Goal: Task Accomplishment & Management: Complete application form

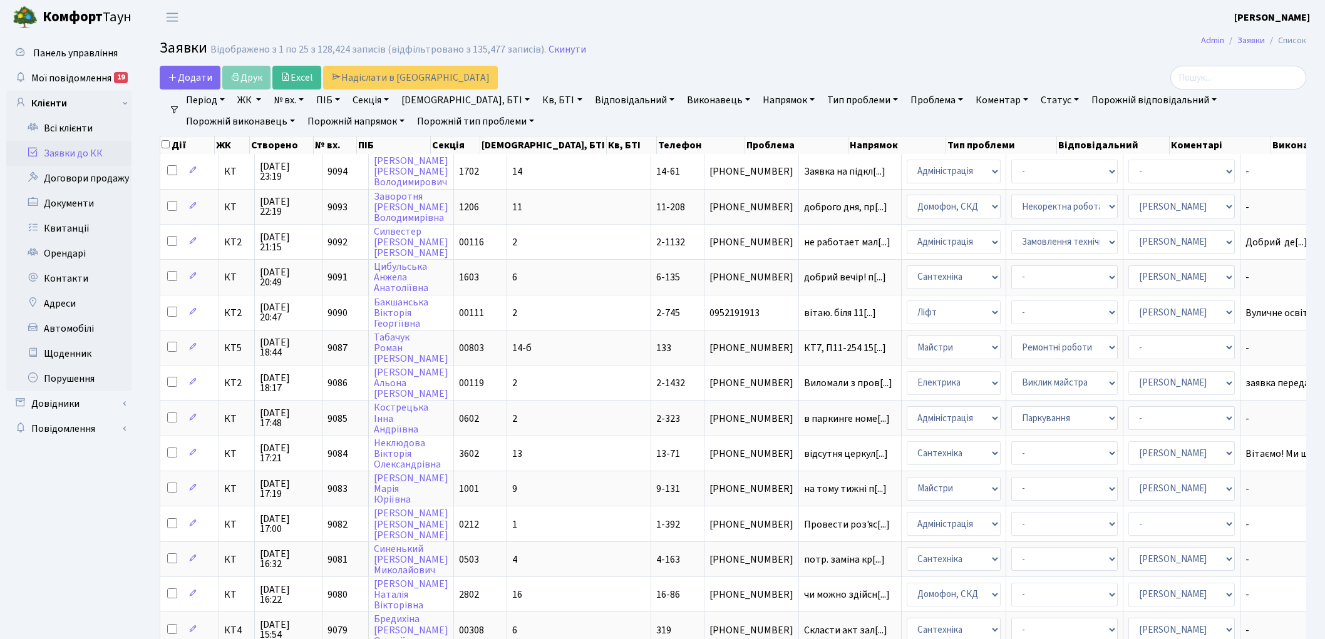
select select "25"
click at [566, 47] on link "Скинути" at bounding box center [567, 50] width 38 height 12
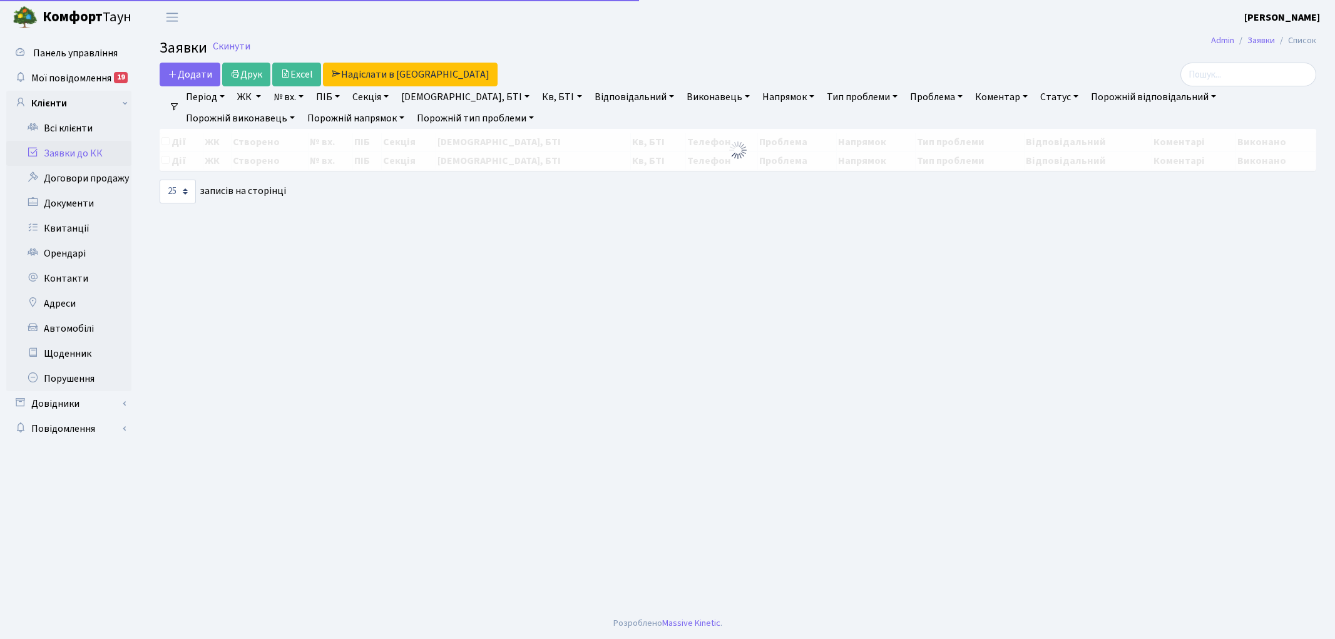
select select "25"
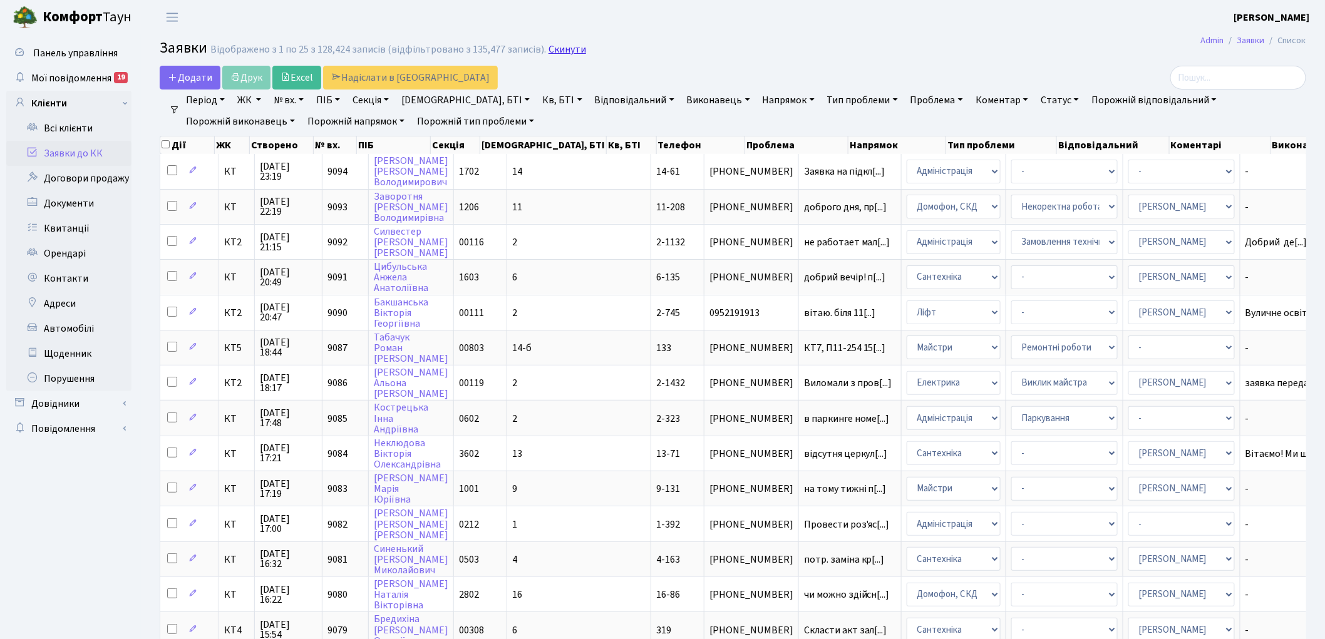
click at [549, 47] on link "Скинути" at bounding box center [567, 50] width 38 height 12
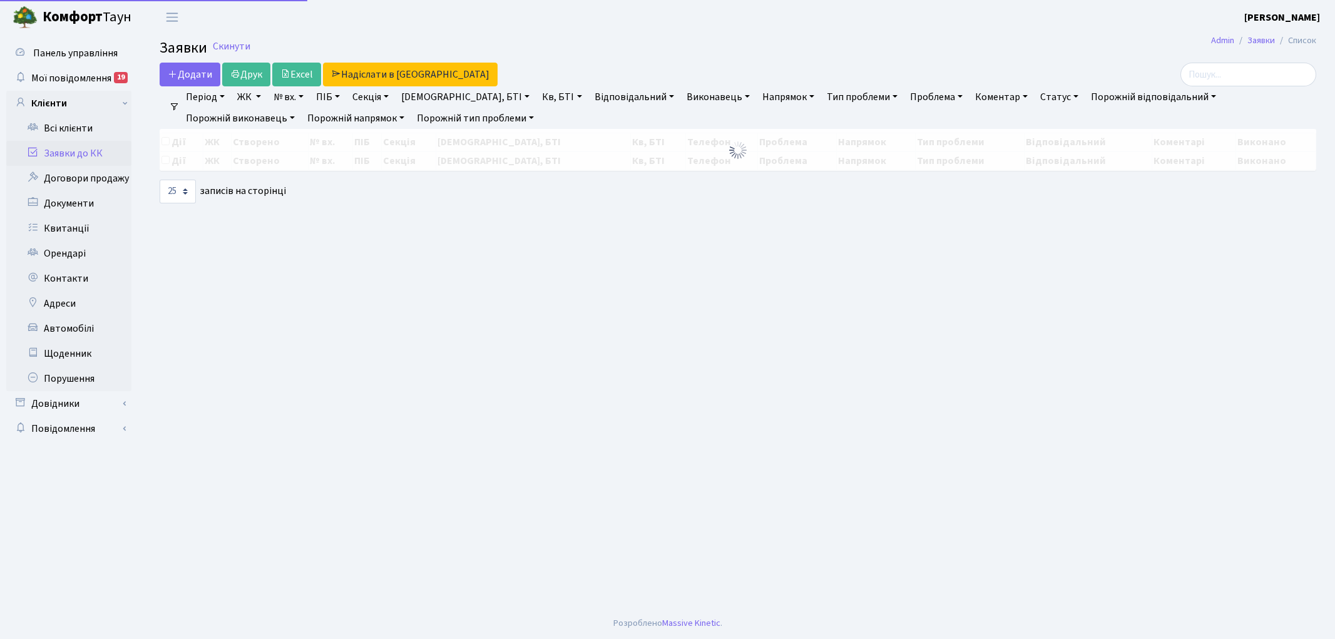
select select "25"
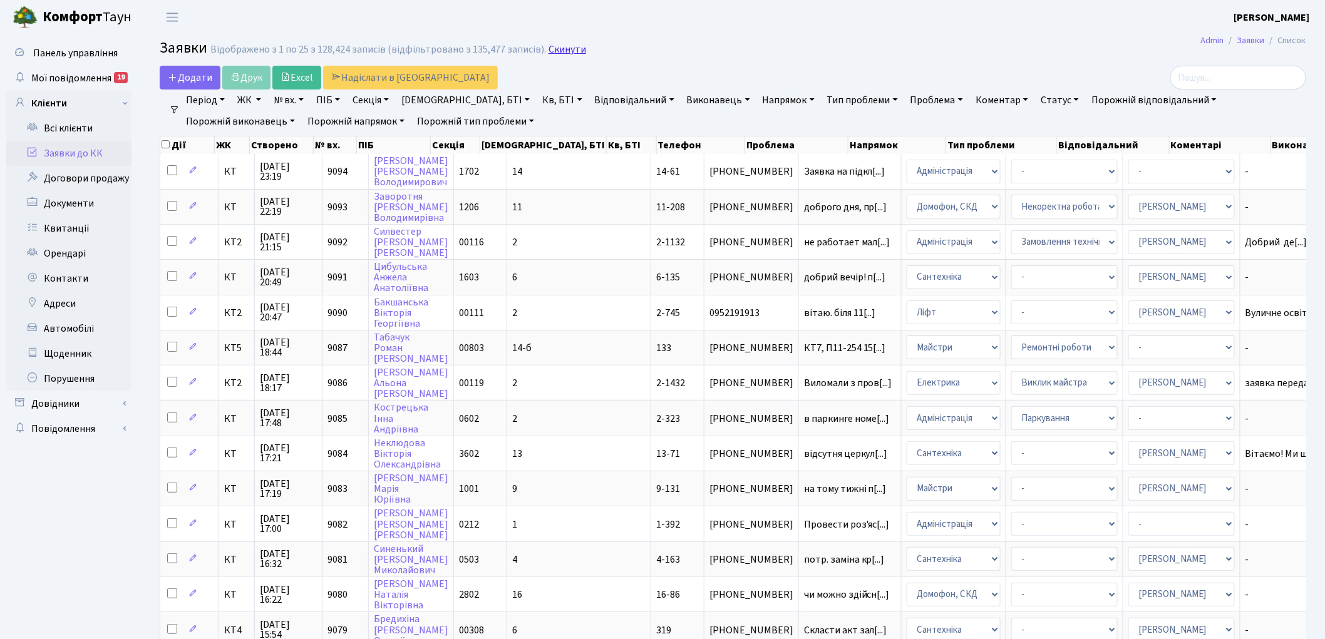
click at [549, 52] on link "Скинути" at bounding box center [567, 50] width 38 height 12
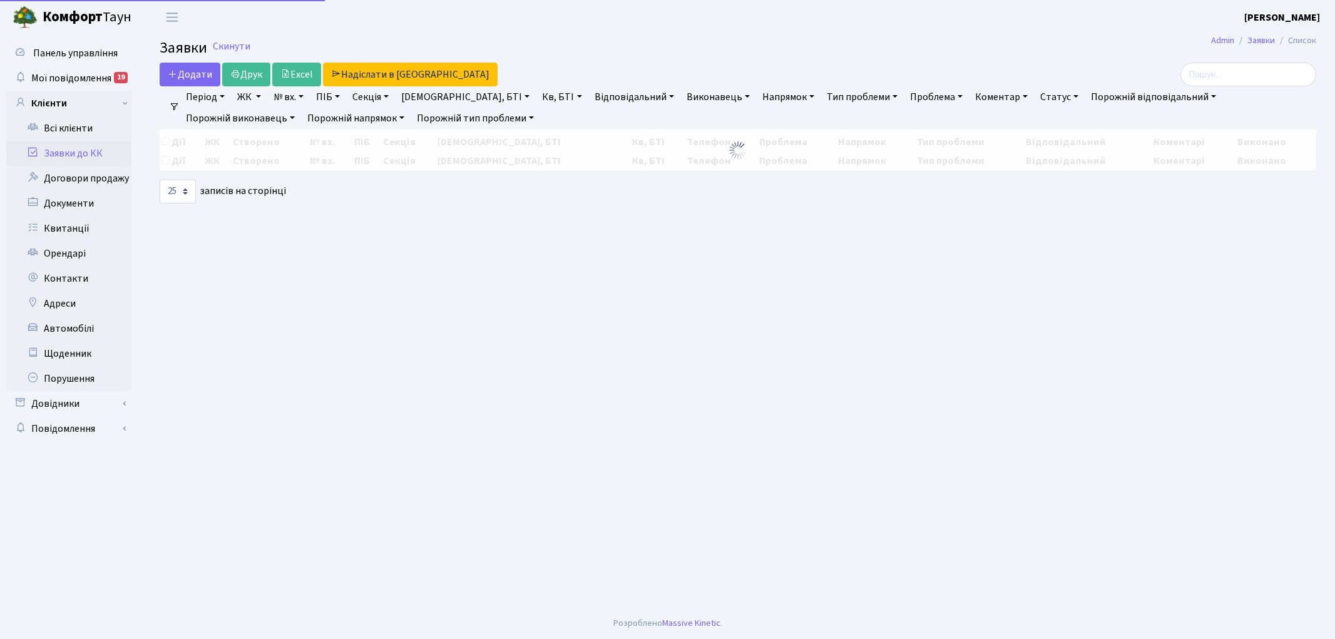
select select "25"
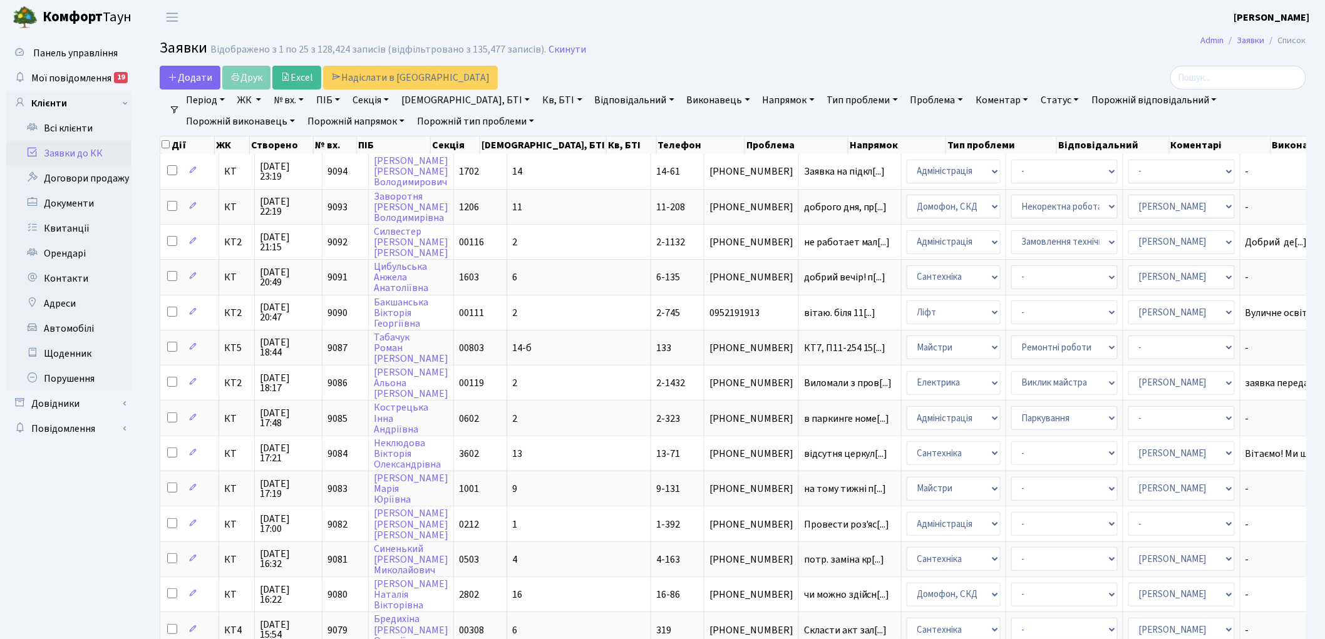
click at [757, 105] on link "Напрямок" at bounding box center [788, 100] width 62 height 21
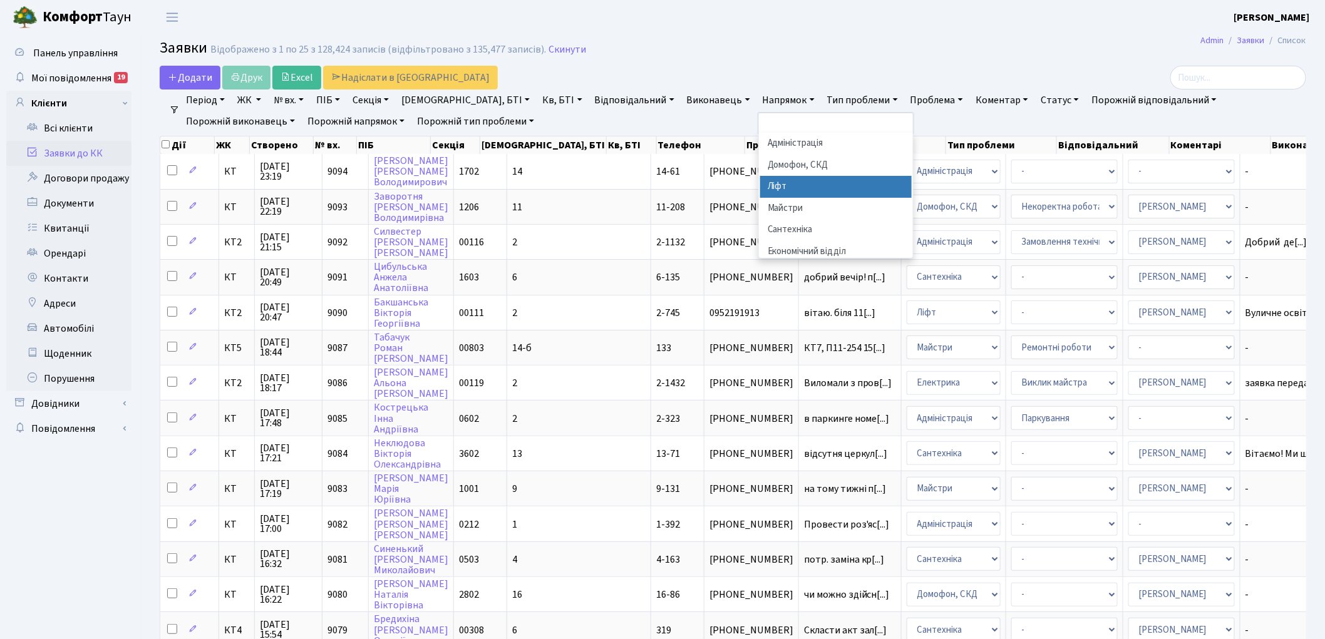
click at [760, 188] on li "Ліфт" at bounding box center [835, 187] width 151 height 22
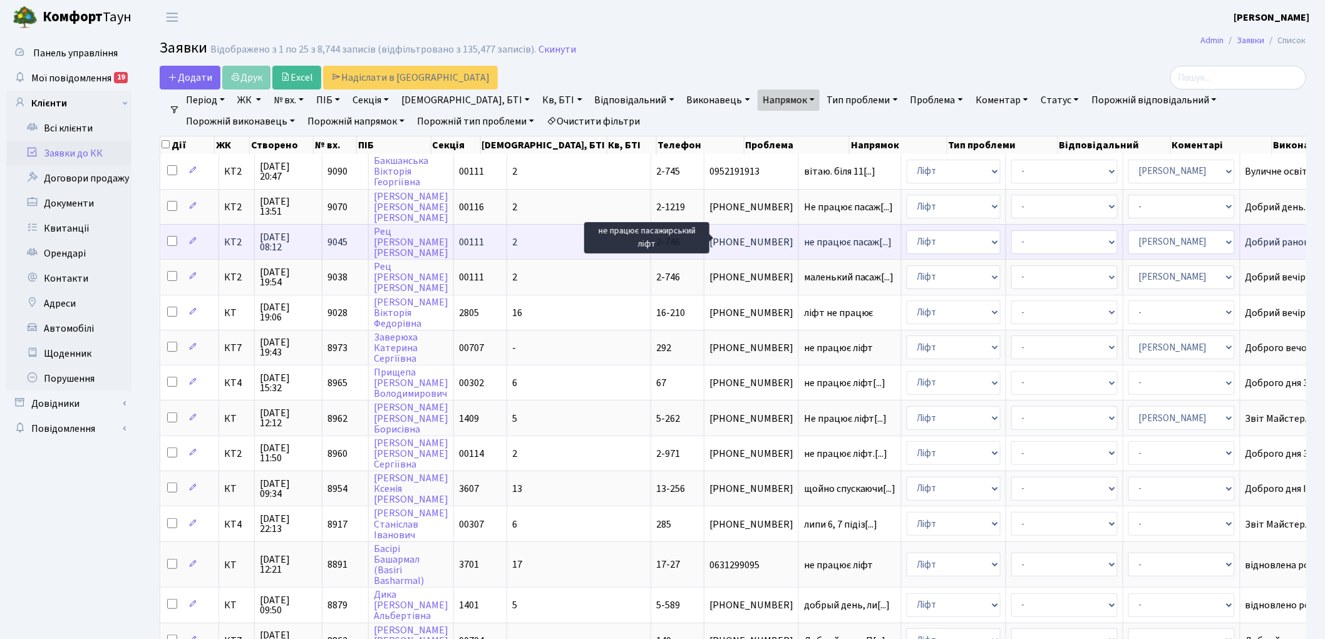
click at [804, 237] on span "не працює пасаж[...]" at bounding box center [848, 242] width 88 height 14
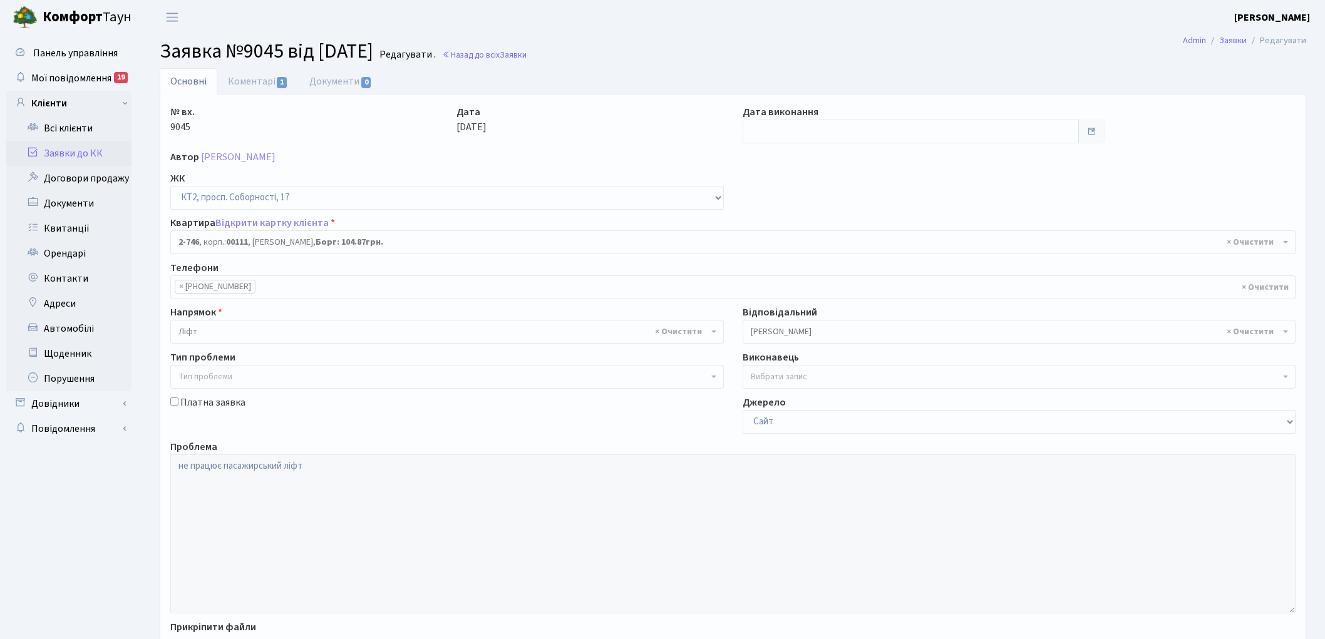
select select "15798"
click at [515, 57] on link "Назад до всіх Заявки" at bounding box center [484, 55] width 85 height 12
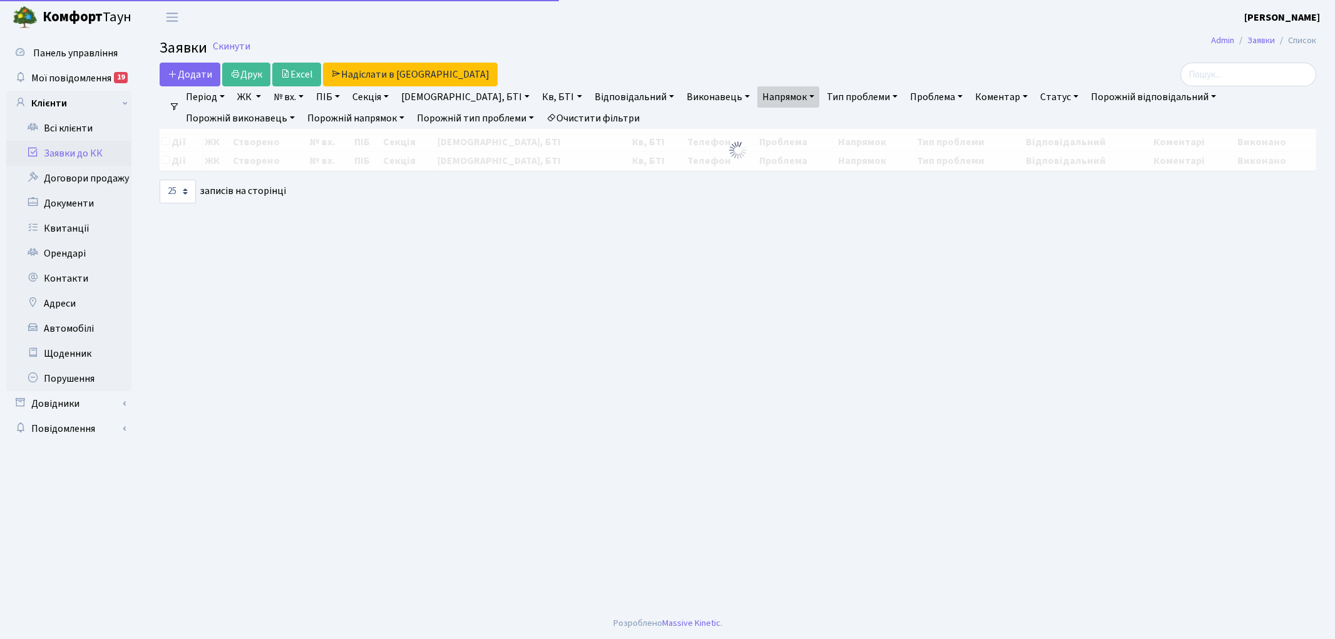
select select "25"
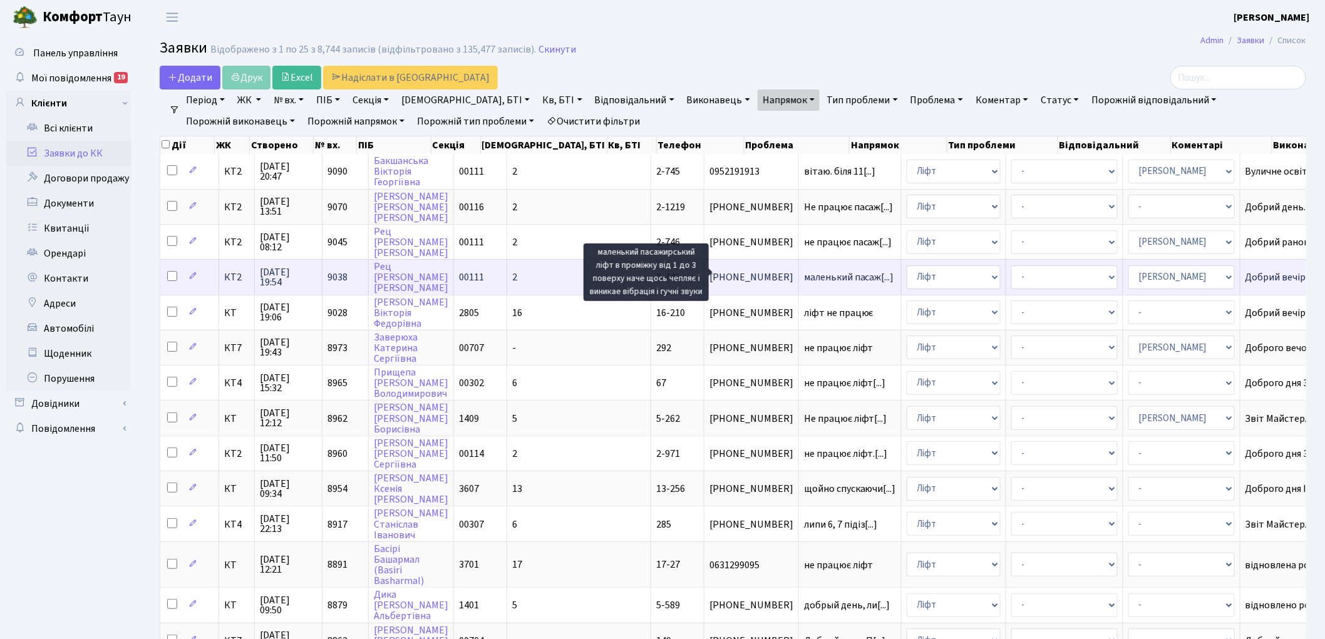
click at [804, 272] on span "маленький пасаж[...]" at bounding box center [849, 277] width 90 height 14
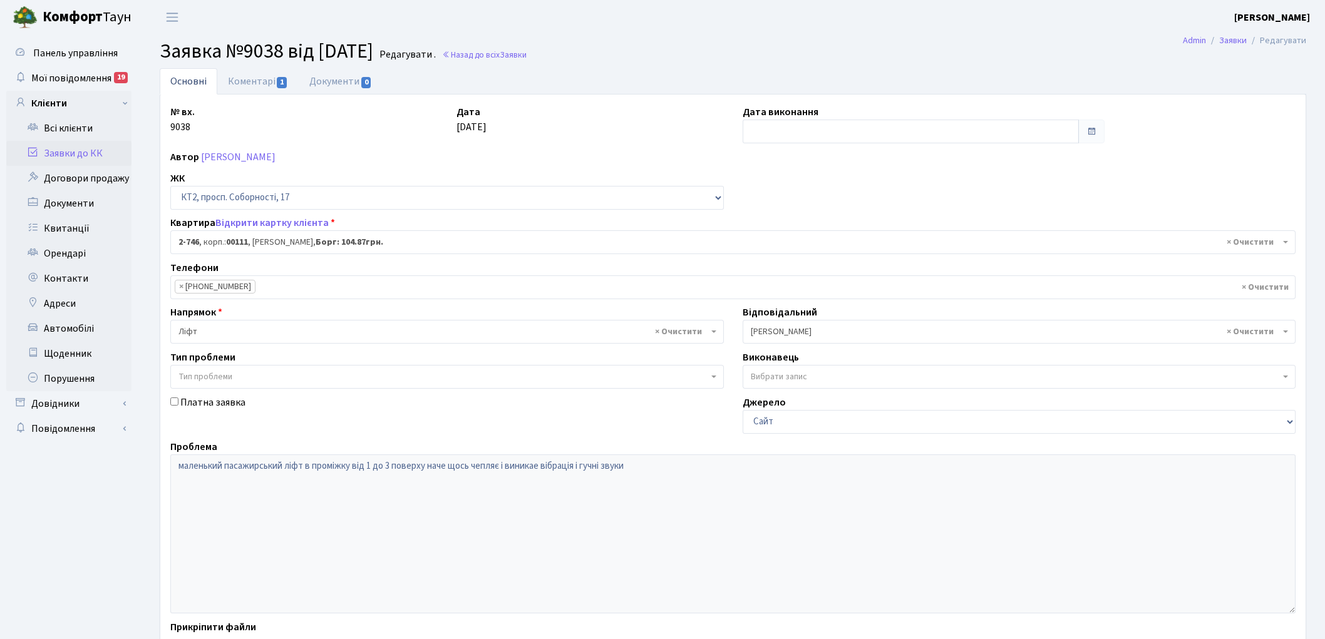
select select "15798"
click at [507, 53] on link "Назад до всіх Заявки" at bounding box center [484, 55] width 85 height 12
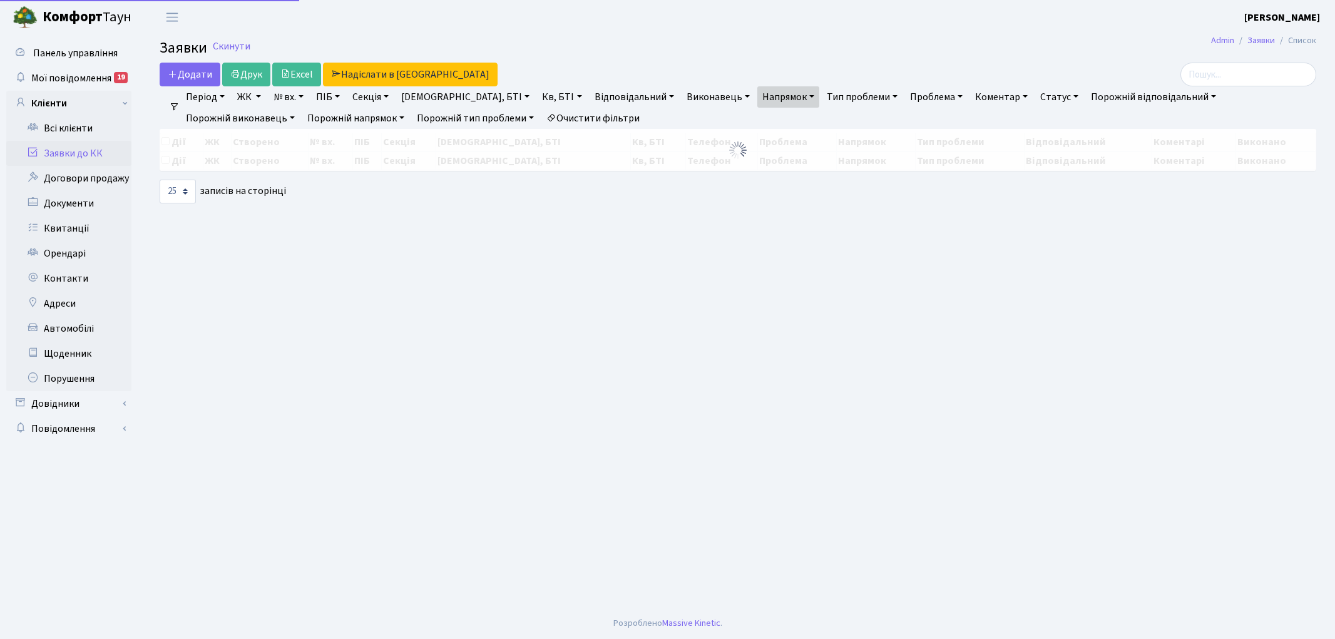
select select "25"
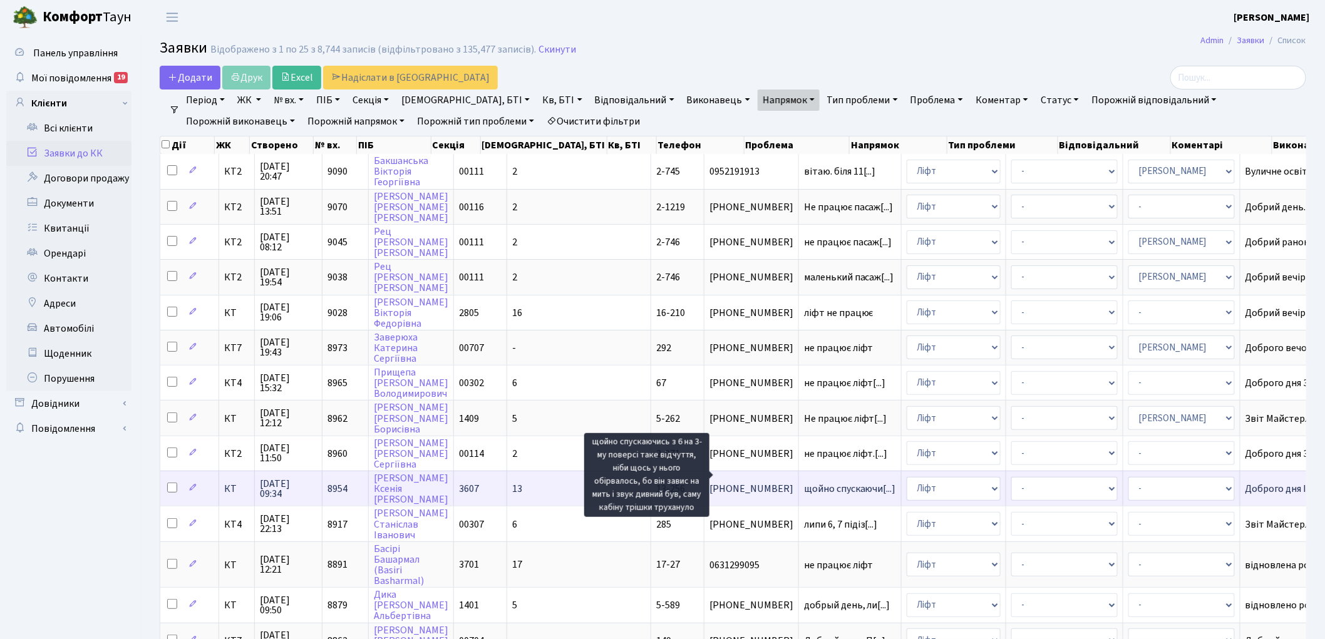
click at [804, 482] on span "щойно спускаючи[...]" at bounding box center [850, 489] width 92 height 14
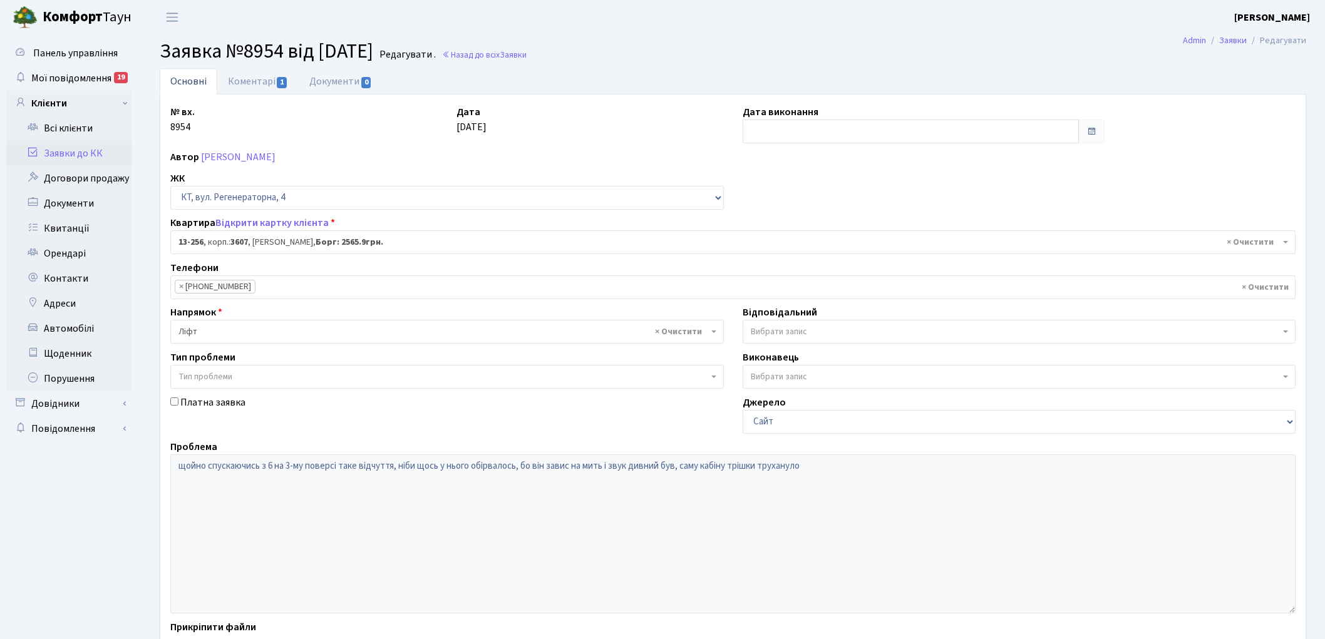
select select "7902"
click at [259, 85] on link "Коментарі 1" at bounding box center [257, 81] width 81 height 26
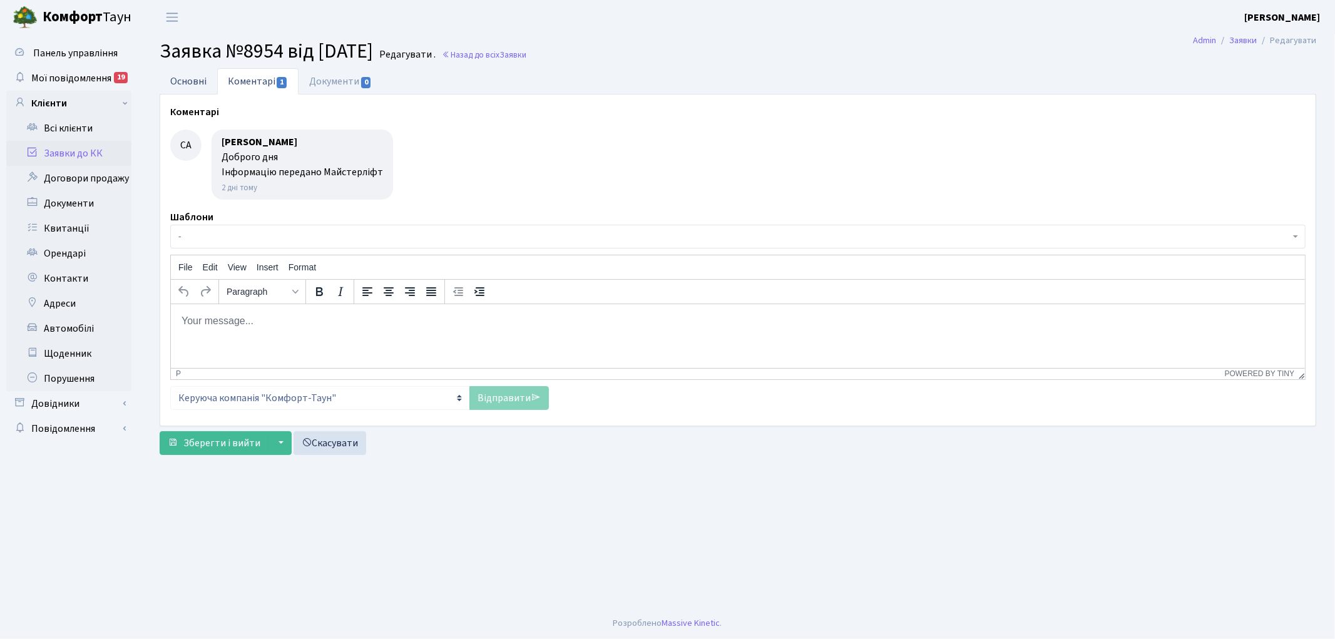
click at [183, 80] on link "Основні" at bounding box center [189, 81] width 58 height 26
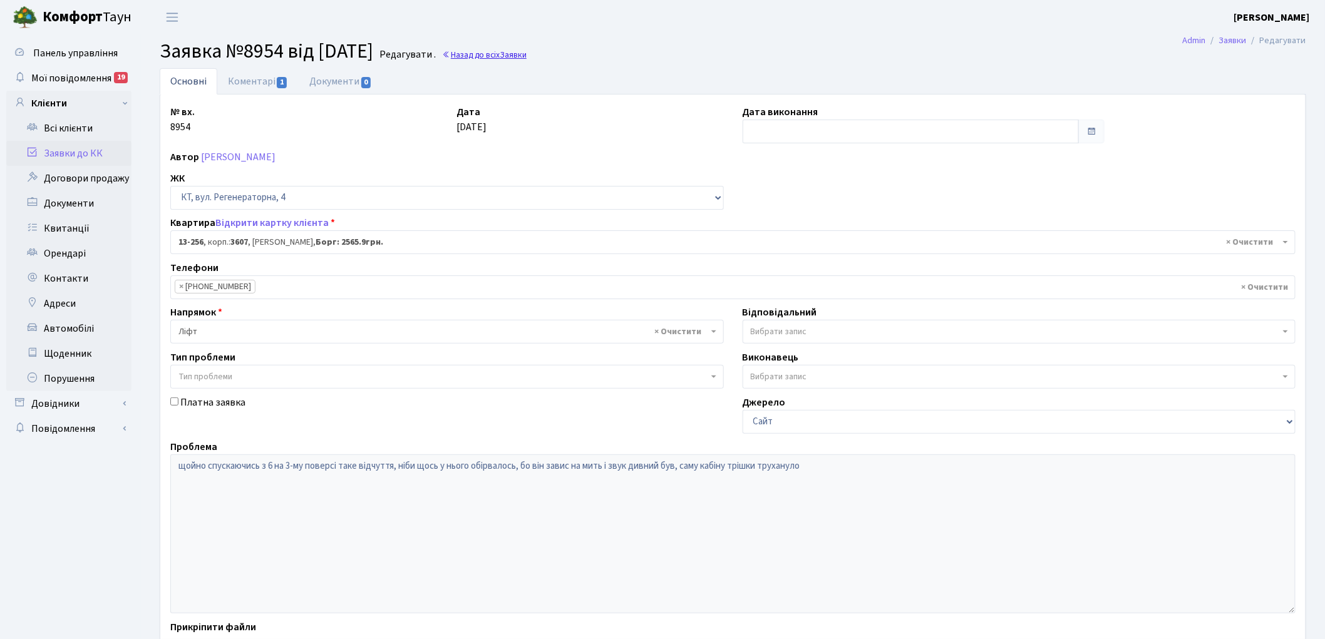
click at [522, 53] on link "Назад до всіх Заявки" at bounding box center [484, 55] width 85 height 12
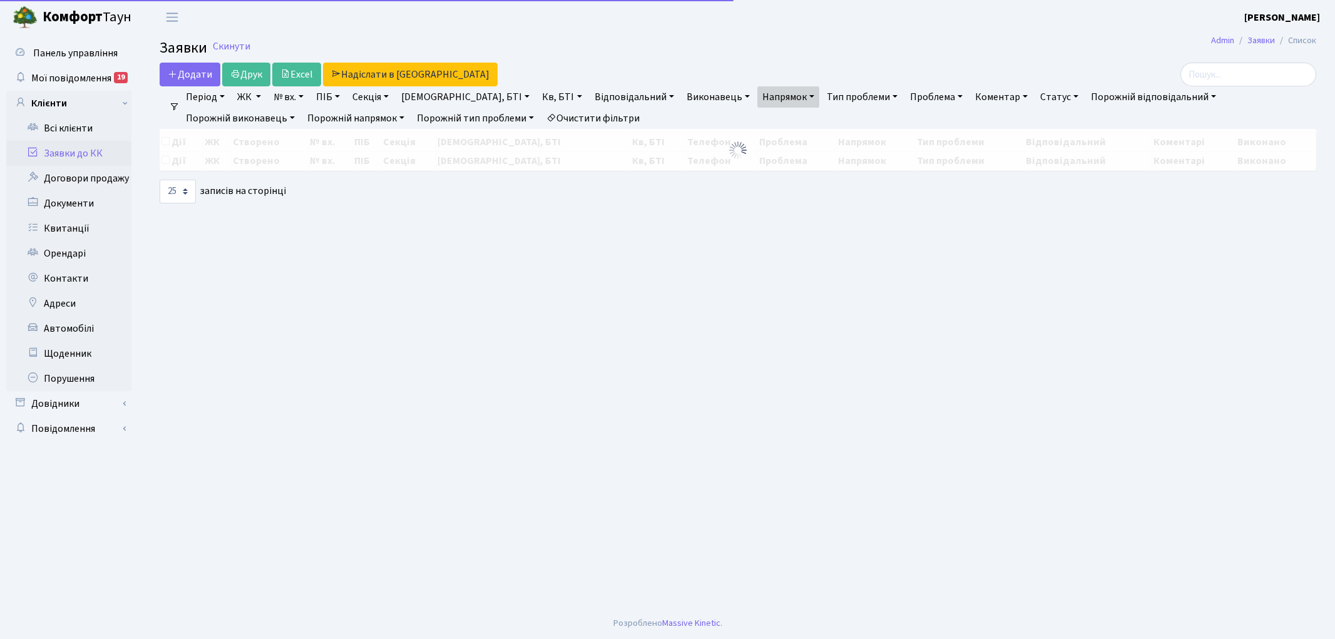
select select "25"
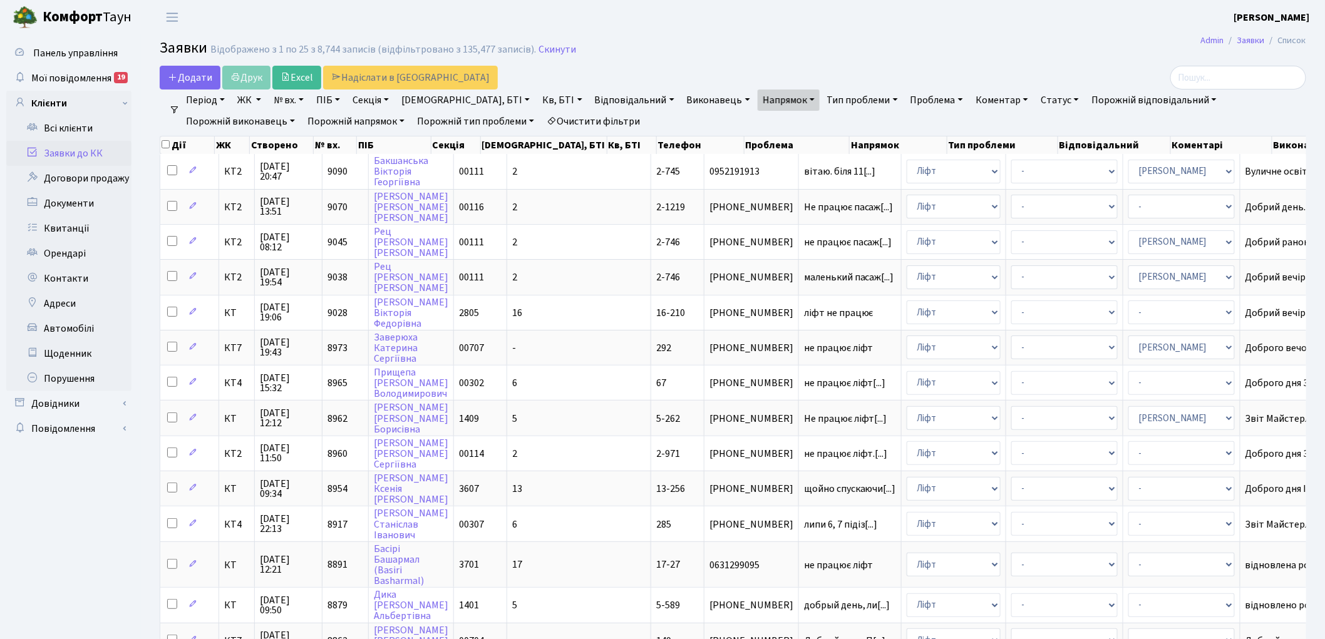
click at [542, 120] on link "Очистити фільтри" at bounding box center [593, 121] width 103 height 21
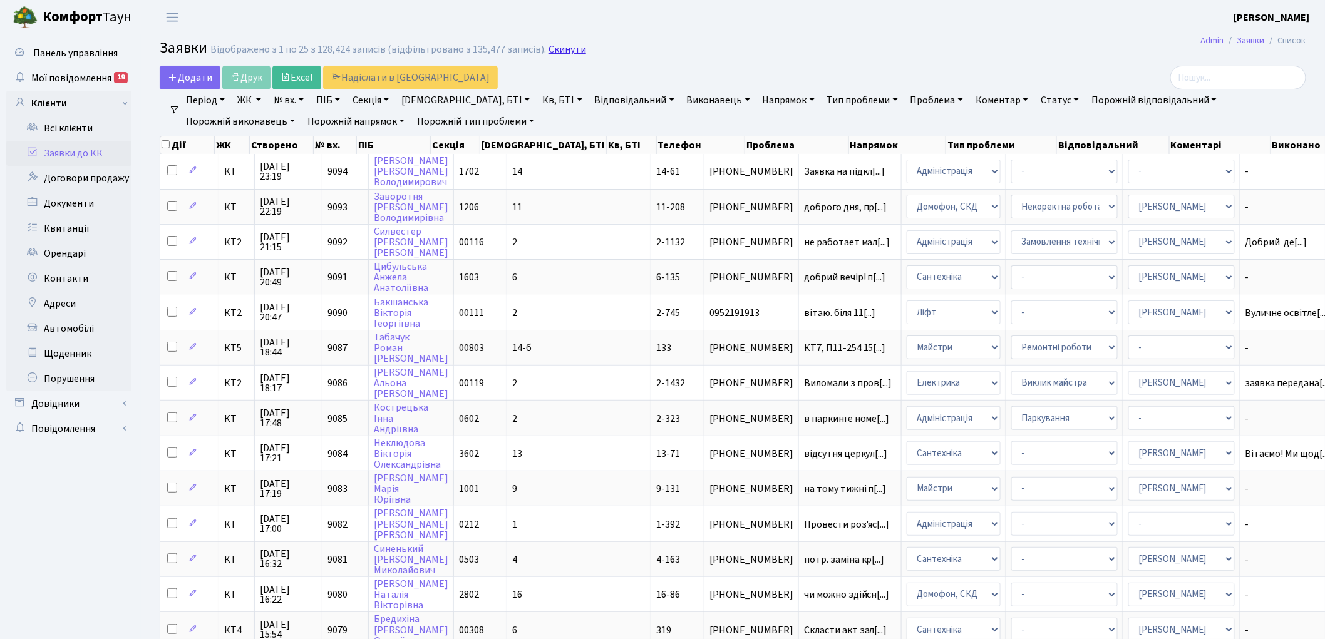
click at [560, 51] on link "Скинути" at bounding box center [567, 50] width 38 height 12
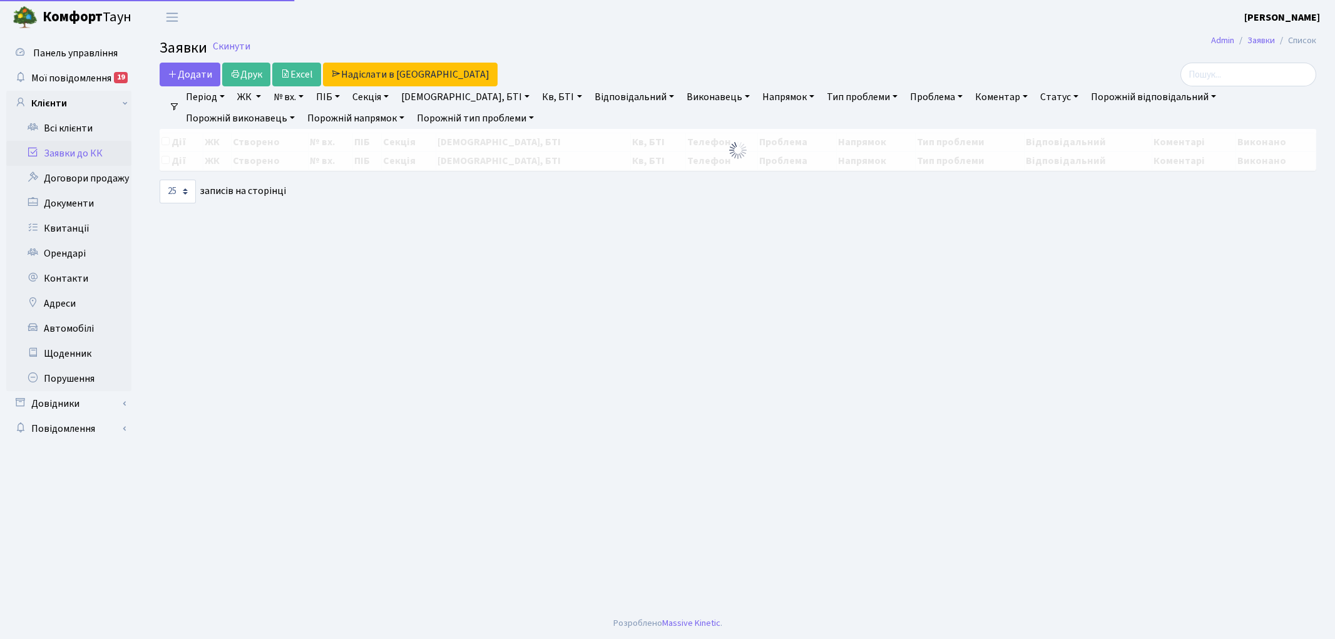
select select "25"
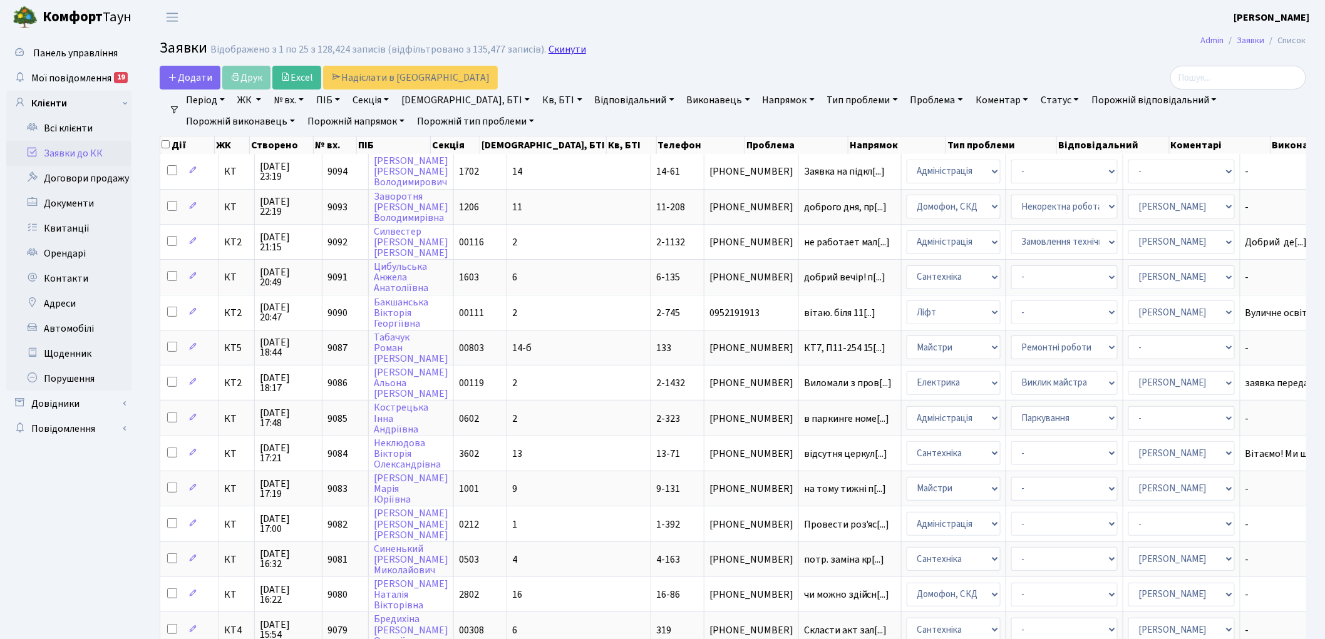
click at [548, 47] on link "Скинути" at bounding box center [567, 50] width 38 height 12
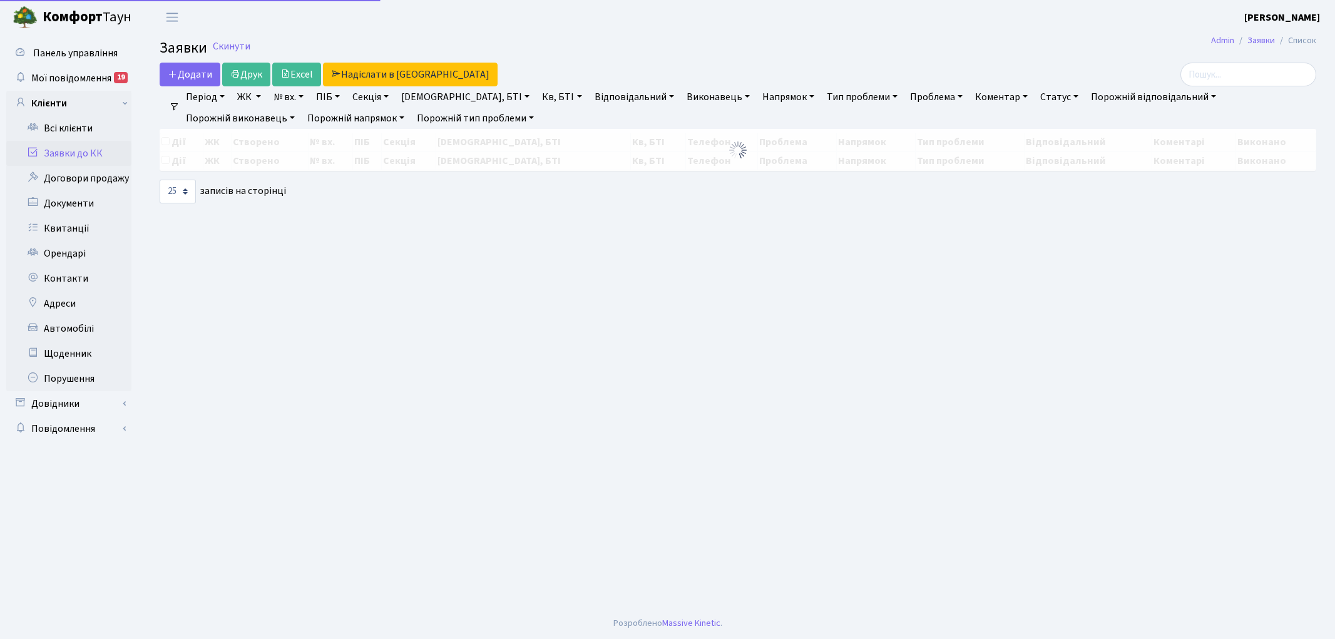
select select "25"
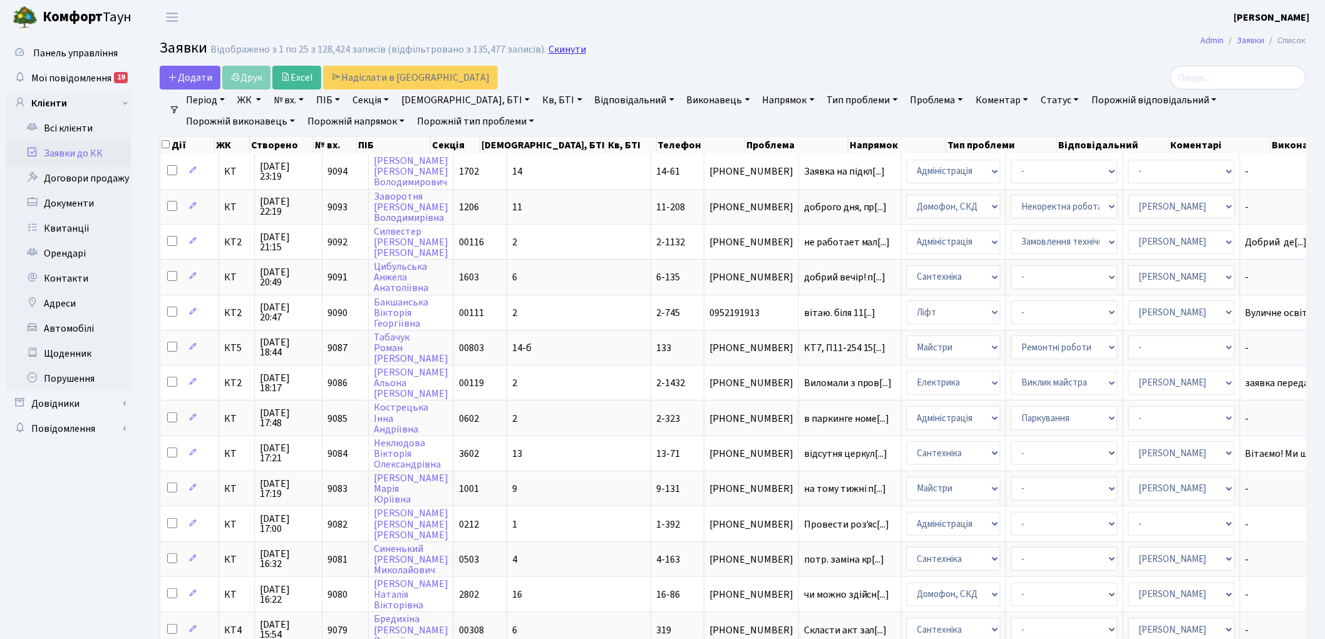
click at [570, 47] on link "Скинути" at bounding box center [567, 50] width 38 height 12
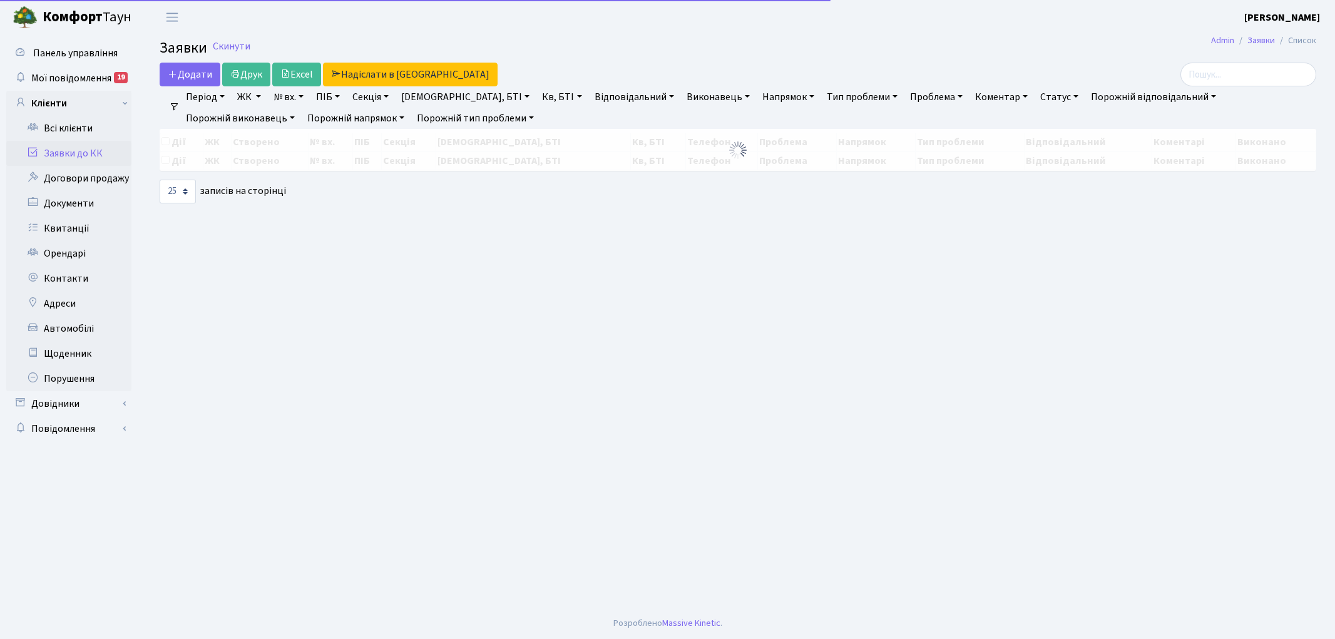
select select "25"
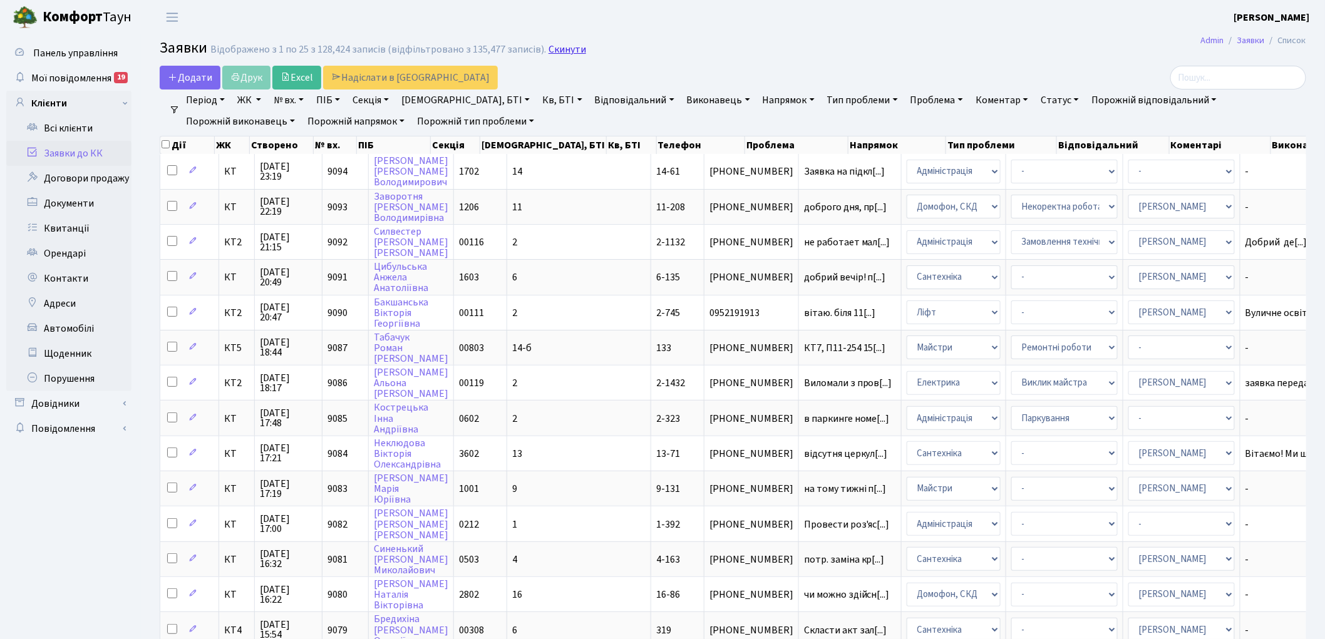
click at [549, 51] on link "Скинути" at bounding box center [567, 50] width 38 height 12
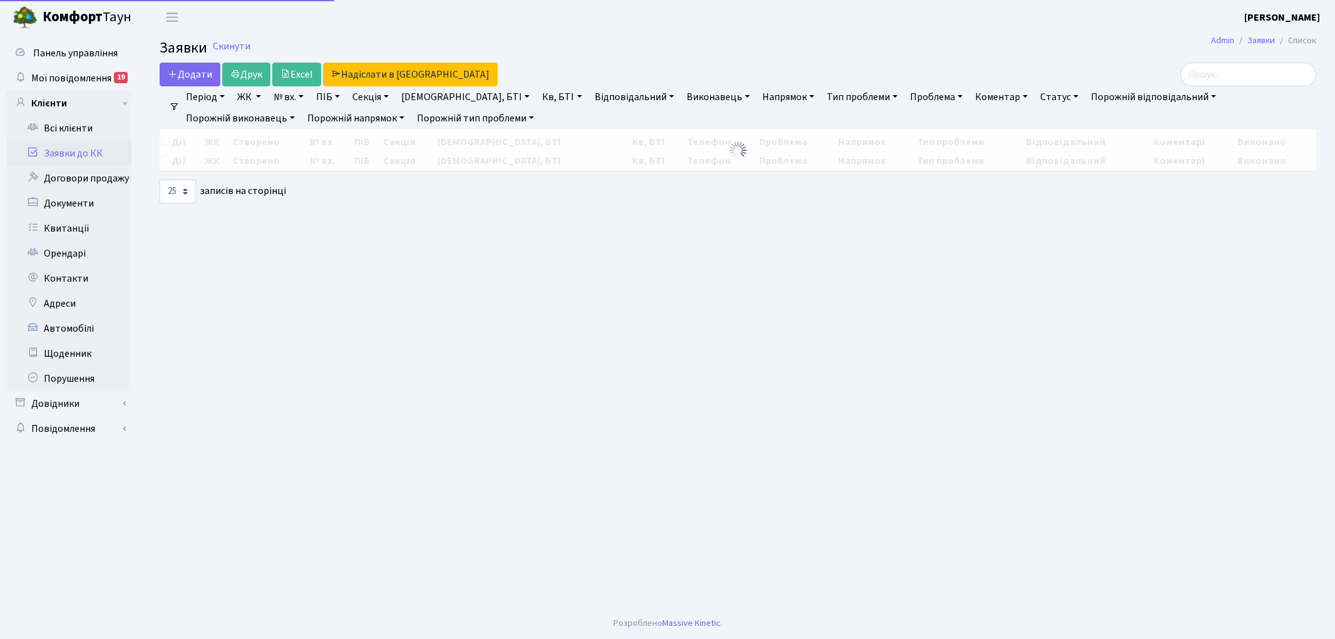
select select "25"
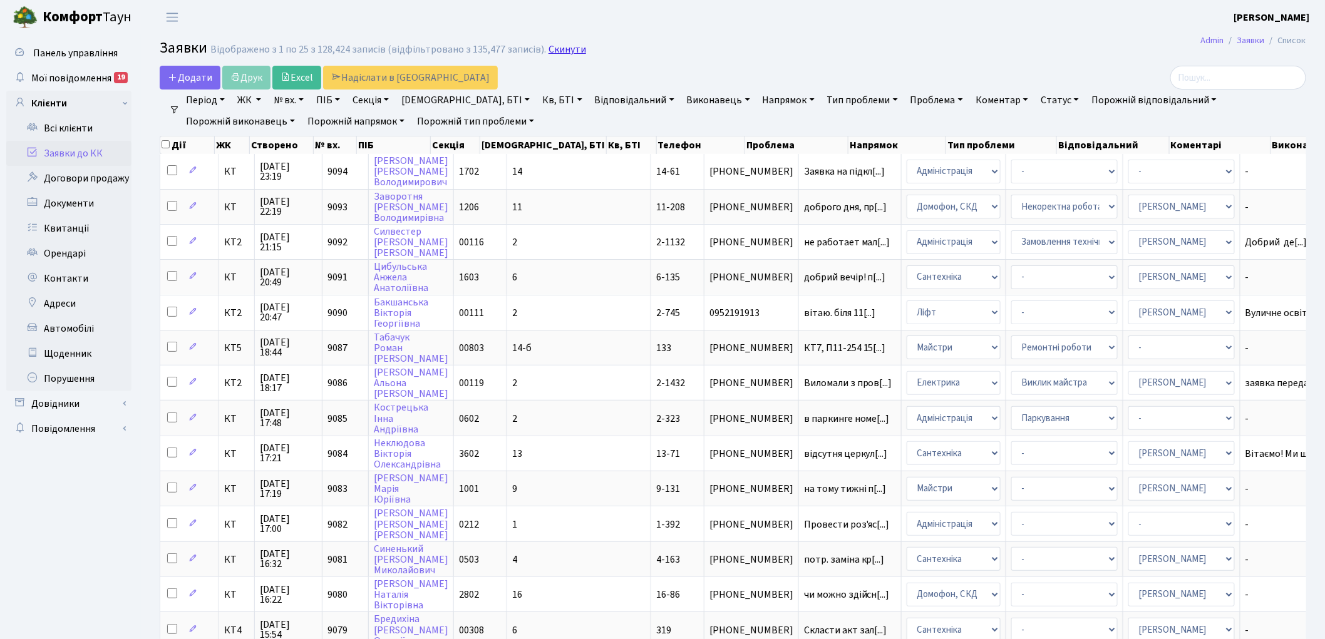
click at [561, 53] on link "Скинути" at bounding box center [567, 50] width 38 height 12
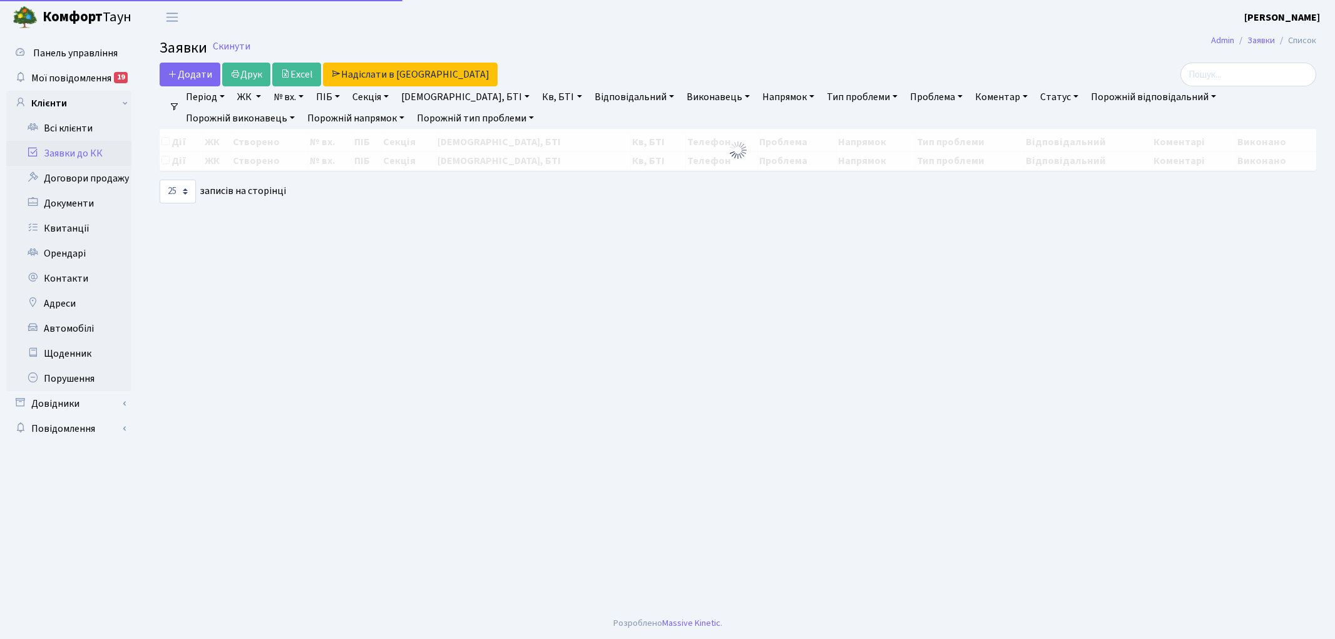
select select "25"
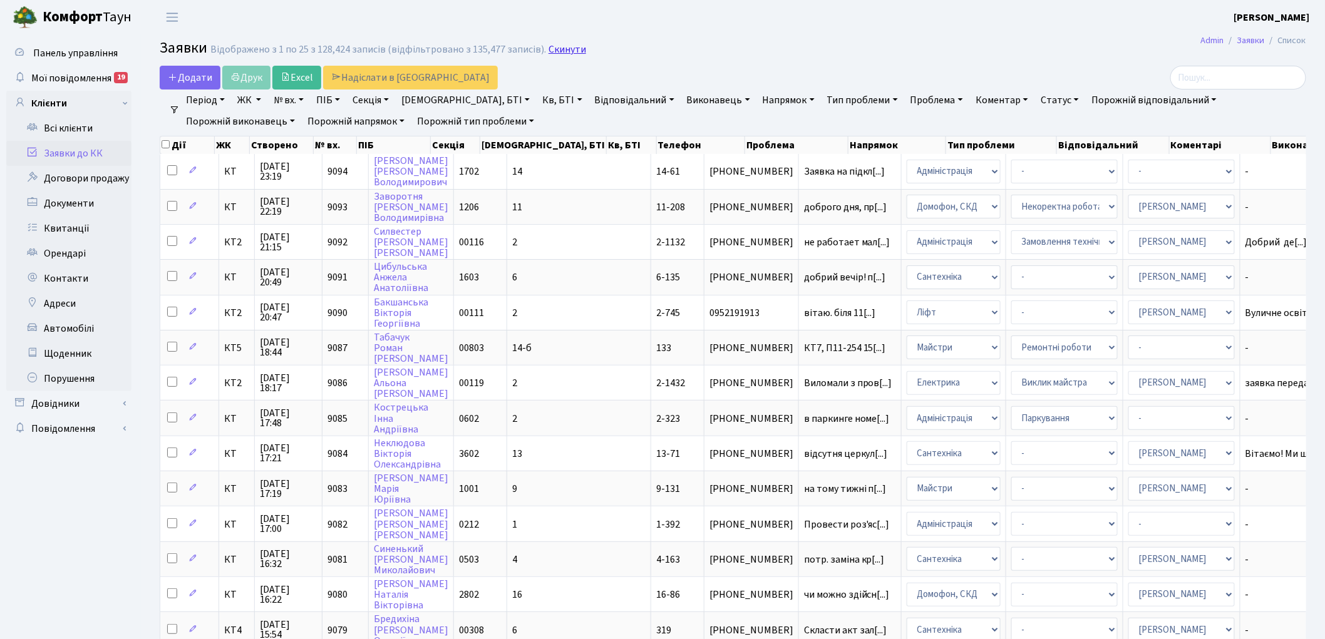
click at [554, 53] on link "Скинути" at bounding box center [567, 50] width 38 height 12
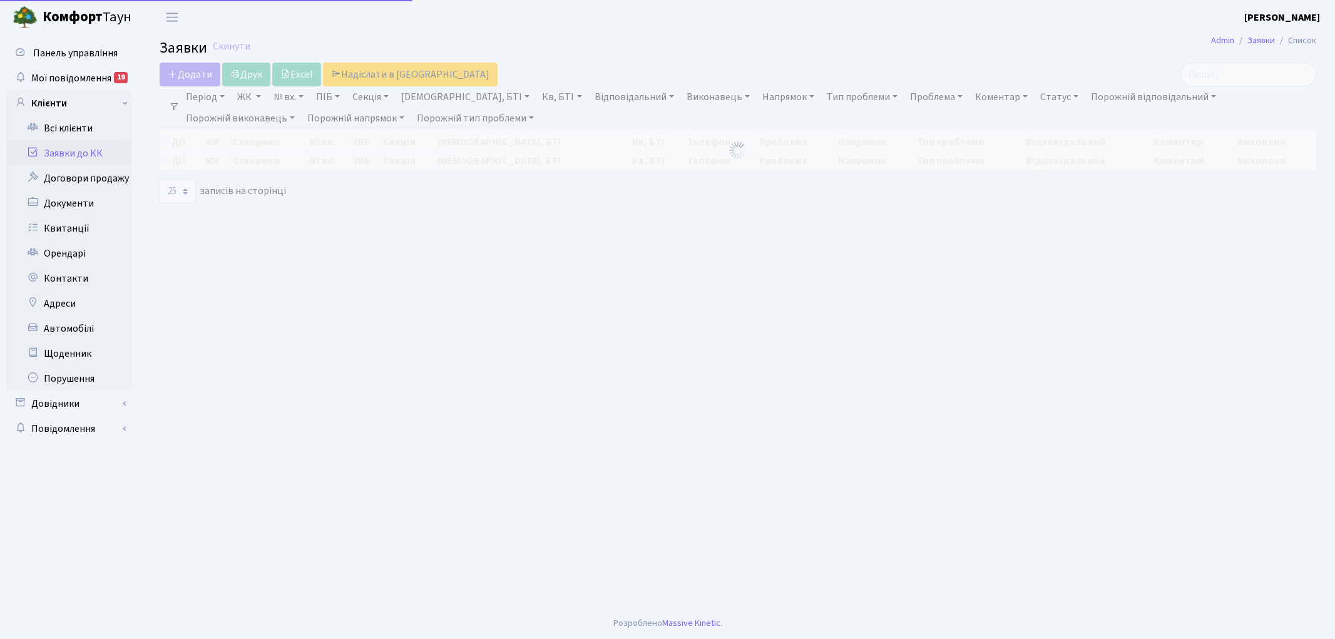
select select "25"
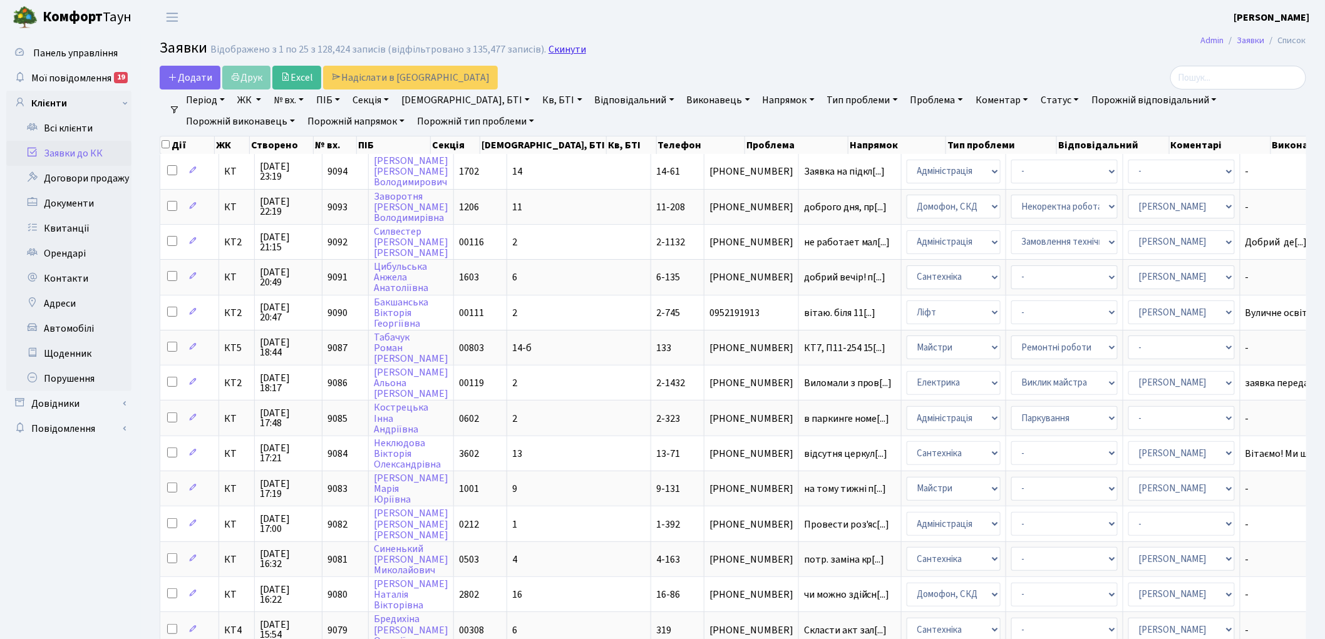
click at [552, 55] on link "Скинути" at bounding box center [567, 50] width 38 height 12
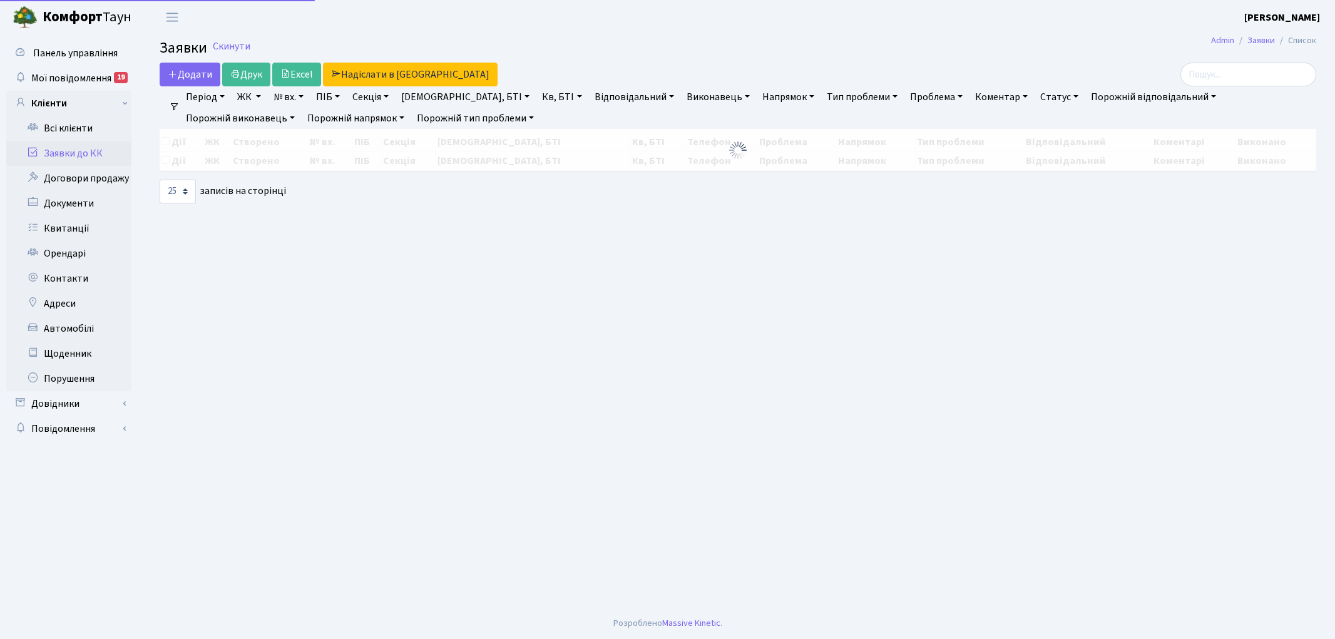
select select "25"
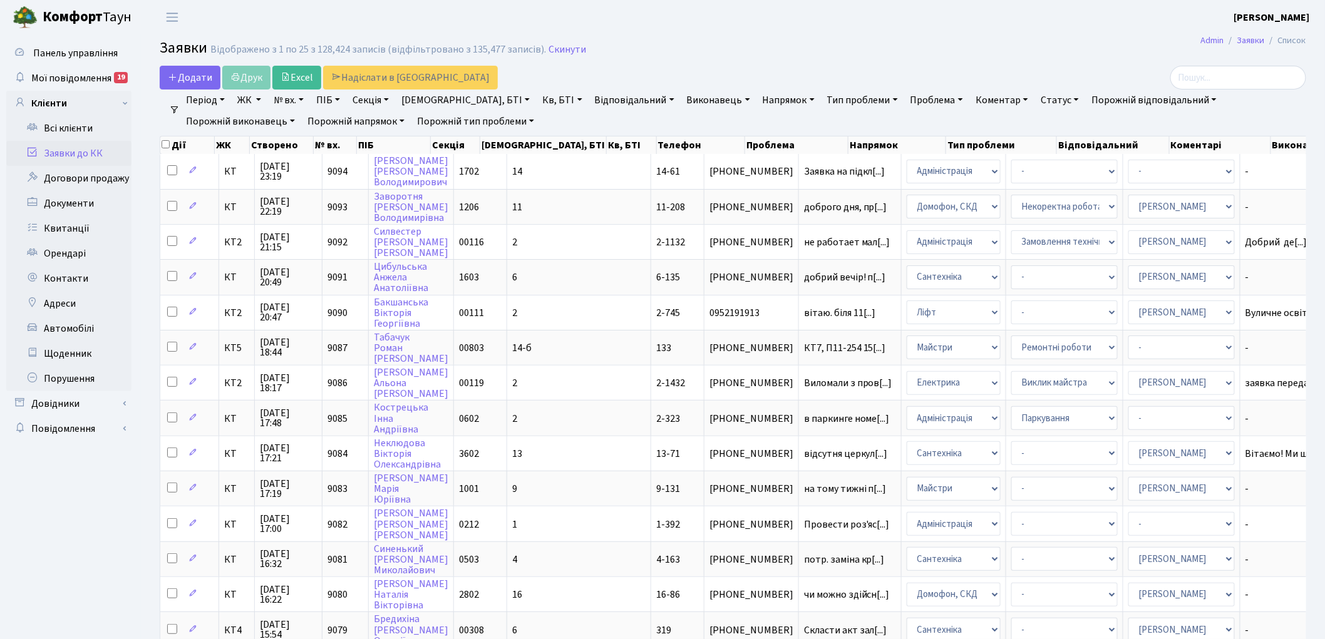
click at [552, 55] on link "Скинути" at bounding box center [567, 50] width 38 height 12
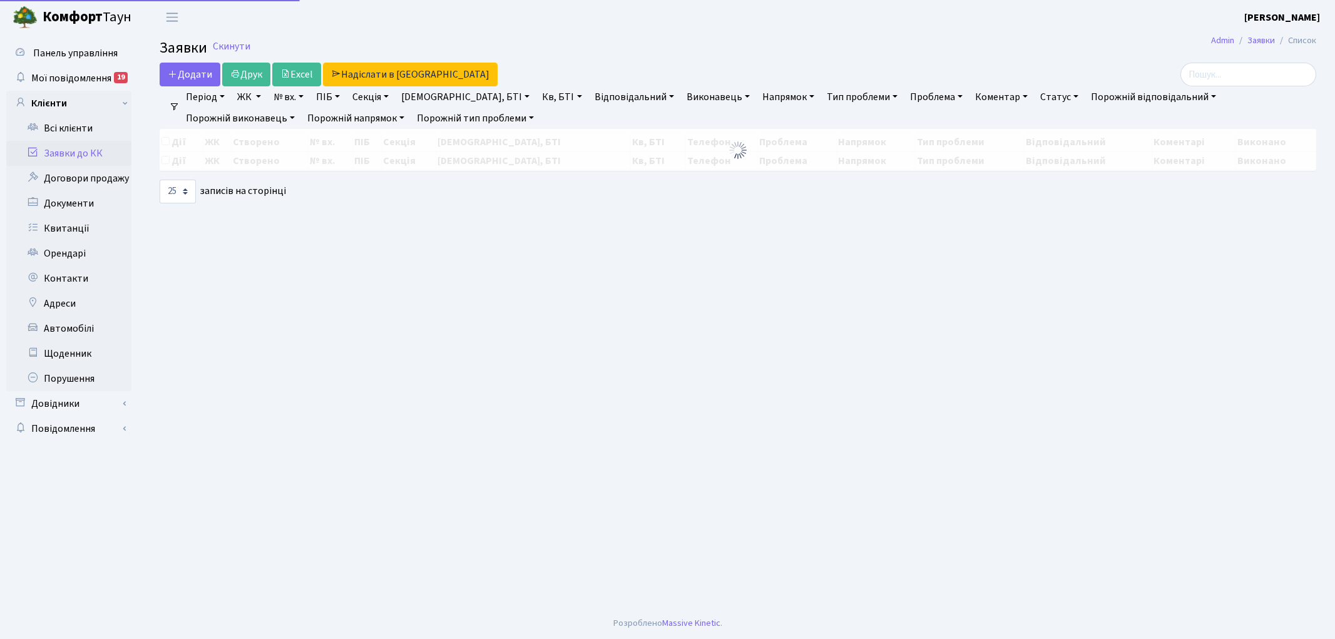
select select "25"
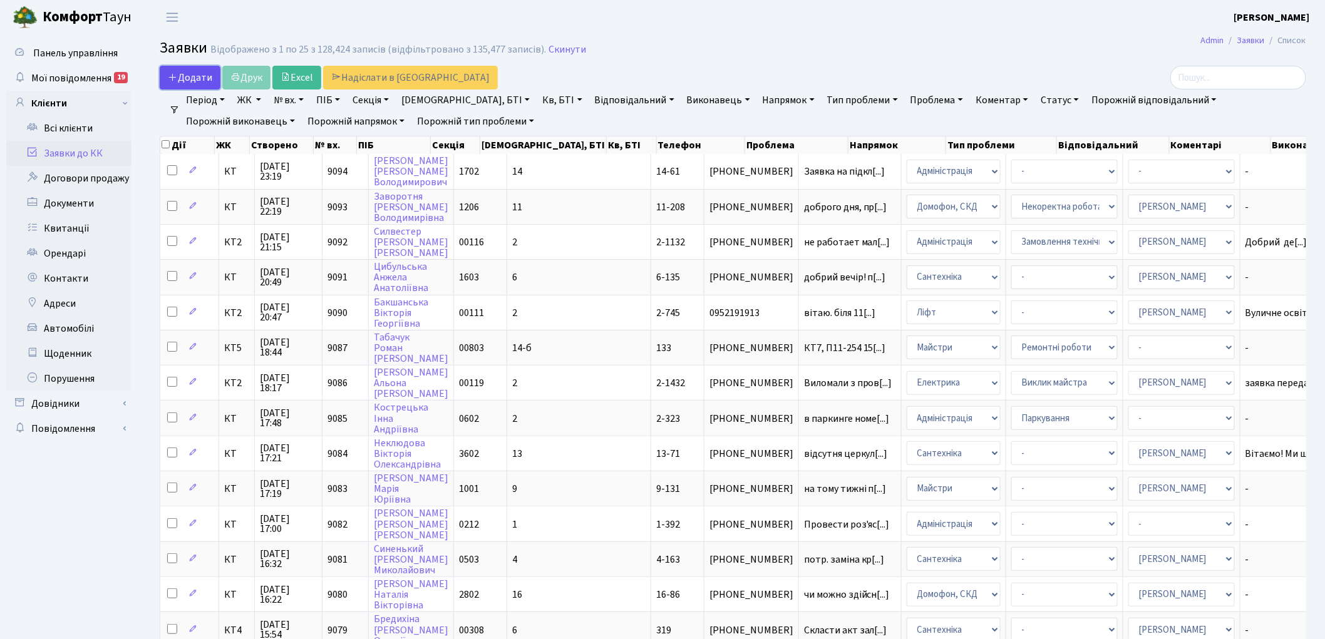
click at [183, 80] on span "Додати" at bounding box center [190, 78] width 44 height 14
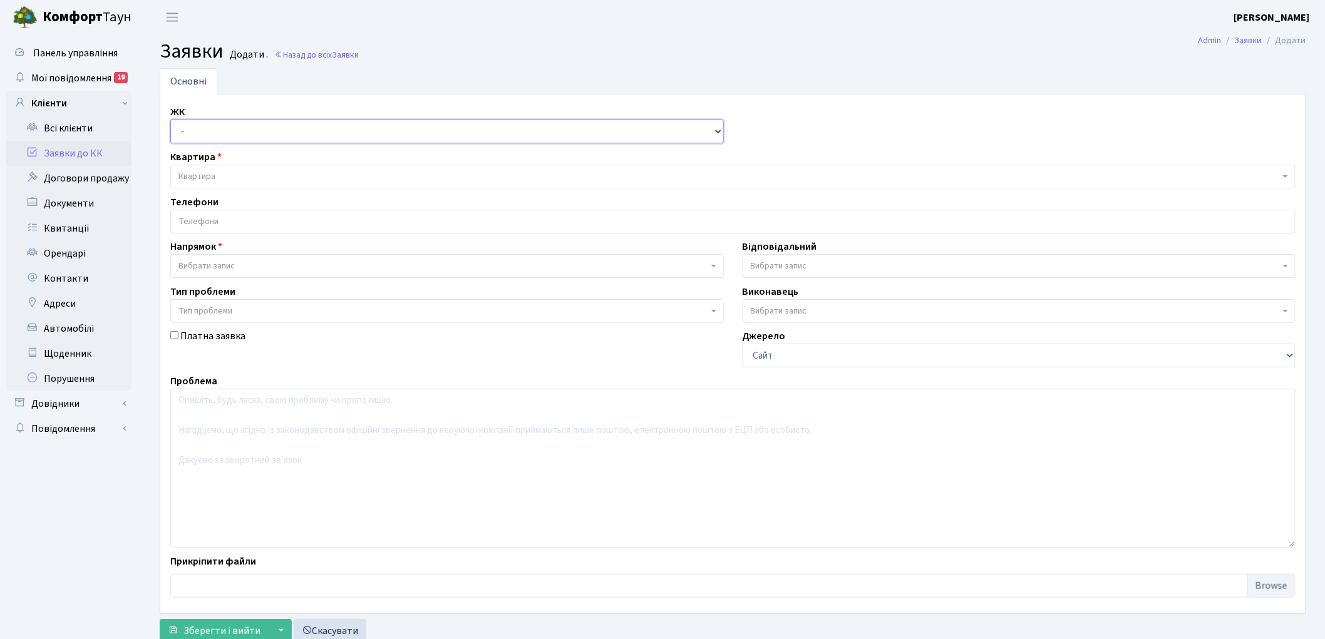
click at [201, 138] on select "- КТ, вул. Регенераторна, 4 КТ2, просп. [STREET_ADDRESS] [STREET_ADDRESS] [PERS…" at bounding box center [446, 132] width 553 height 24
select select "271"
click at [170, 120] on select "- КТ, вул. Регенераторна, 4 КТ2, просп. [STREET_ADDRESS] [STREET_ADDRESS] [PERS…" at bounding box center [446, 132] width 553 height 24
select select
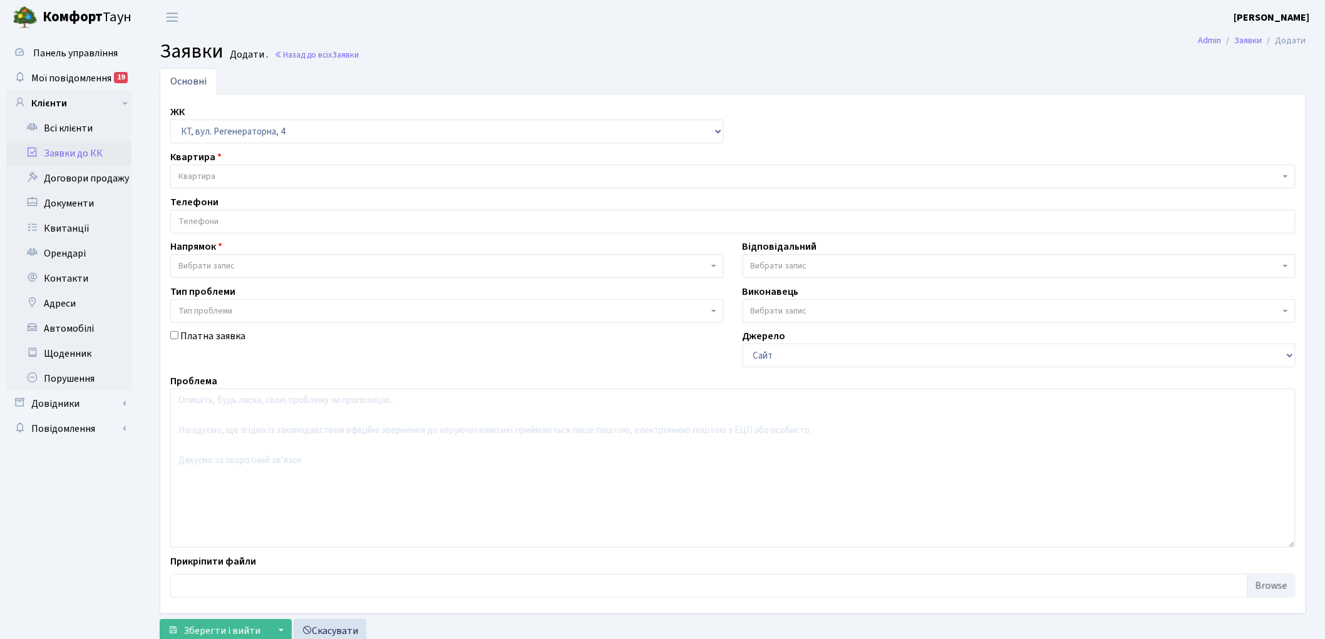
click at [214, 177] on span "Квартира" at bounding box center [196, 176] width 37 height 13
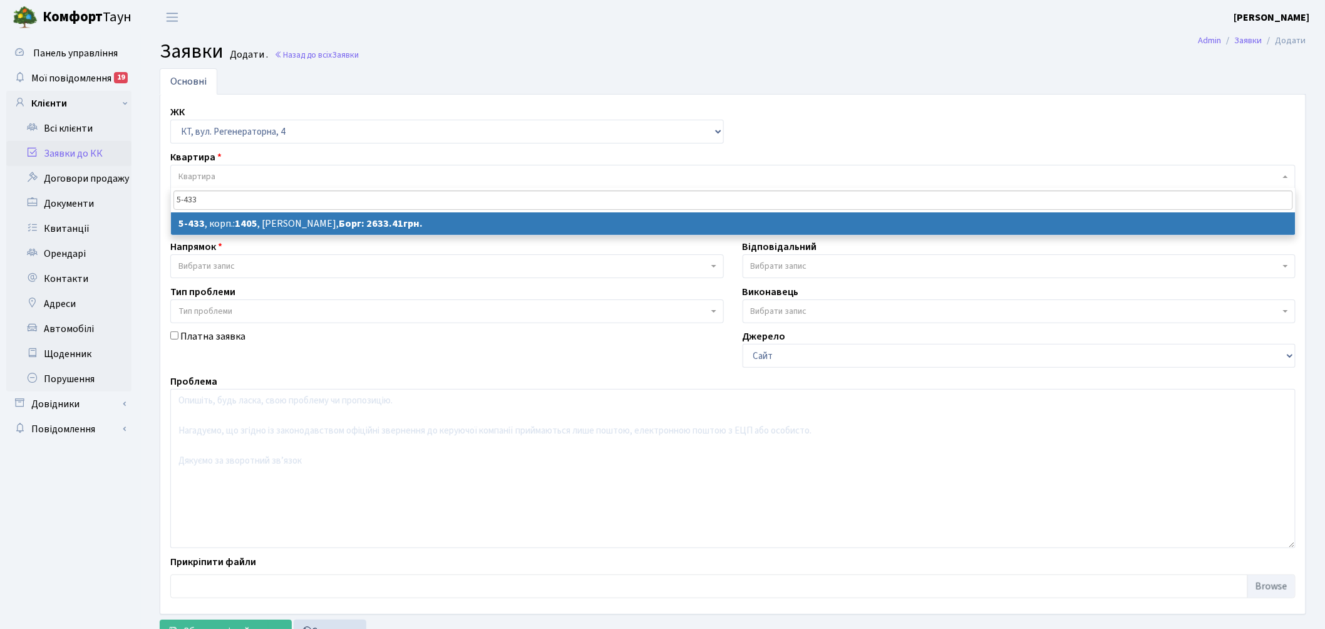
type input "5-433"
select select
select select "2122"
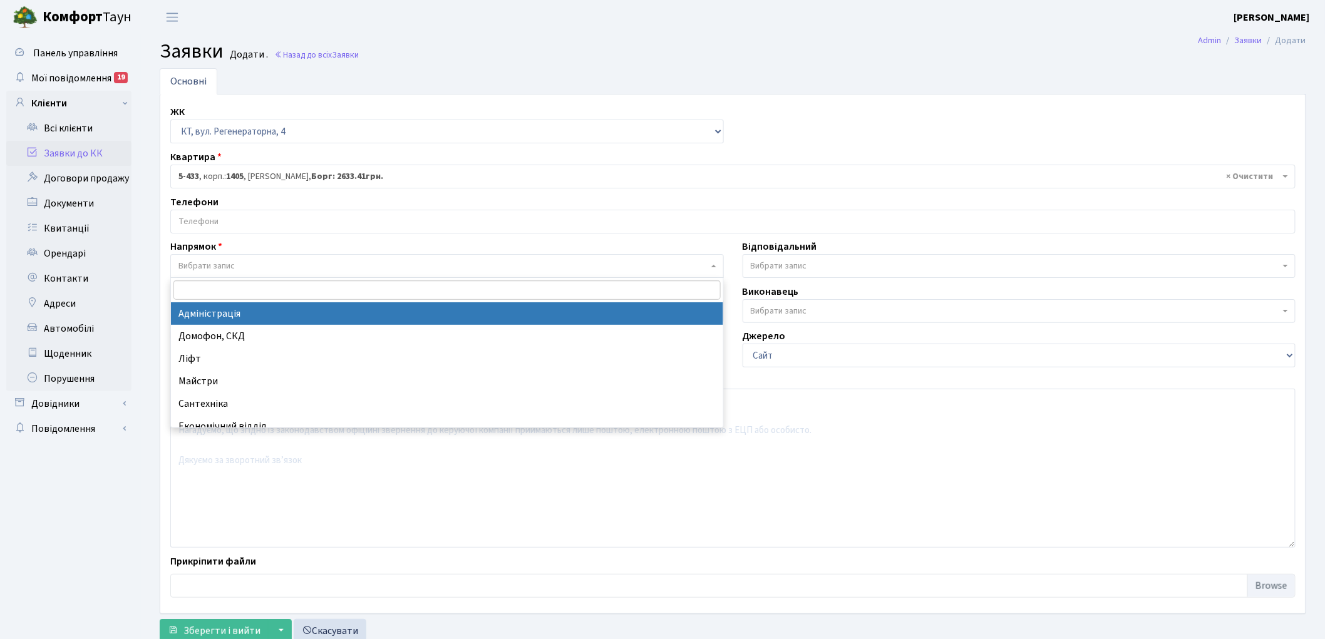
click at [197, 277] on body "Комфорт Таун Зуєва С. Д. Мій обліковий запис Вийти Панель управління Мої повідо…" at bounding box center [662, 340] width 1325 height 680
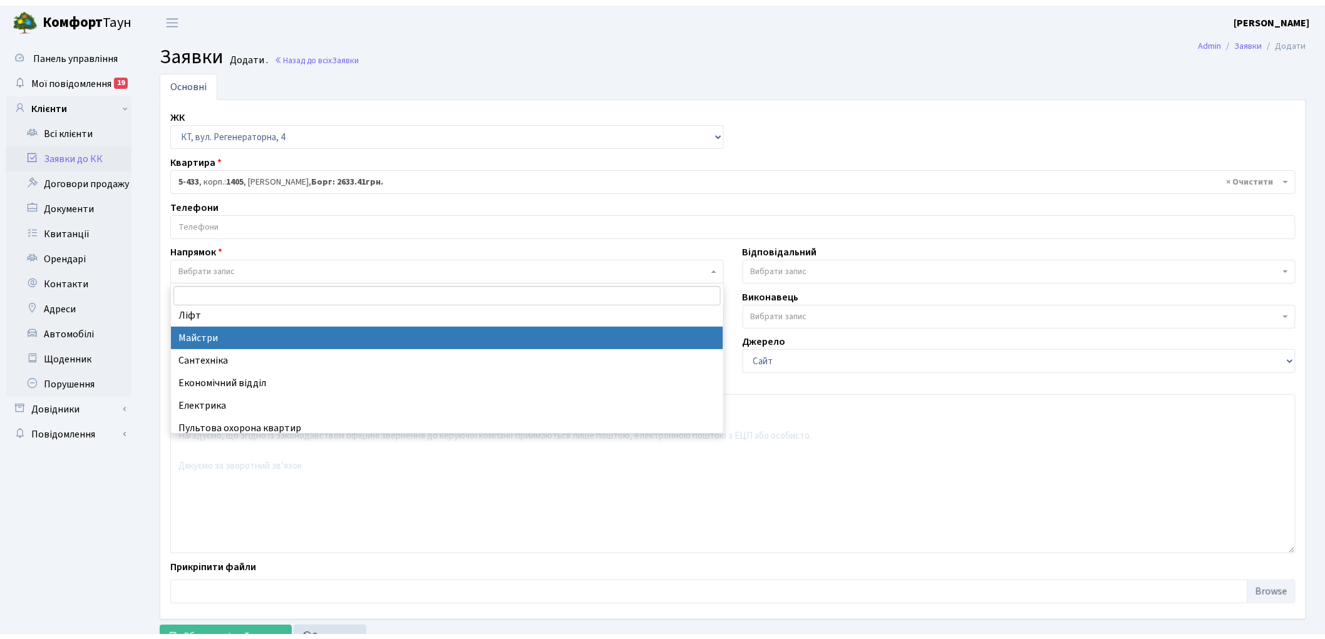
scroll to position [69, 0]
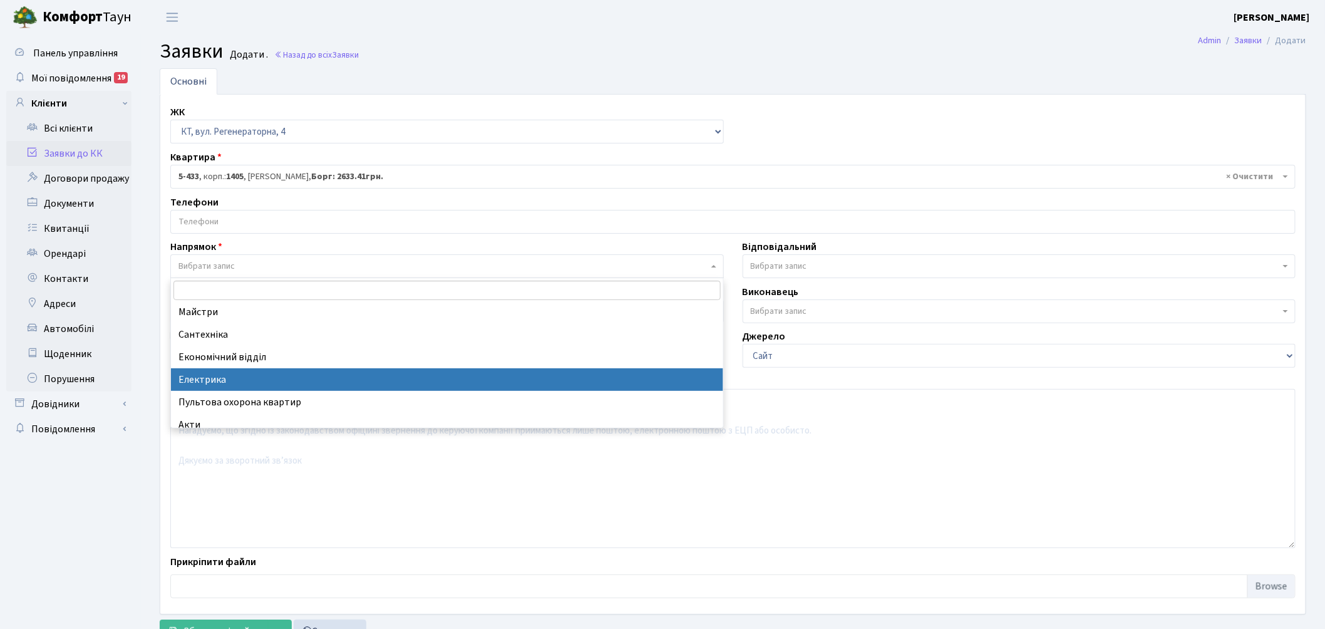
select select "3"
select select
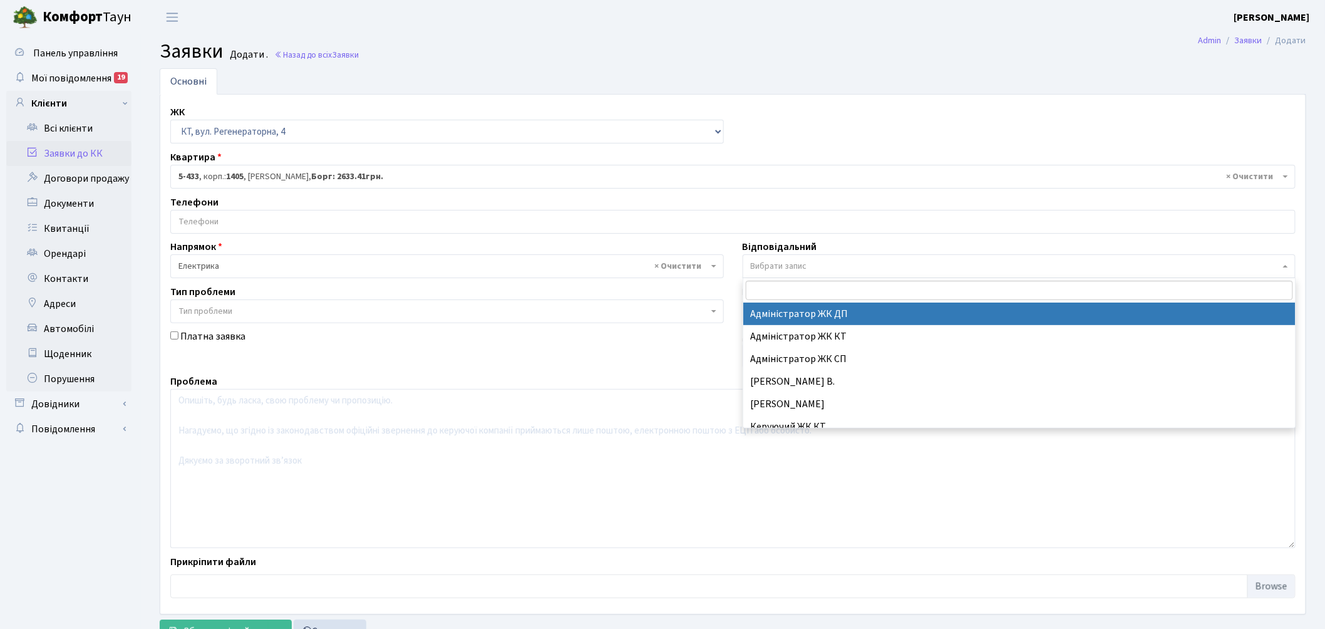
click at [785, 264] on span "Вибрати запис" at bounding box center [779, 266] width 56 height 13
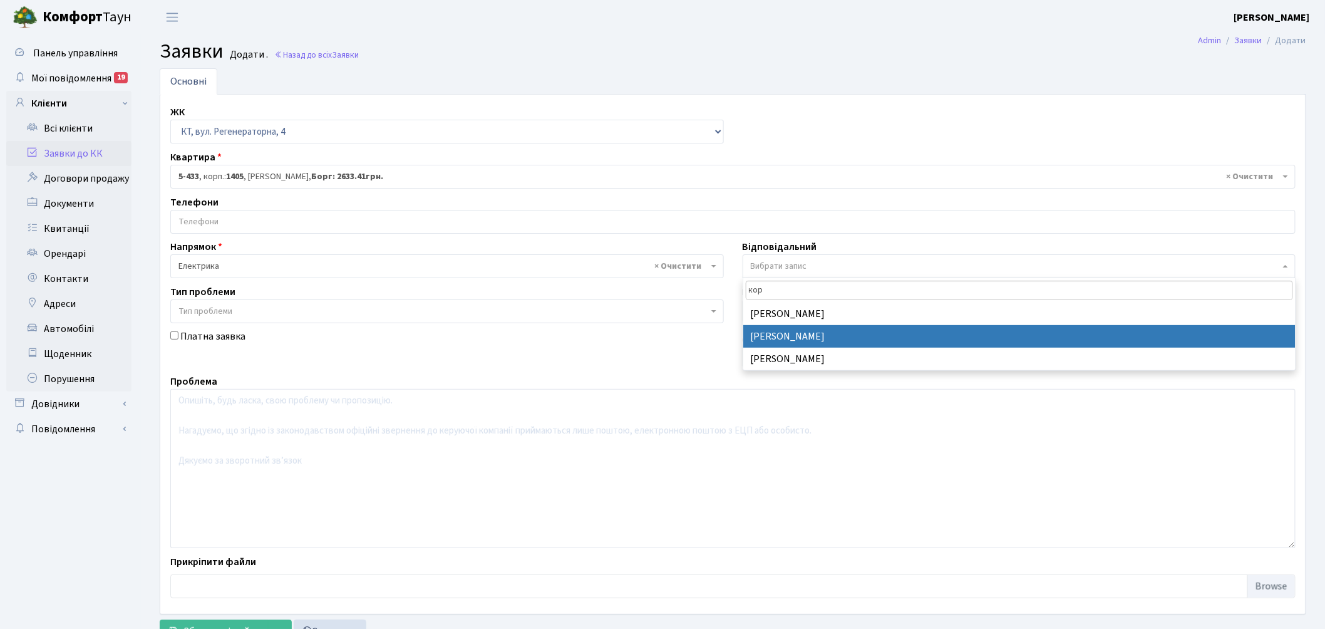
type input "кор"
drag, startPoint x: 773, startPoint y: 339, endPoint x: 736, endPoint y: 377, distance: 54.0
select select "22"
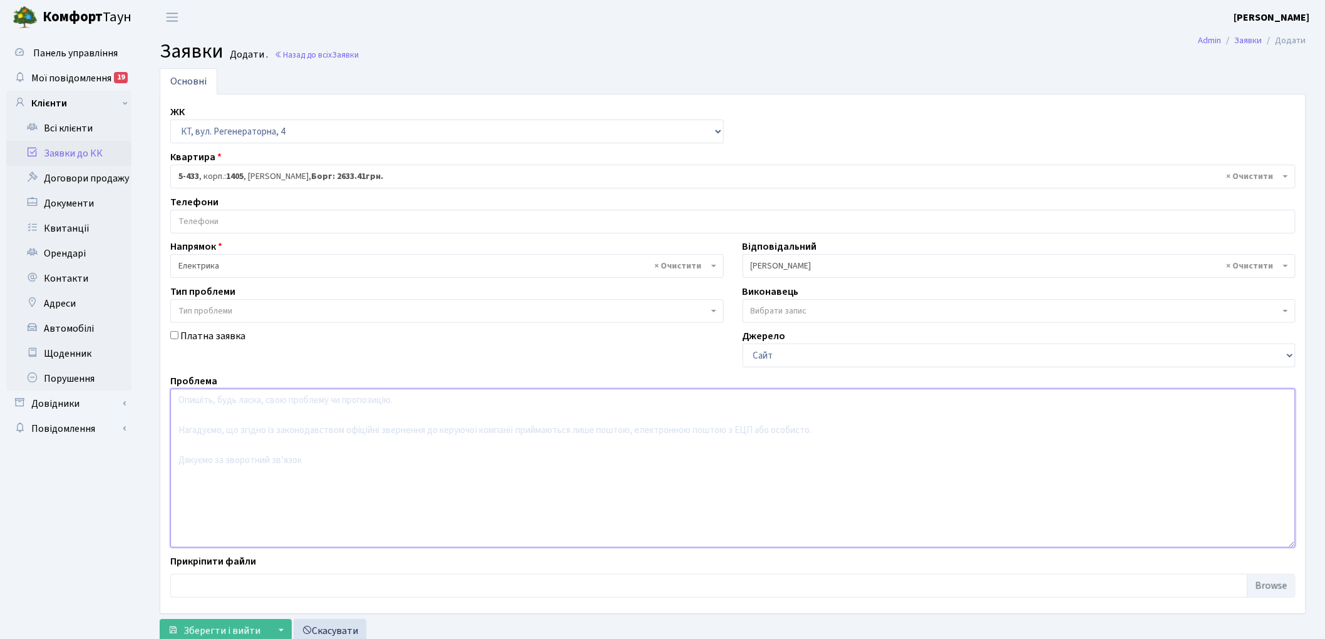
click at [317, 442] on textarea at bounding box center [732, 468] width 1125 height 159
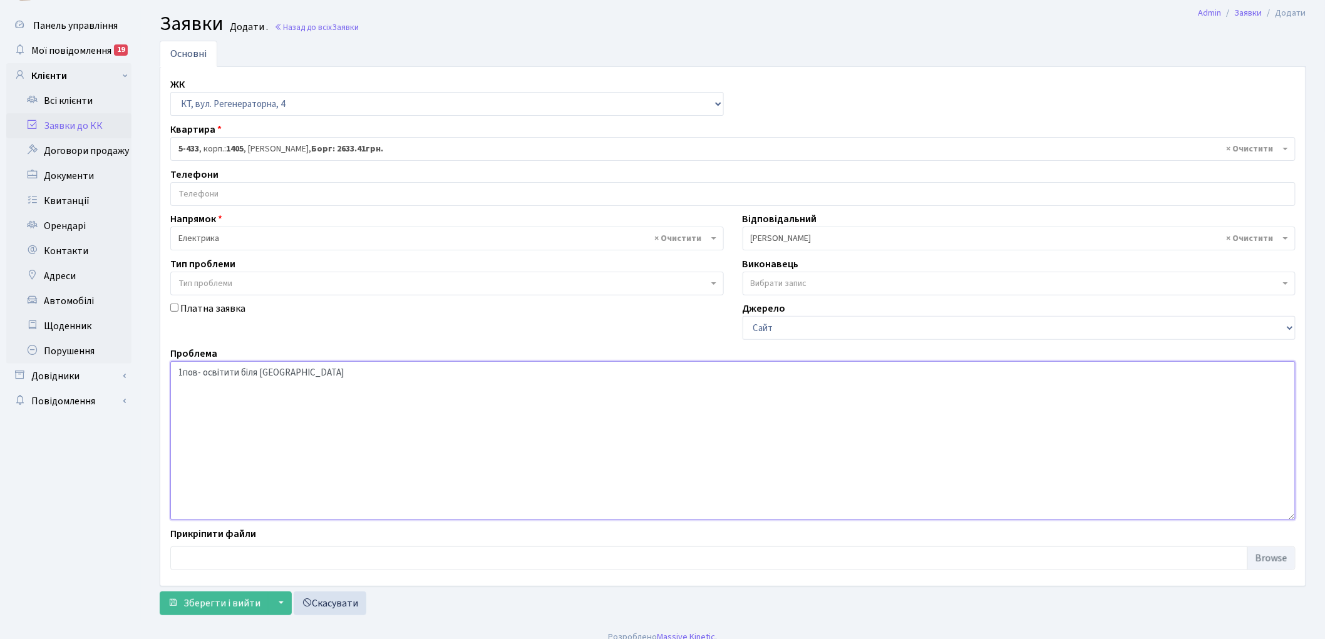
scroll to position [41, 0]
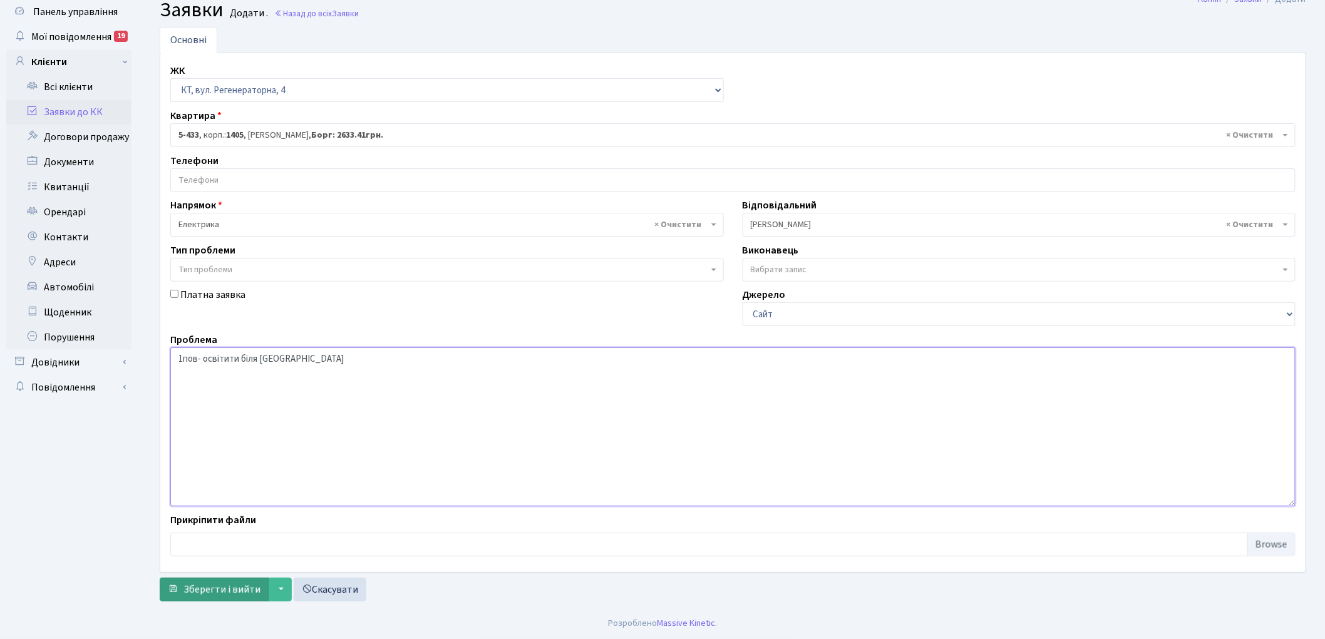
type textarea "1пов- освітити біля [GEOGRAPHIC_DATA]"
click at [209, 588] on span "Зберегти і вийти" at bounding box center [221, 590] width 77 height 14
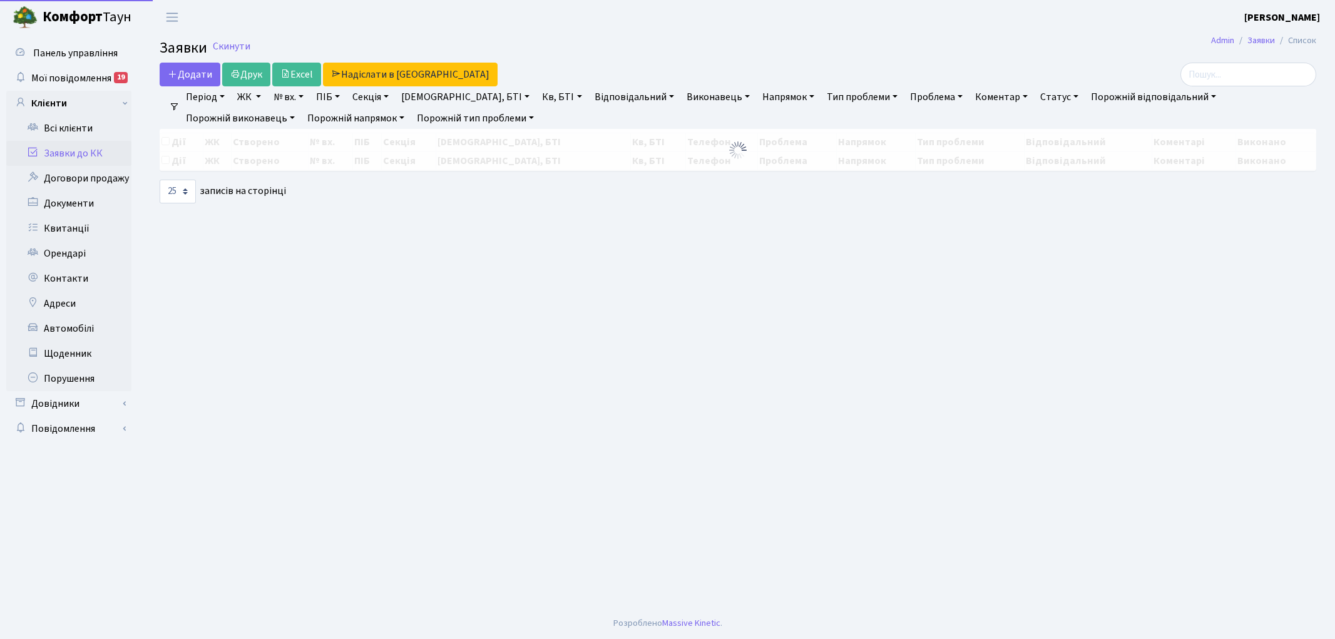
select select "25"
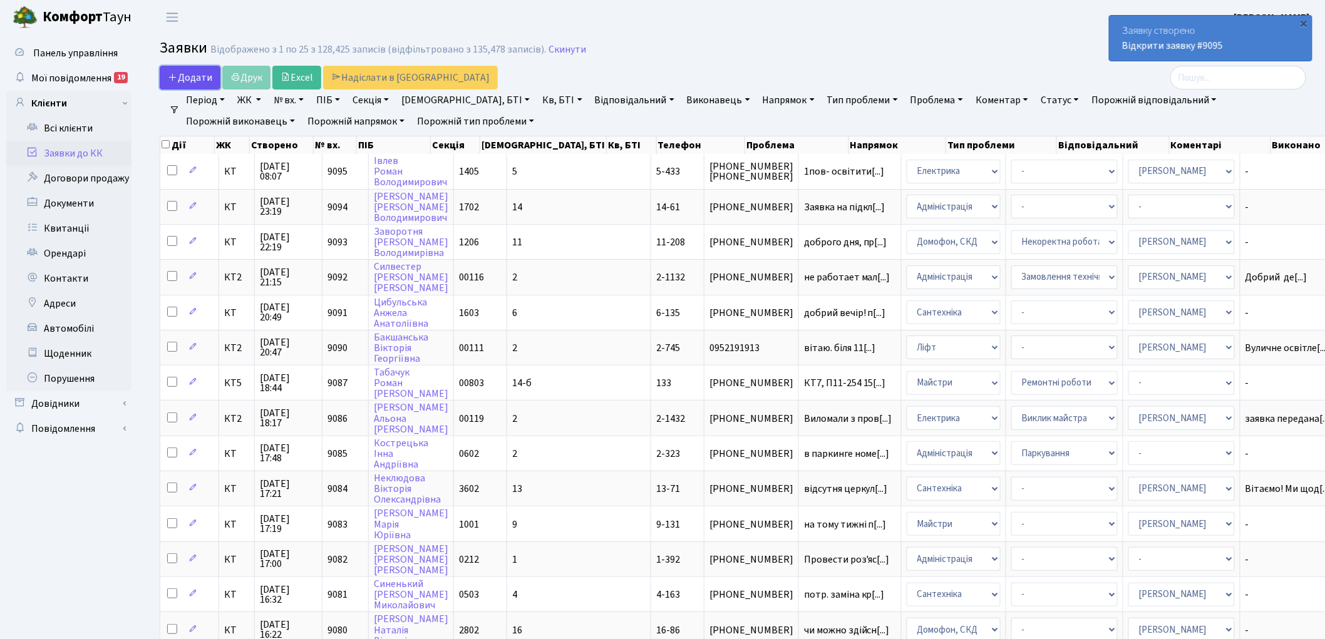
click at [179, 79] on span "Додати" at bounding box center [190, 78] width 44 height 14
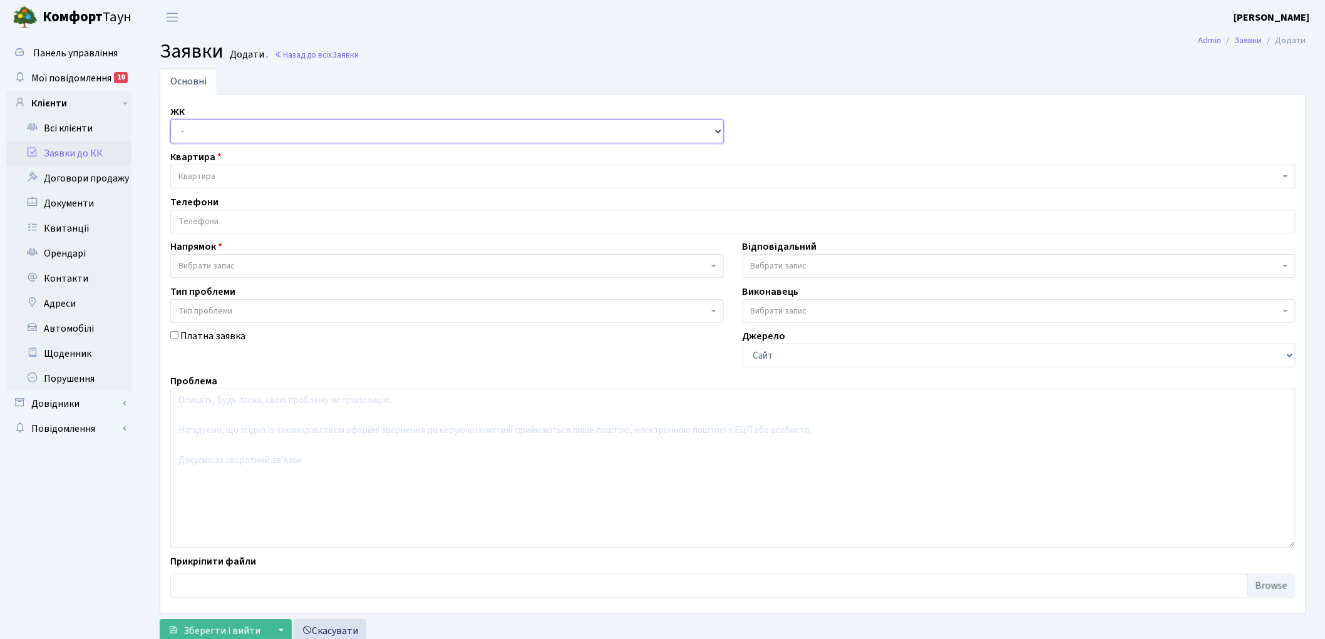
click at [202, 133] on select "- КТ, вул. Регенераторна, 4 КТ2, просп. [STREET_ADDRESS] [STREET_ADDRESS] [PERS…" at bounding box center [446, 132] width 553 height 24
select select "271"
click at [170, 120] on select "- КТ, вул. Регенераторна, 4 КТ2, просп. [STREET_ADDRESS] [STREET_ADDRESS] [PERS…" at bounding box center [446, 132] width 553 height 24
select select
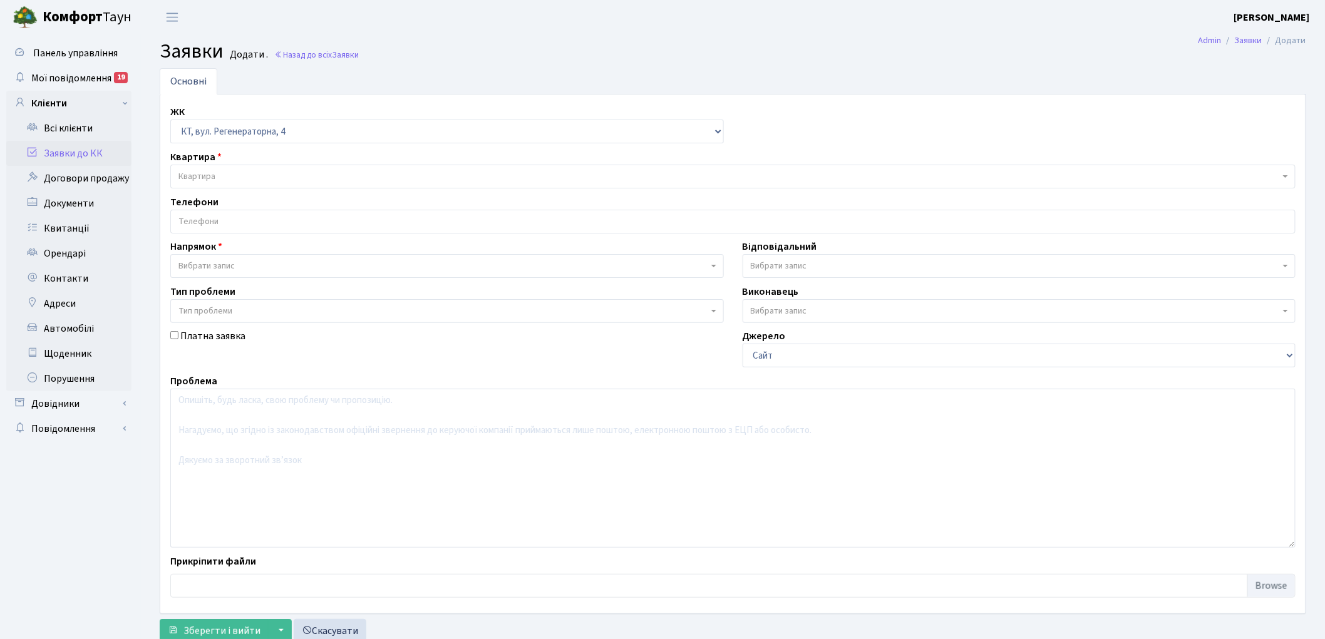
click at [220, 173] on span "Квартира" at bounding box center [728, 176] width 1101 height 13
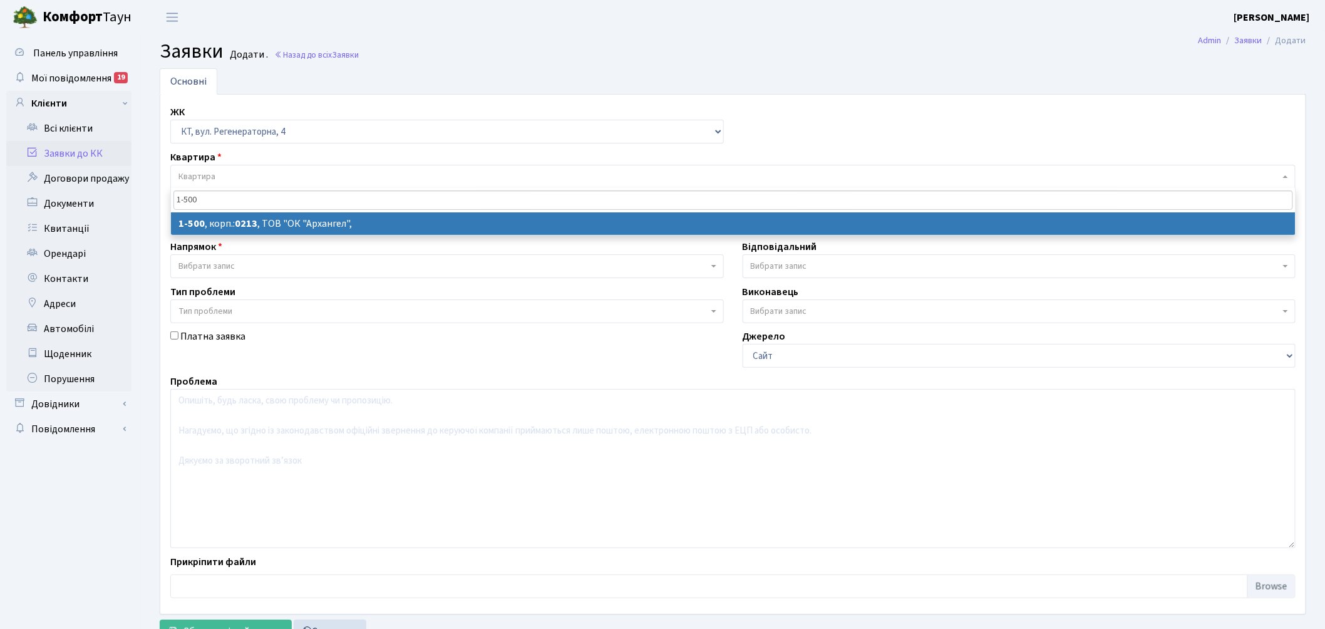
type input "1-500"
select select
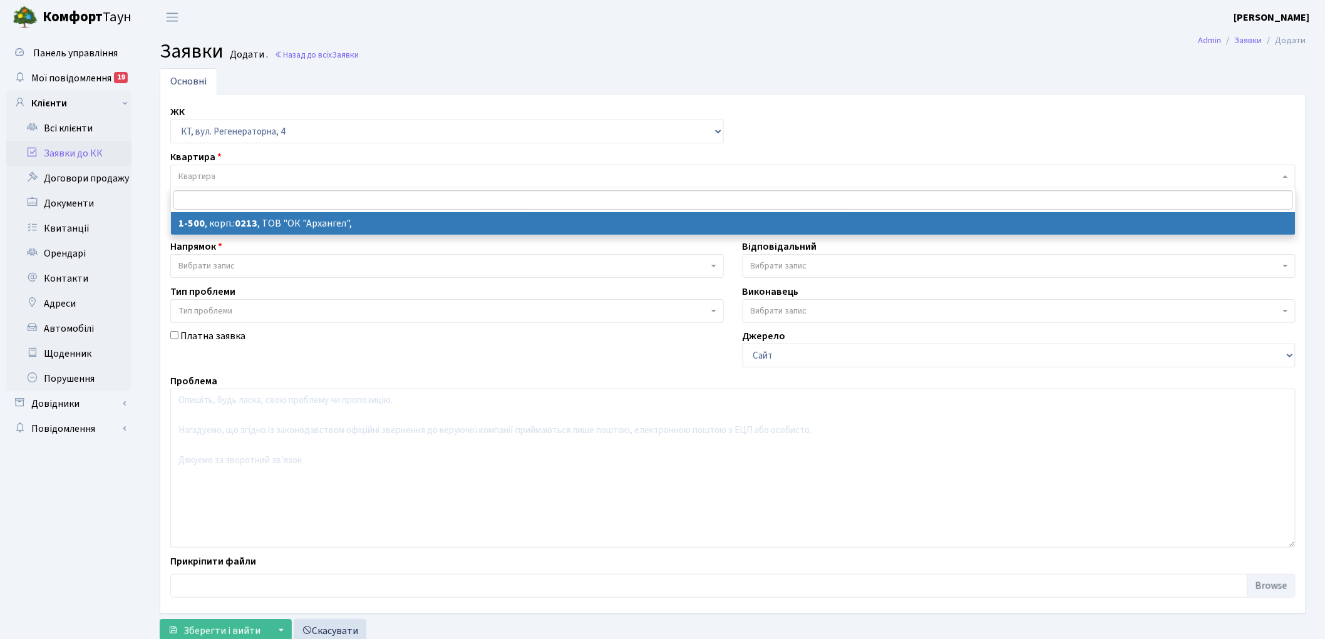
select select "16285"
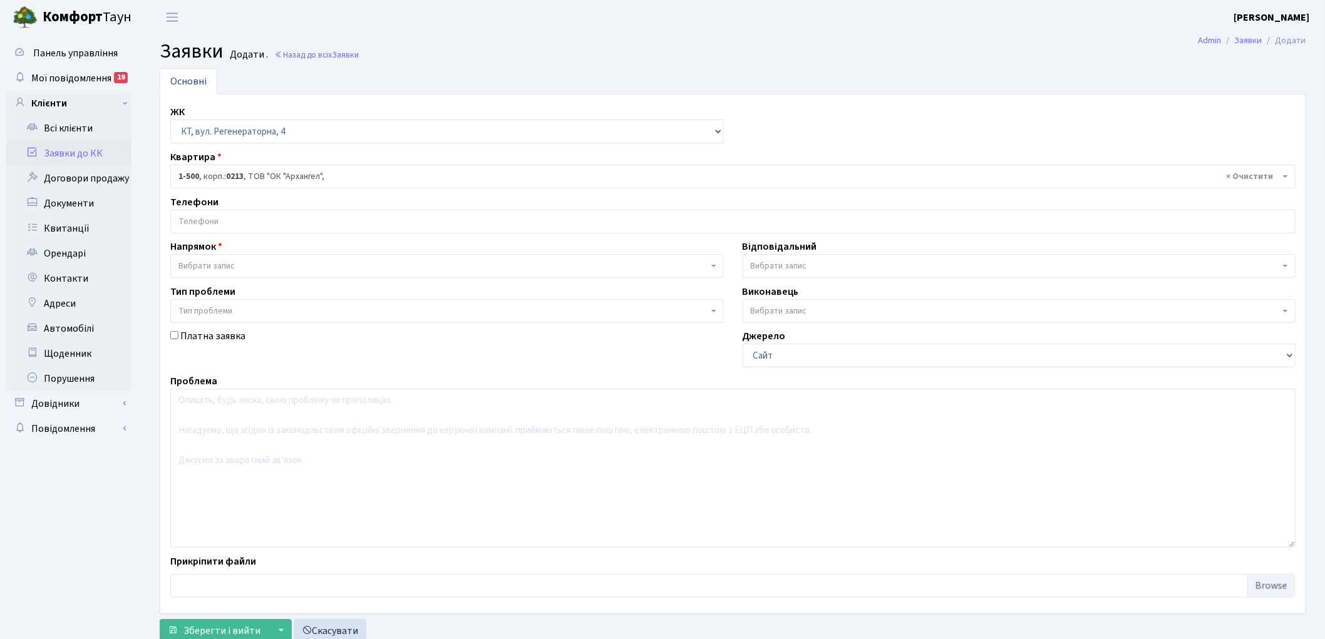
click at [205, 265] on span "Вибрати запис" at bounding box center [206, 266] width 56 height 13
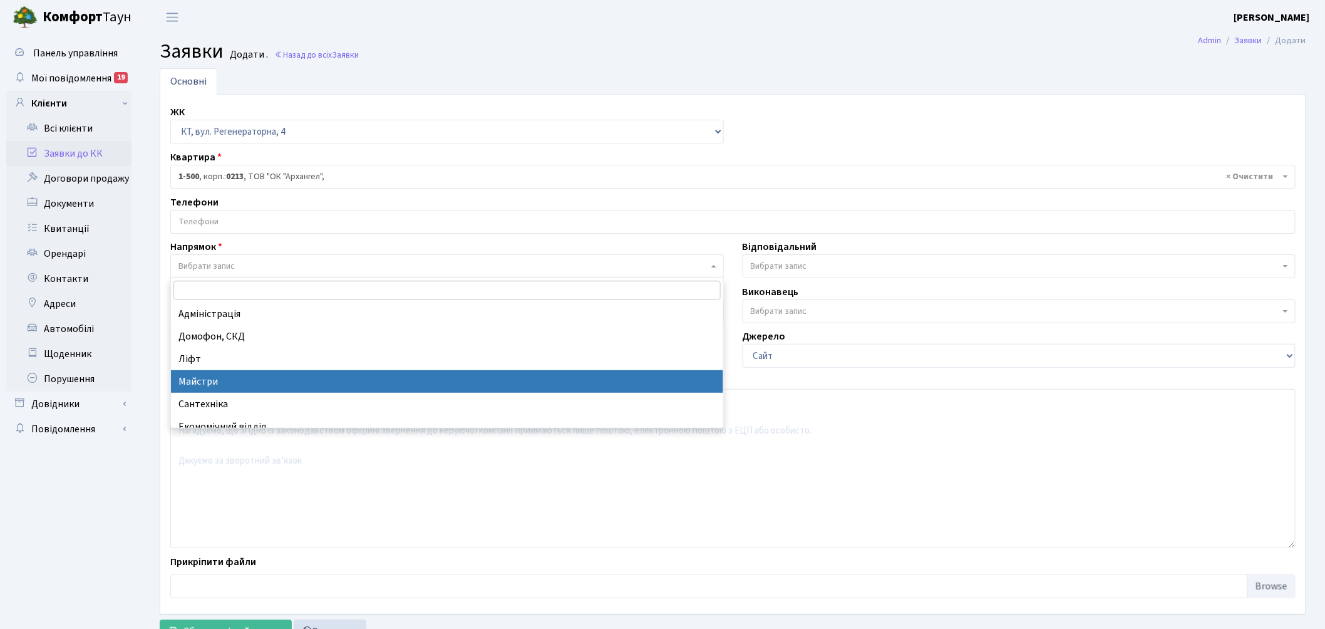
select select "1"
select select
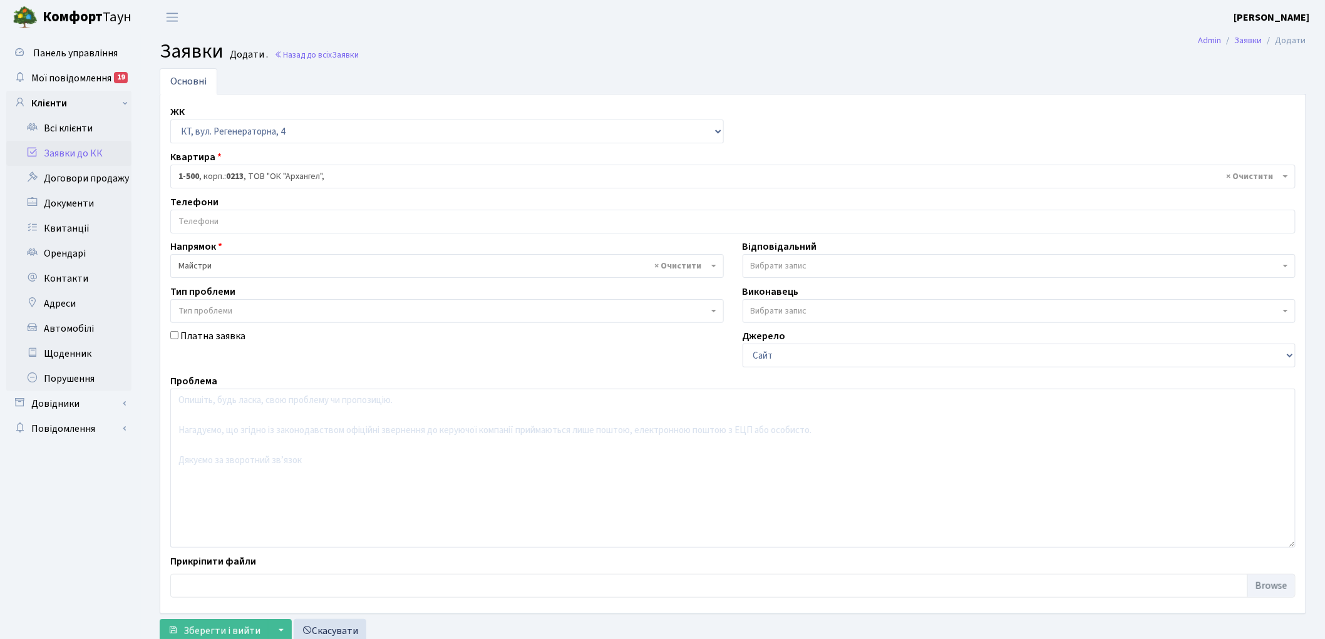
click at [808, 265] on span "Вибрати запис" at bounding box center [1016, 266] width 530 height 13
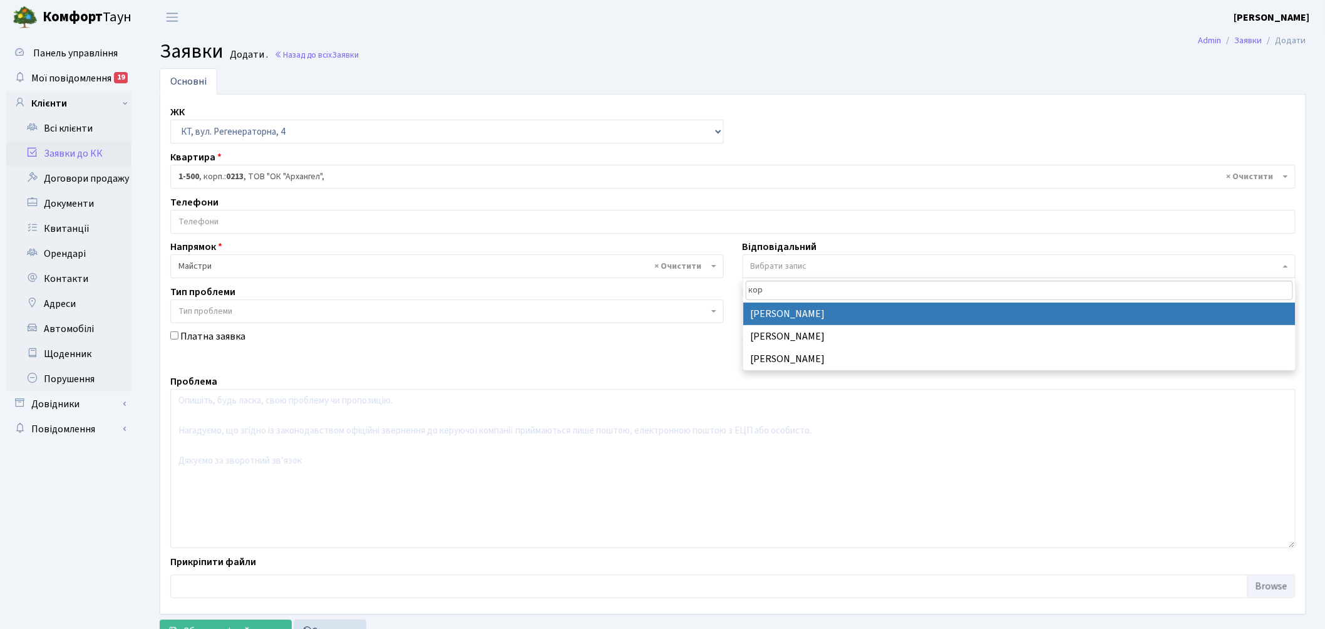
type input "кор"
select select "36"
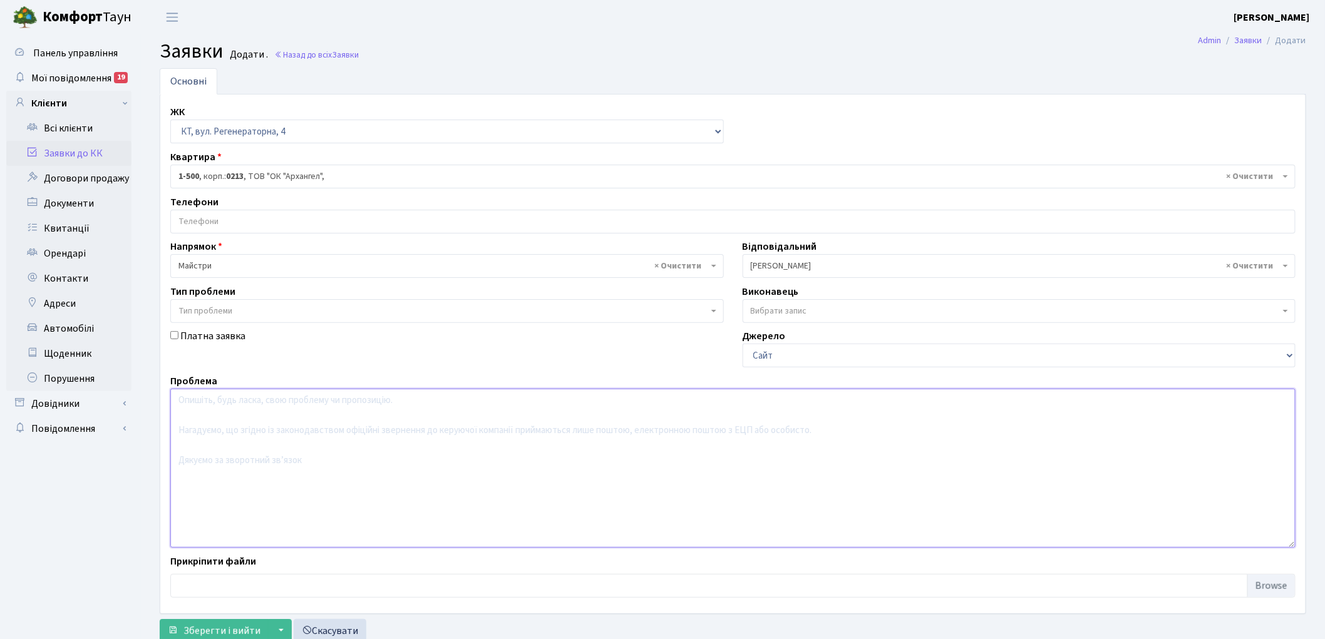
click at [305, 432] on textarea at bounding box center [732, 468] width 1125 height 159
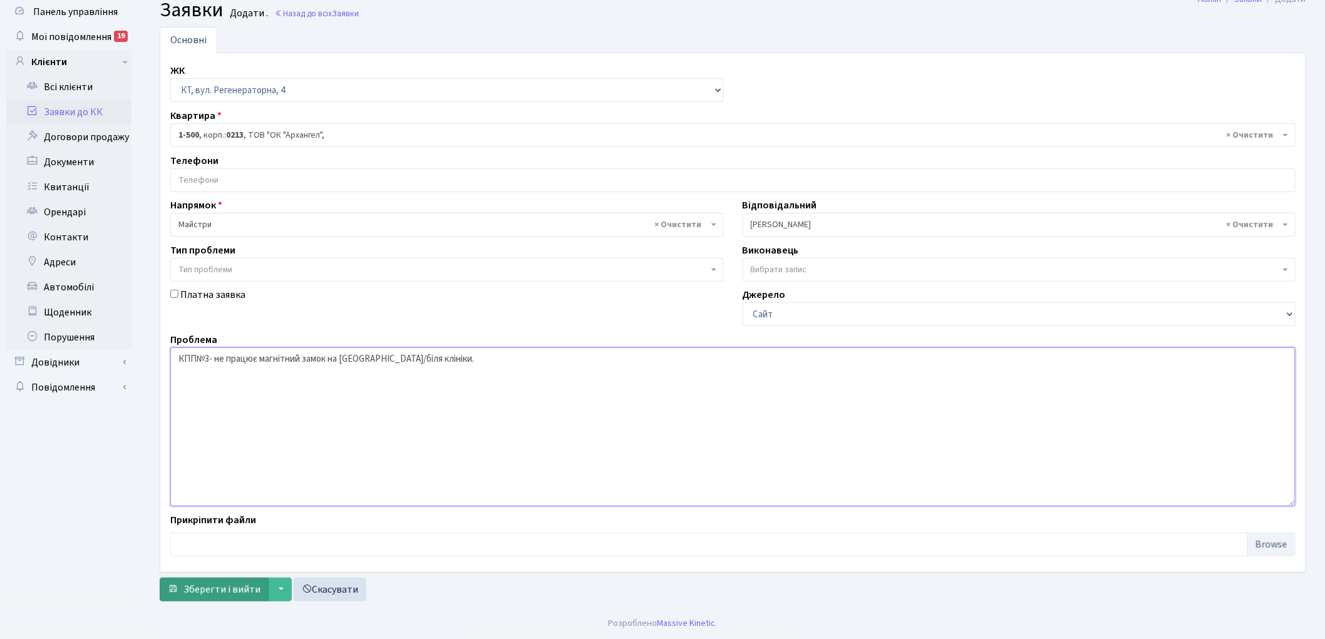
type textarea "КПП№3- не працює магнітний замок на калітці/біля клініки."
click at [202, 580] on button "Зберегти і вийти" at bounding box center [214, 590] width 109 height 24
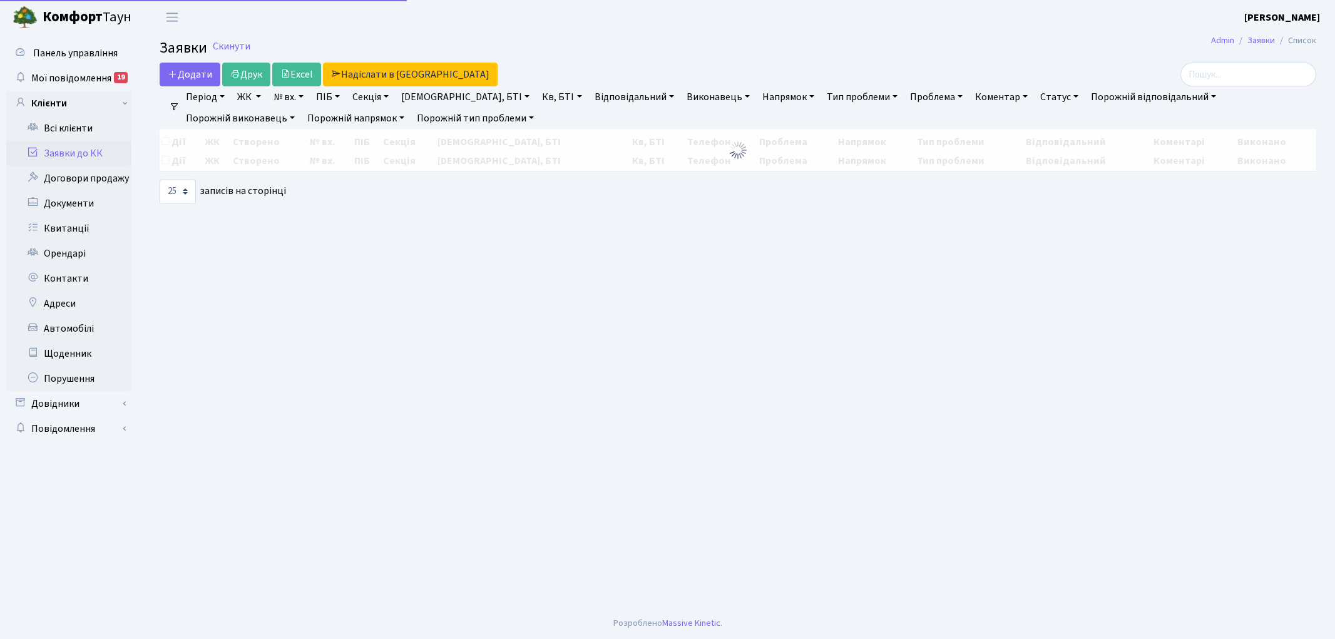
select select "25"
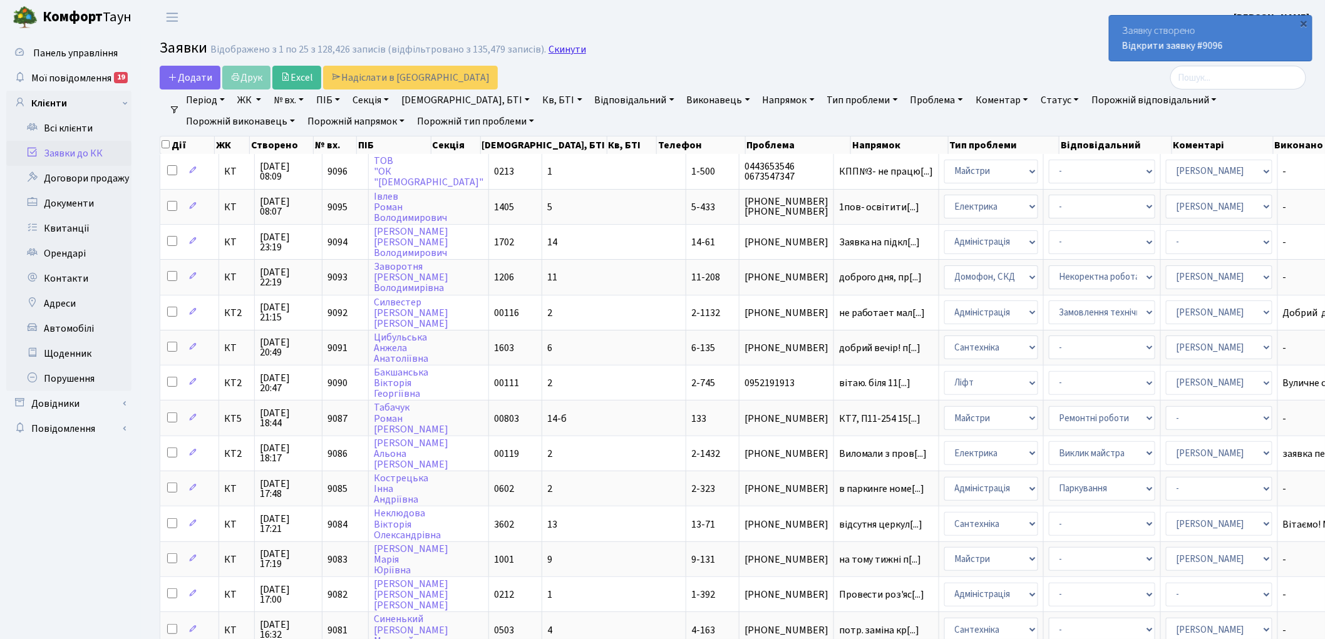
click at [548, 50] on link "Скинути" at bounding box center [567, 50] width 38 height 12
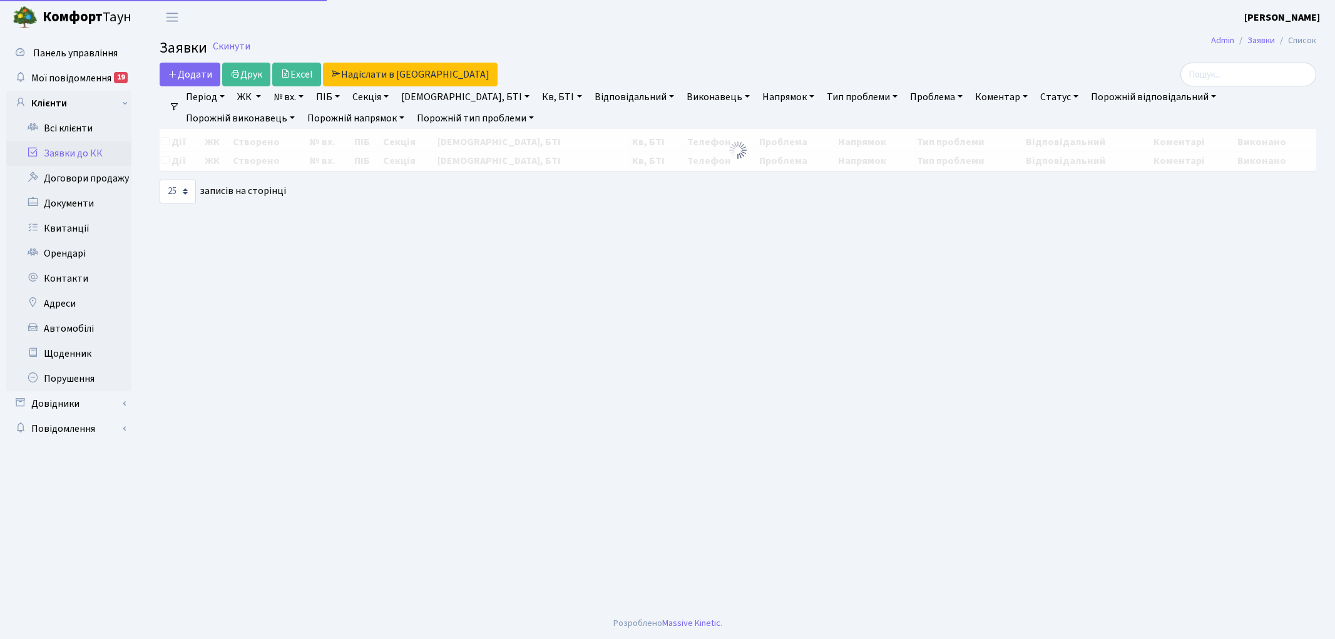
select select "25"
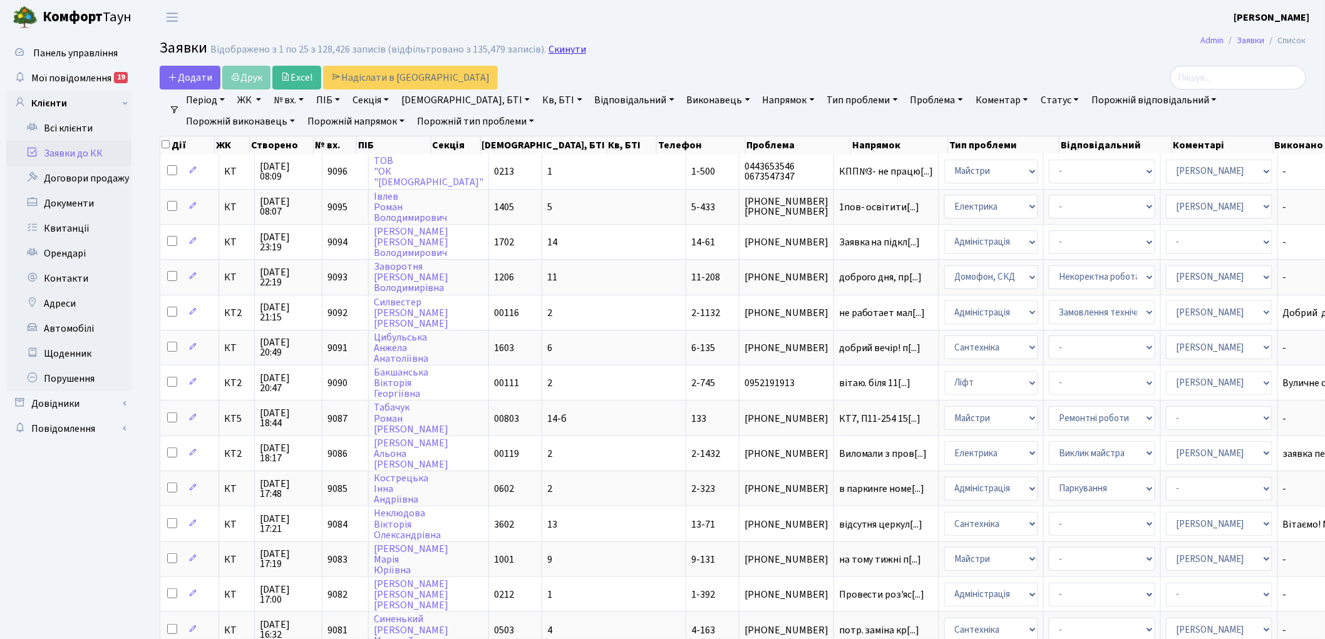
click at [555, 51] on link "Скинути" at bounding box center [567, 50] width 38 height 12
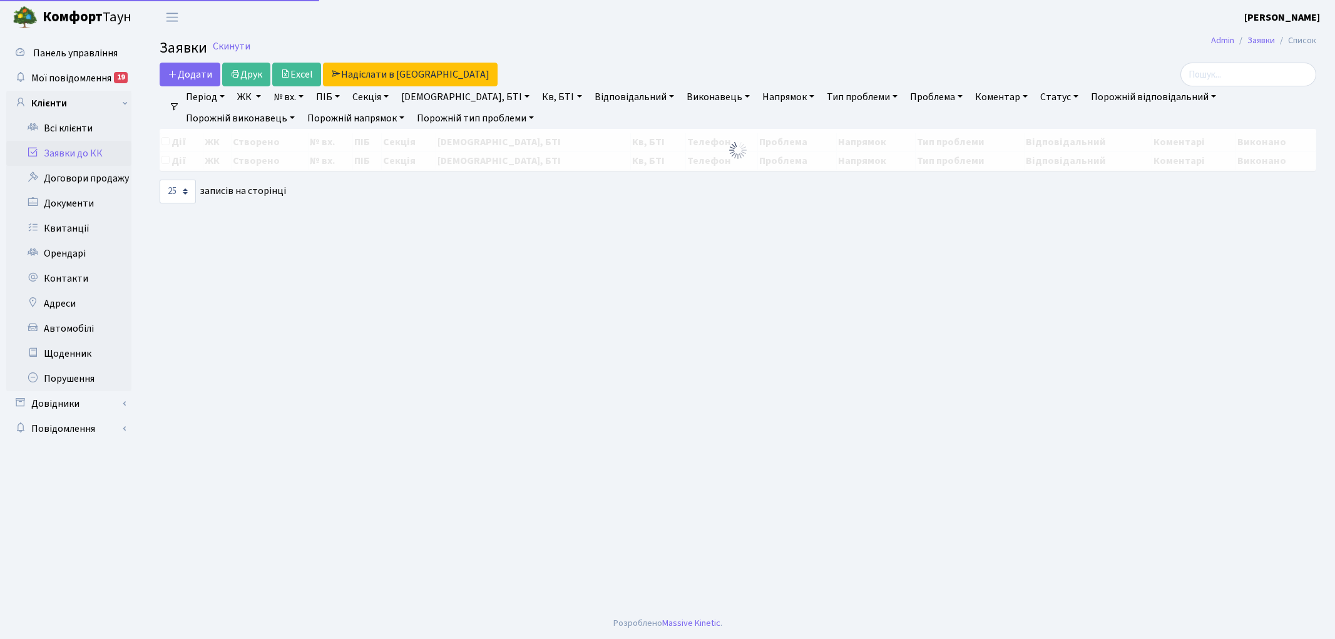
select select "25"
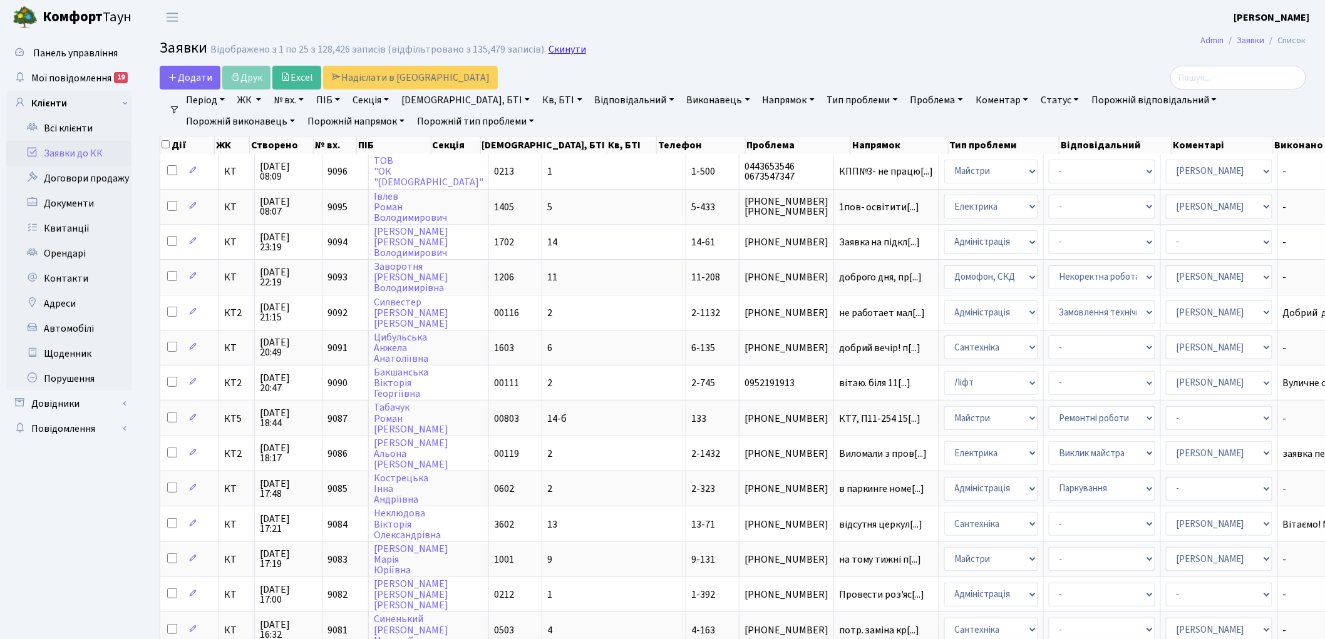
click at [555, 51] on link "Скинути" at bounding box center [567, 50] width 38 height 12
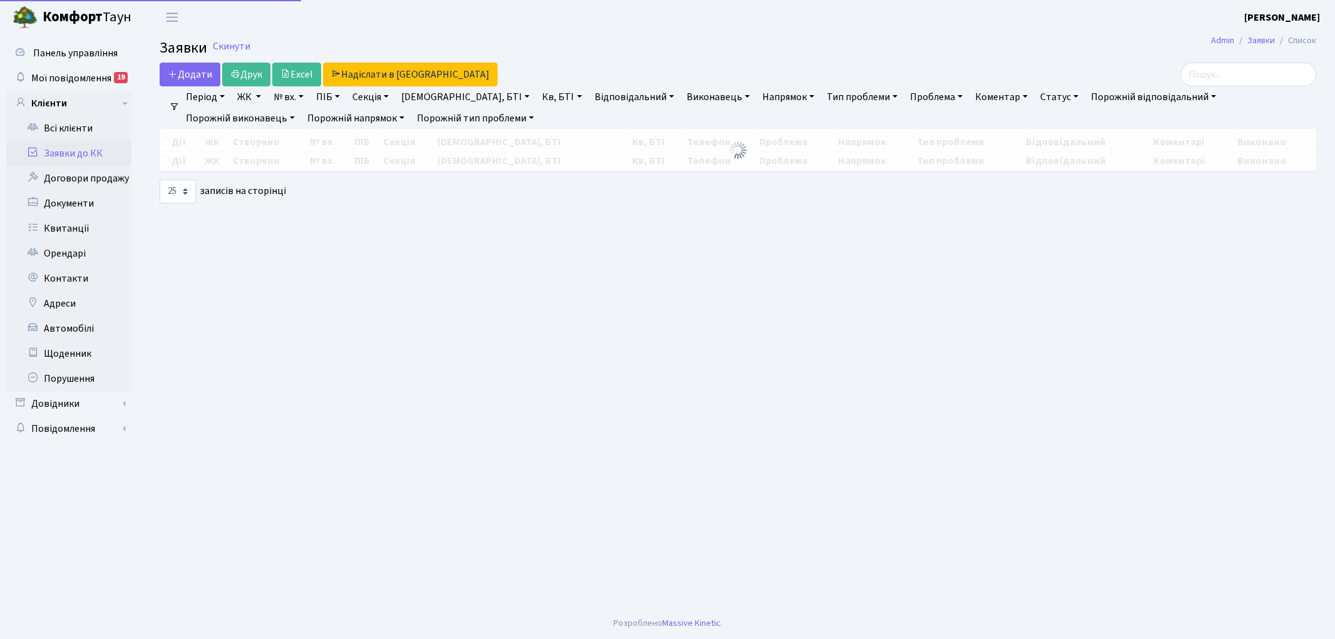
select select "25"
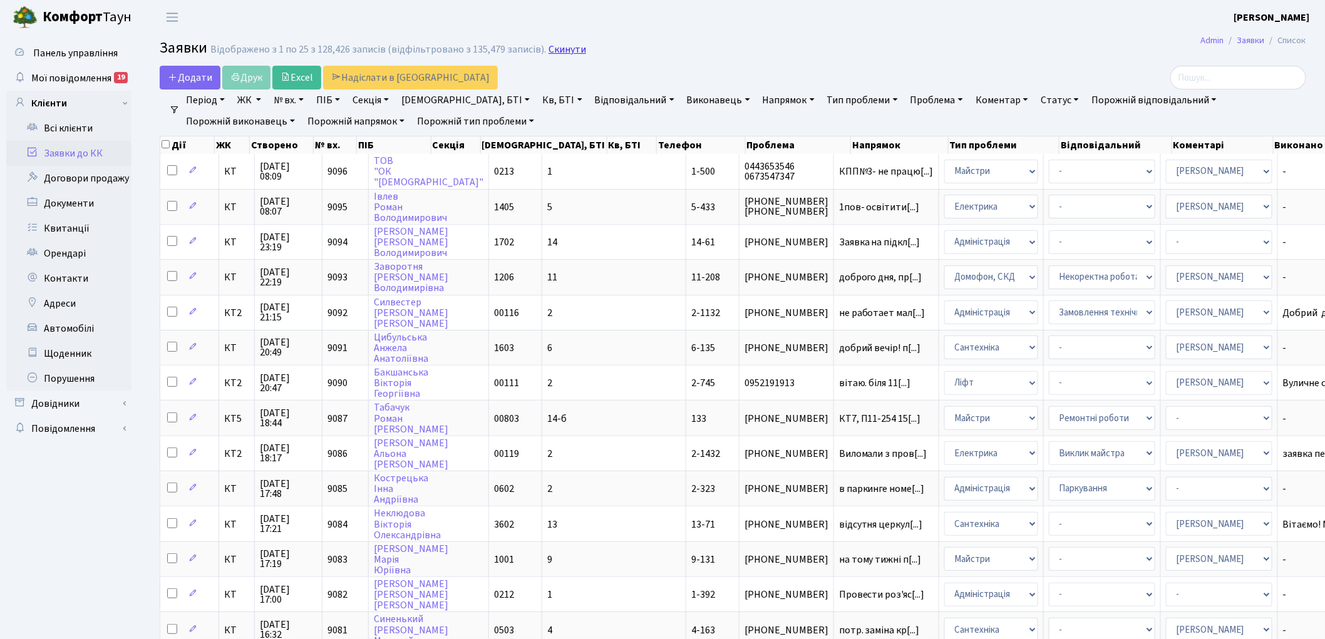
click at [552, 51] on link "Скинути" at bounding box center [567, 50] width 38 height 12
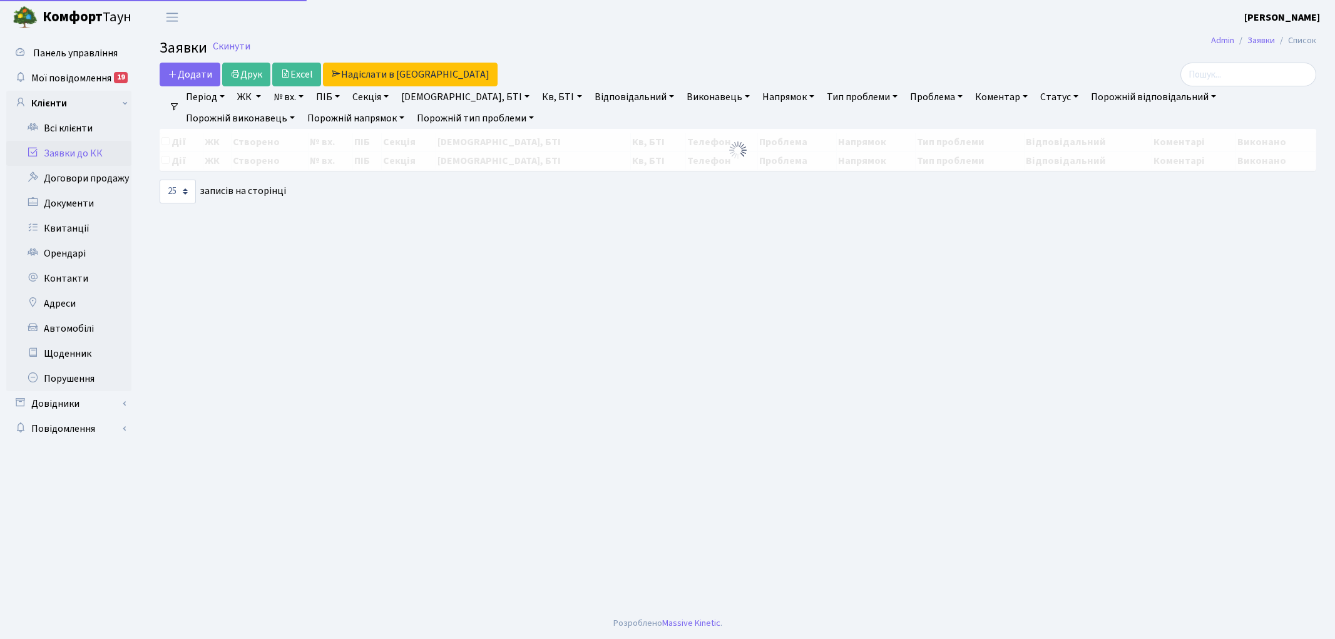
select select "25"
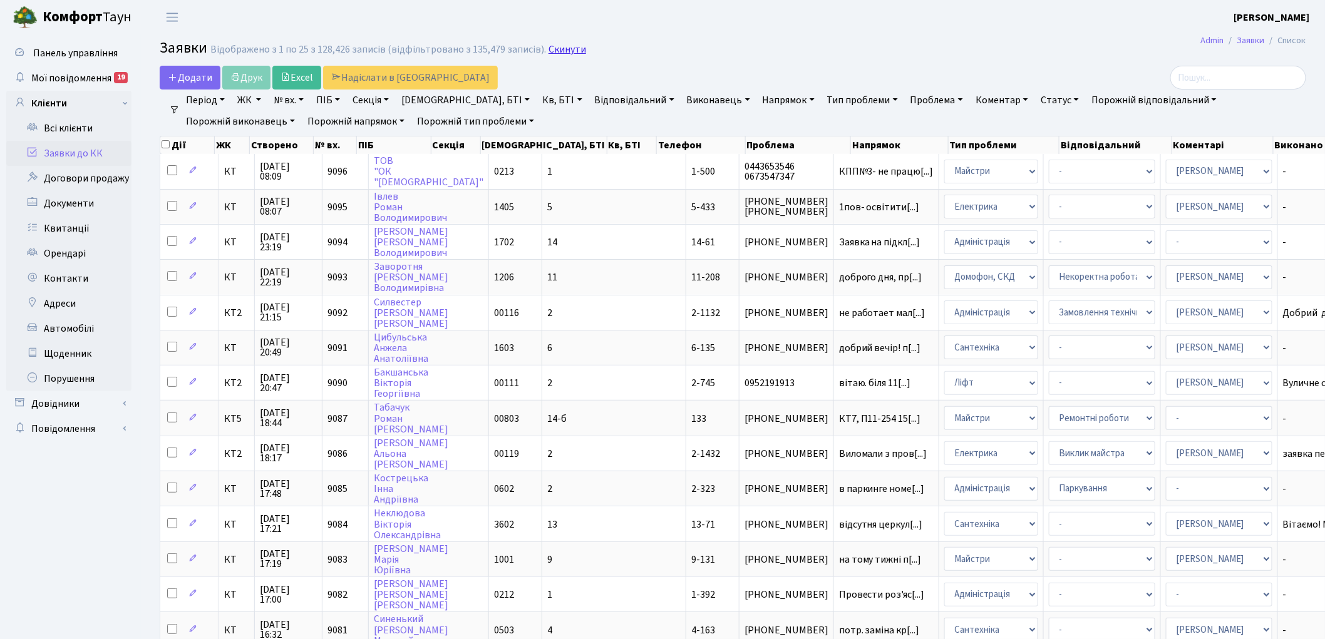
click at [551, 49] on link "Скинути" at bounding box center [567, 50] width 38 height 12
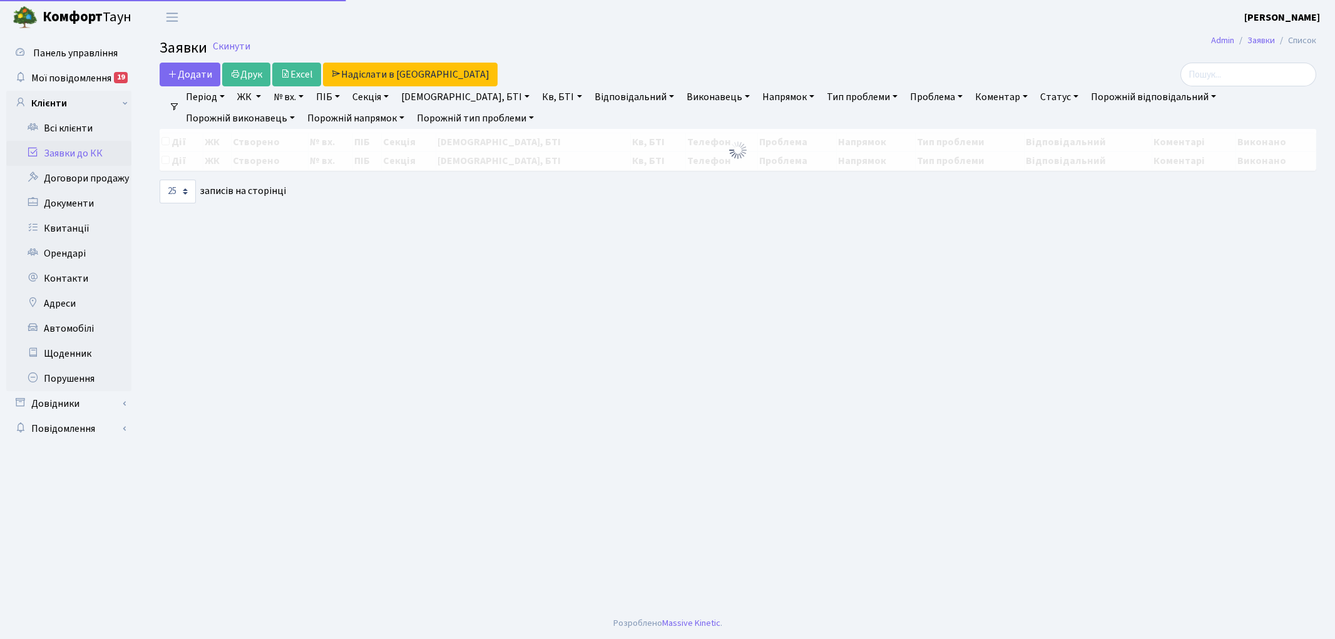
select select "25"
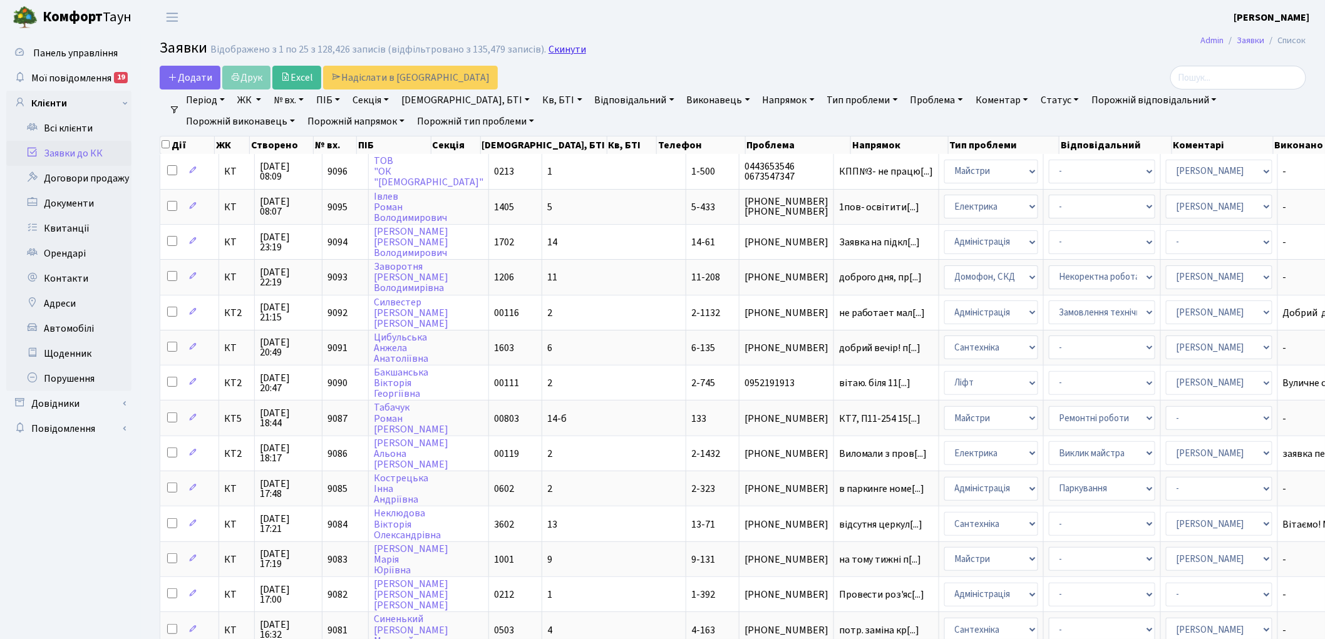
click at [548, 51] on link "Скинути" at bounding box center [567, 50] width 38 height 12
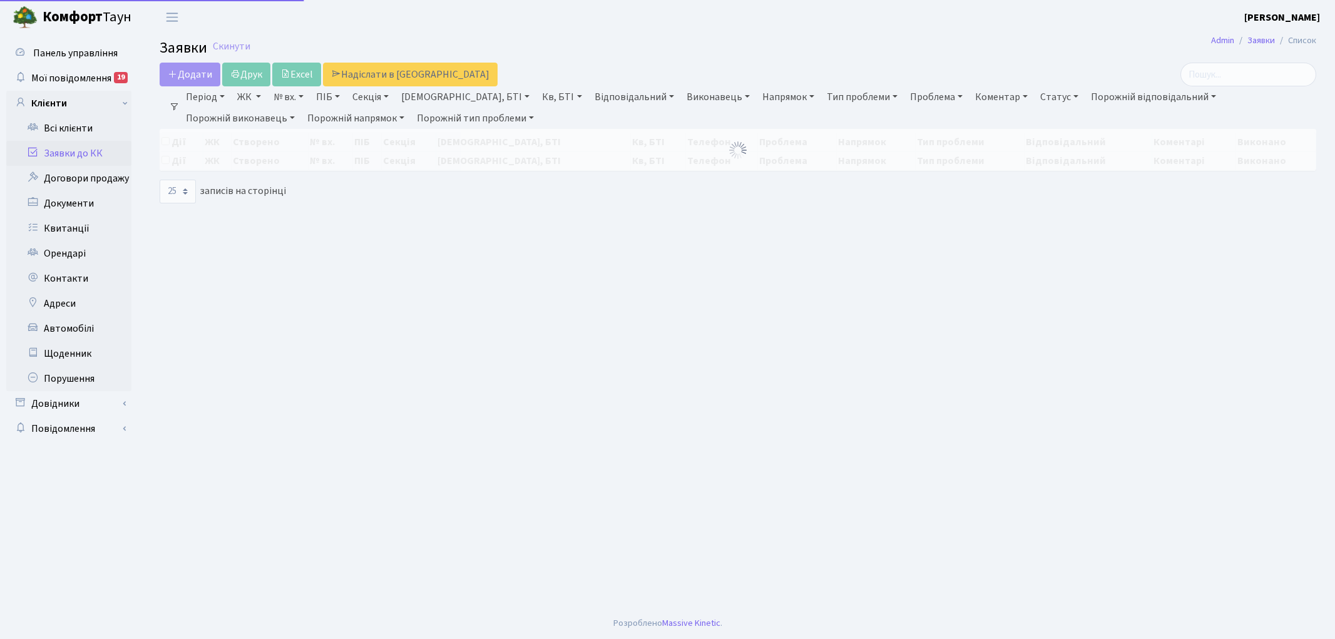
select select "25"
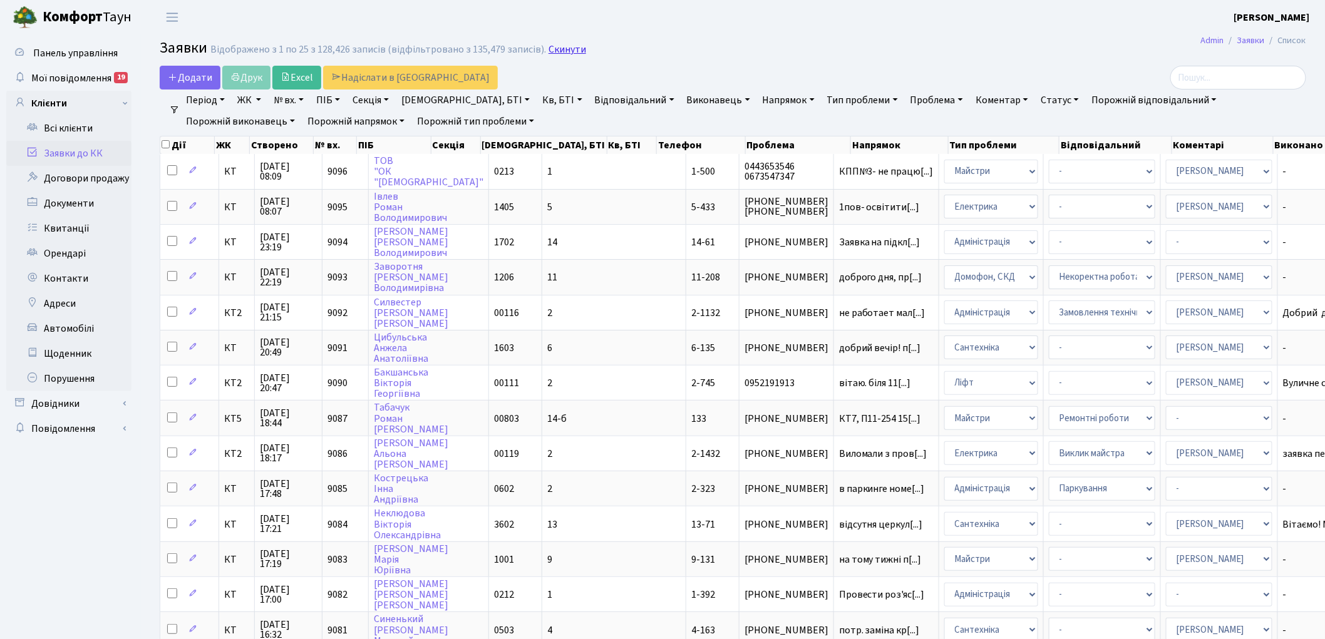
click at [552, 49] on link "Скинути" at bounding box center [567, 50] width 38 height 12
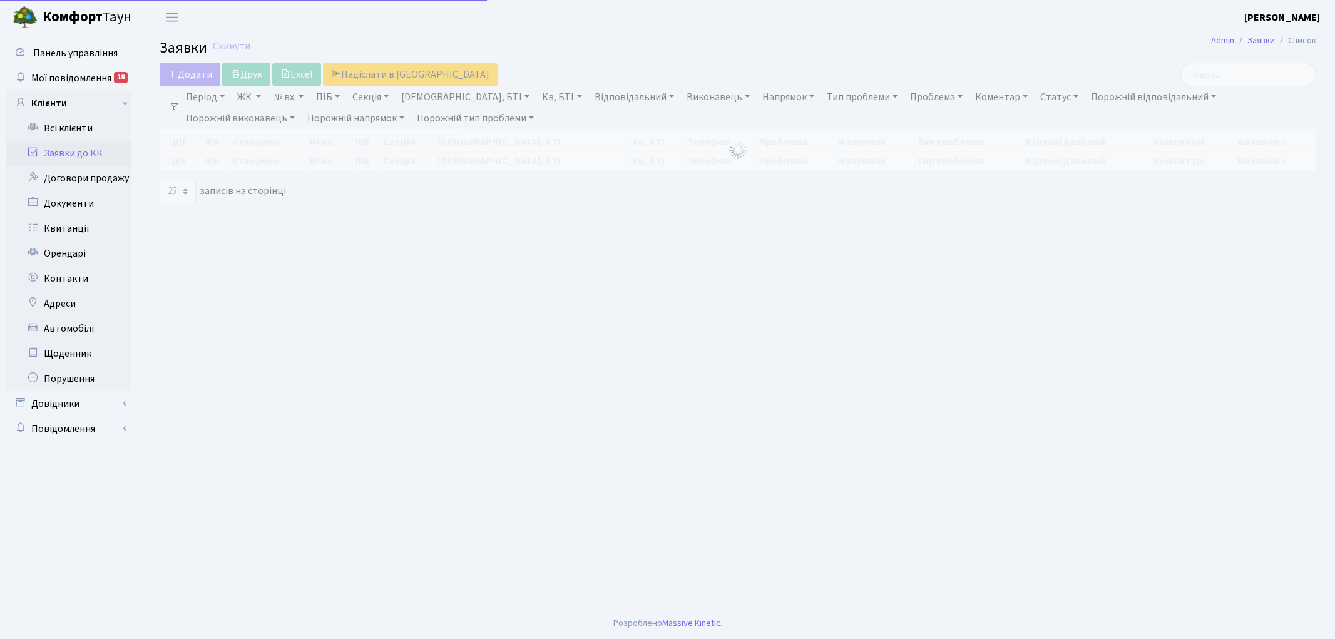
select select "25"
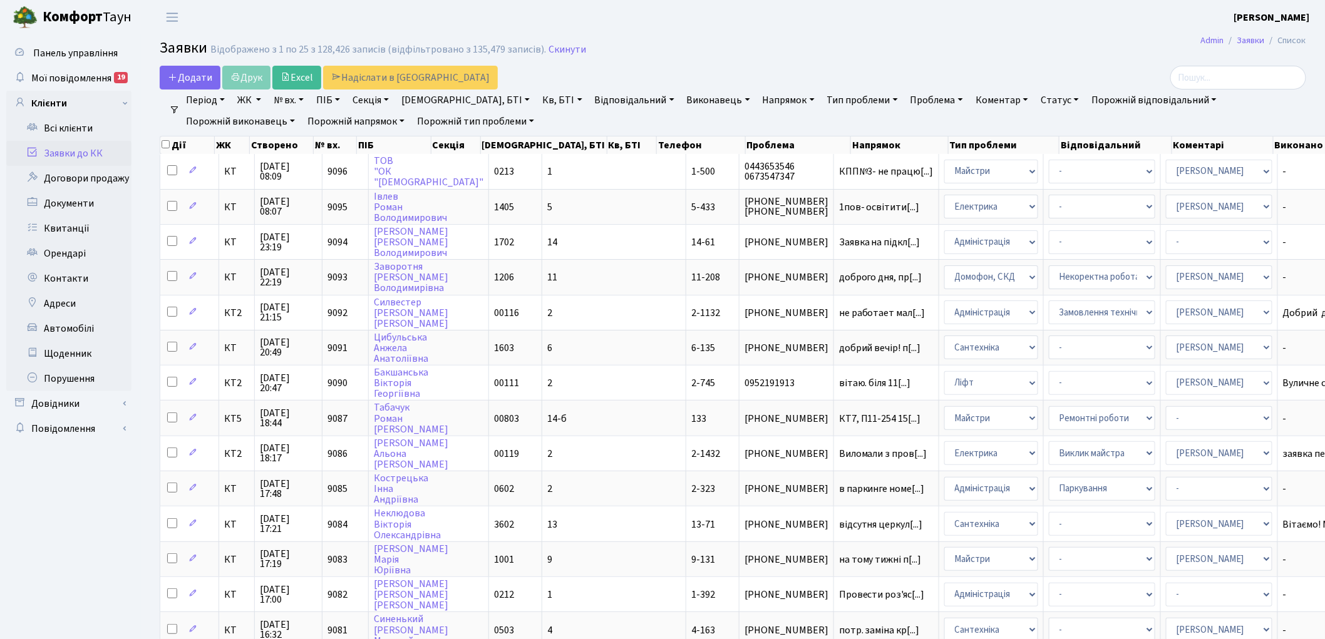
click at [552, 49] on link "Скинути" at bounding box center [567, 50] width 38 height 12
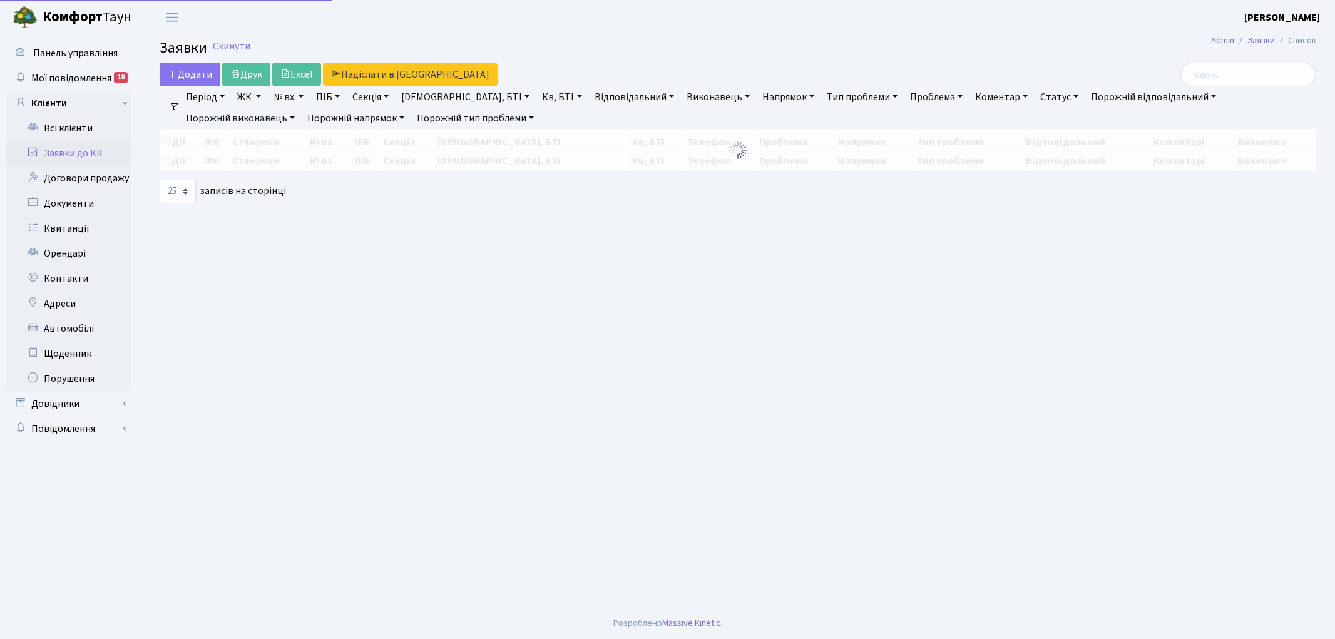
select select "25"
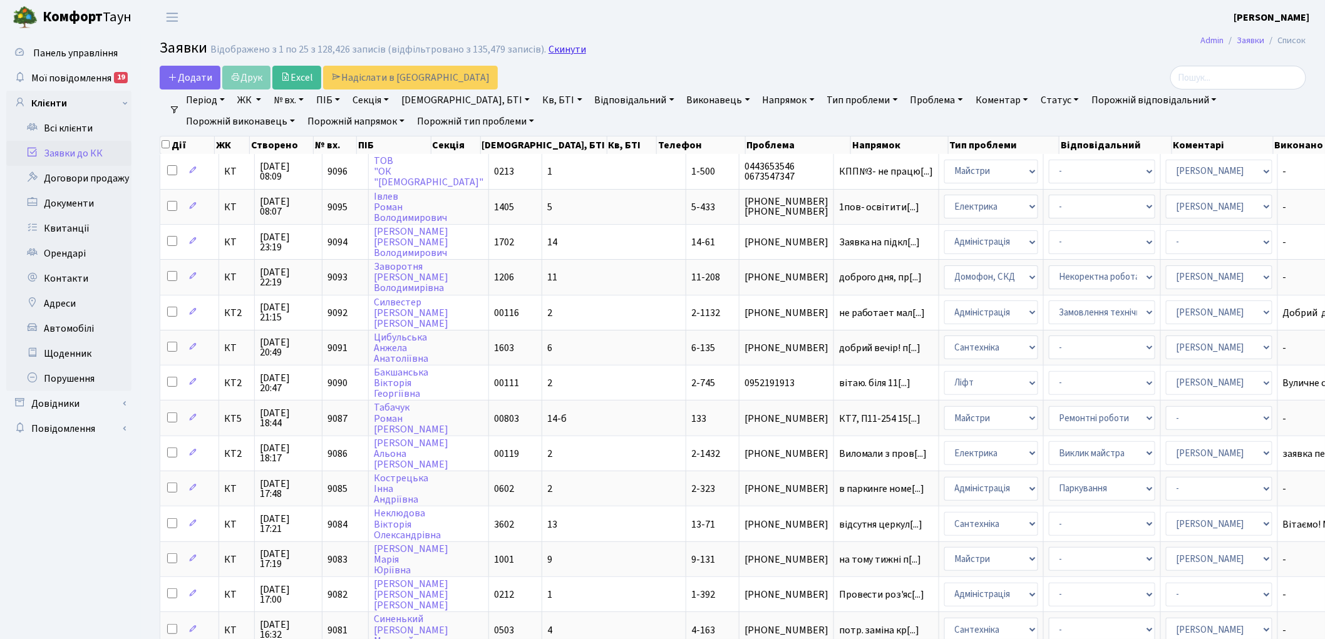
click at [562, 48] on link "Скинути" at bounding box center [567, 50] width 38 height 12
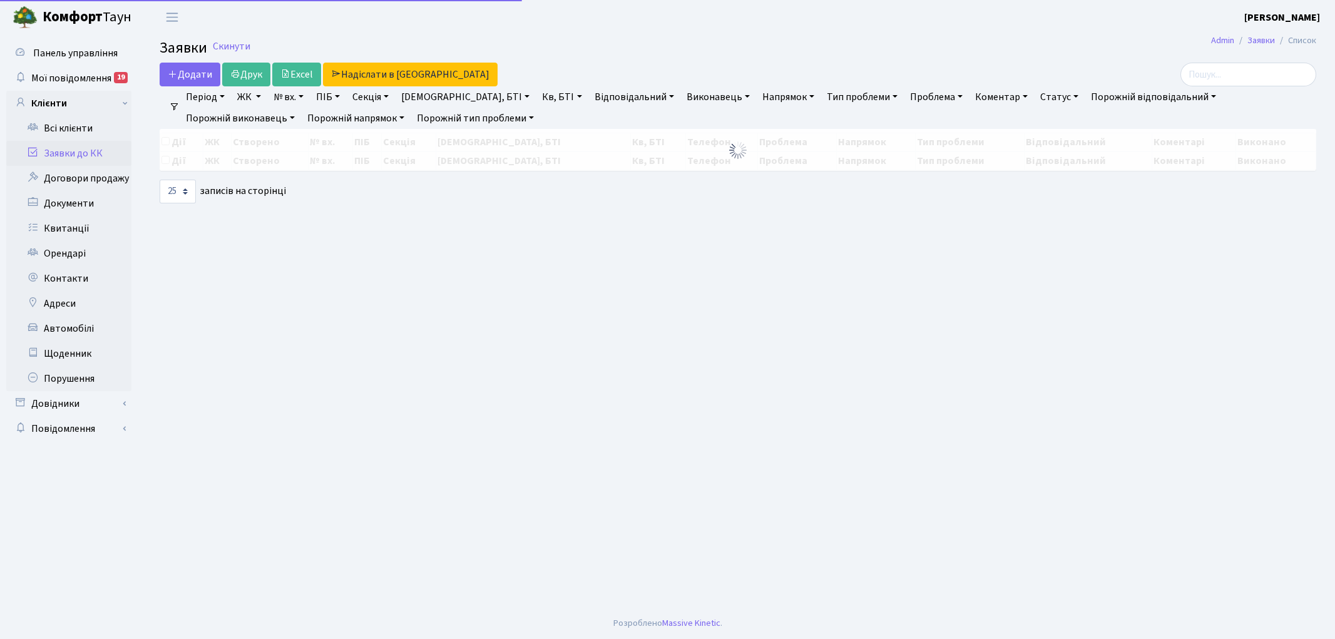
select select "25"
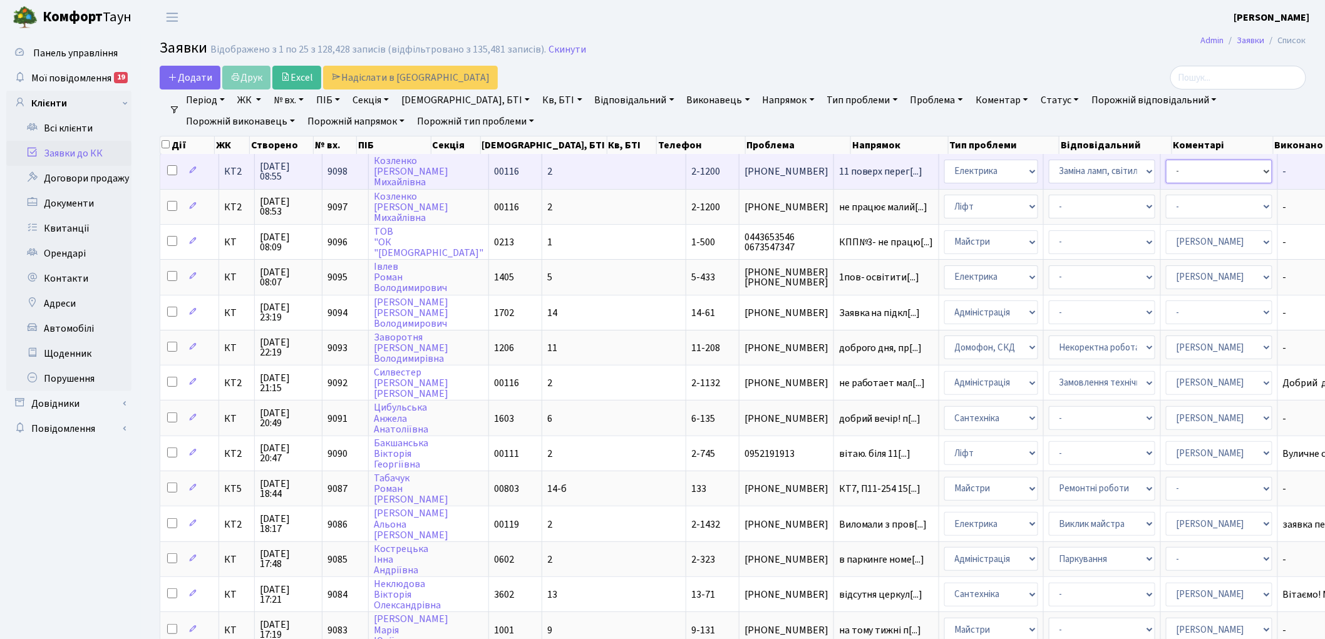
click at [1166, 170] on select "- Адміністратор ЖК ДП Адміністратор ЖК КТ Адміністратор ЖК СП Вижул В. В. Горді…" at bounding box center [1219, 172] width 106 height 24
select select "22"
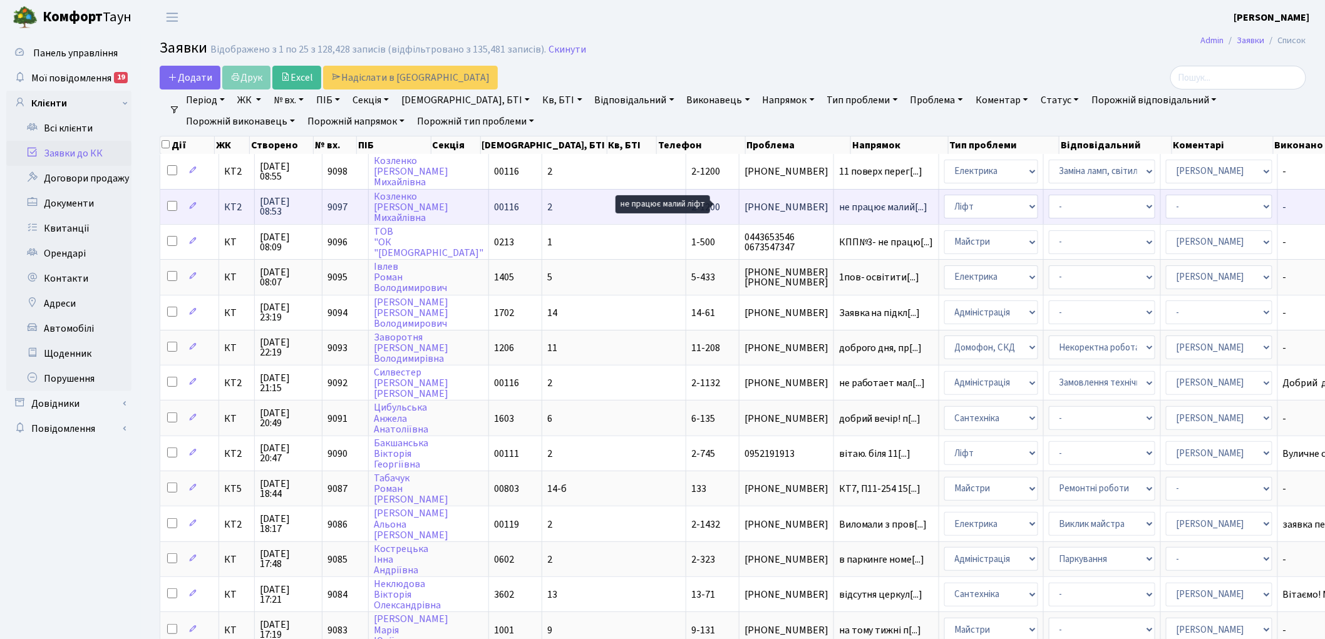
click at [839, 203] on span "не працює малий[...]" at bounding box center [883, 207] width 89 height 14
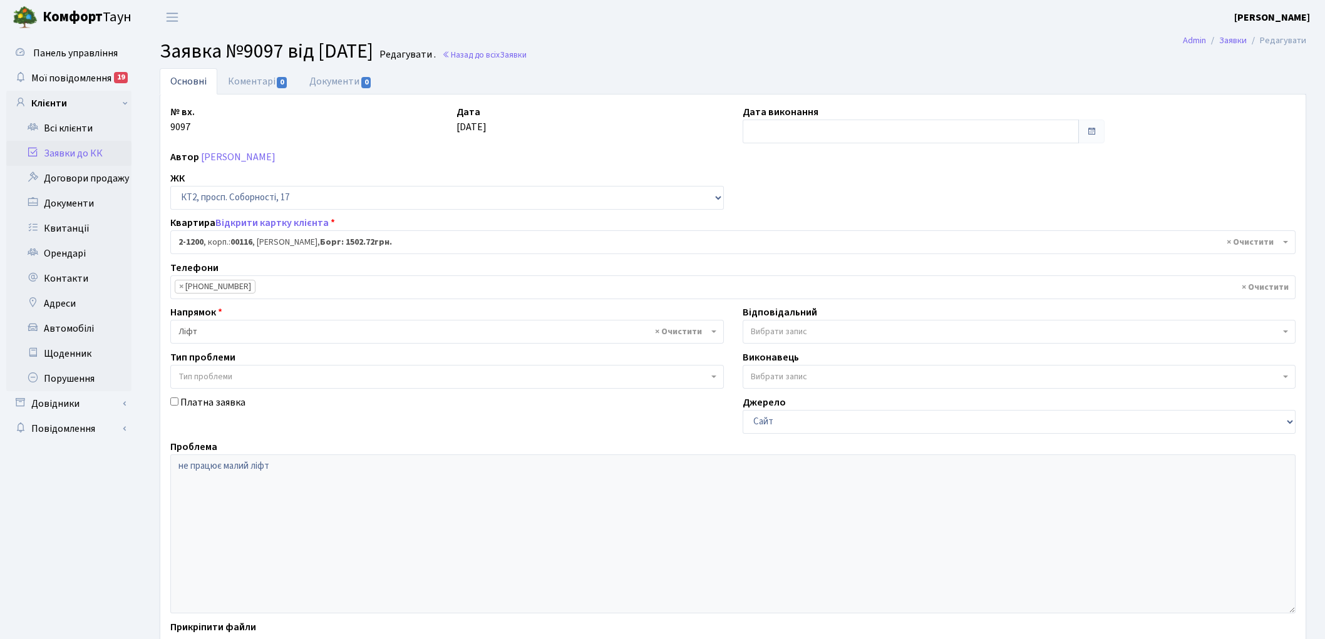
select select "12815"
click at [266, 73] on link "Коментарі 0" at bounding box center [257, 81] width 81 height 26
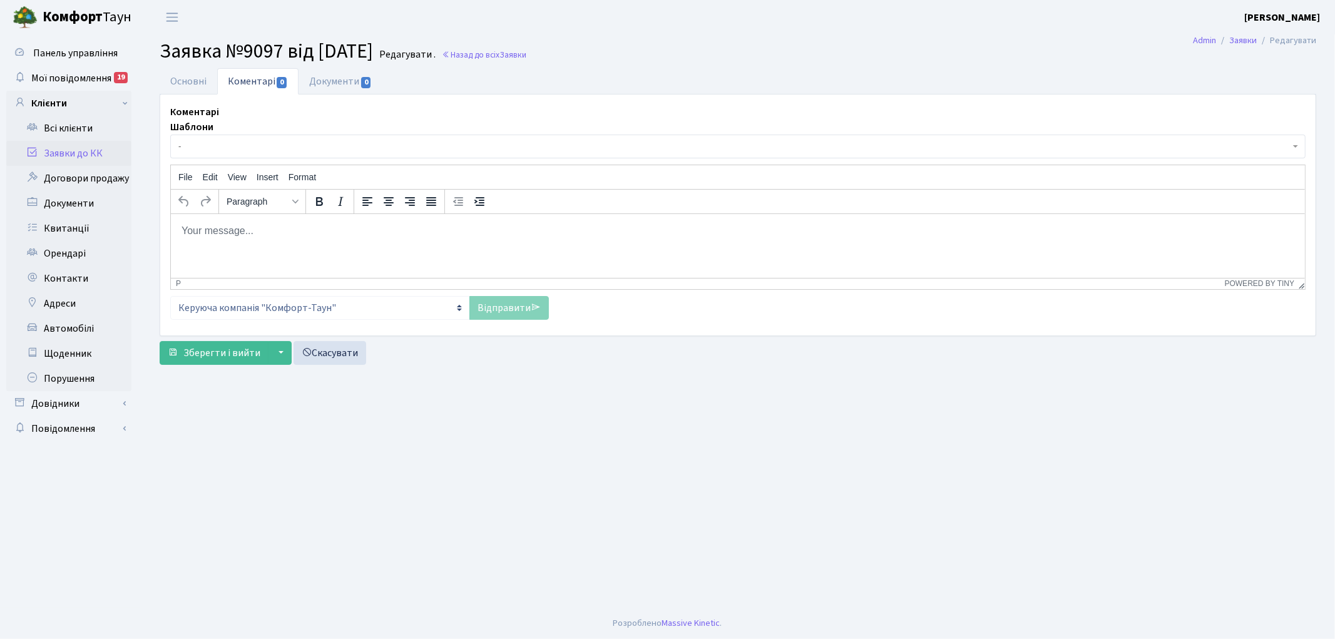
click at [301, 237] on html at bounding box center [737, 230] width 1134 height 34
click at [503, 303] on link "Відправити" at bounding box center [510, 308] width 80 height 24
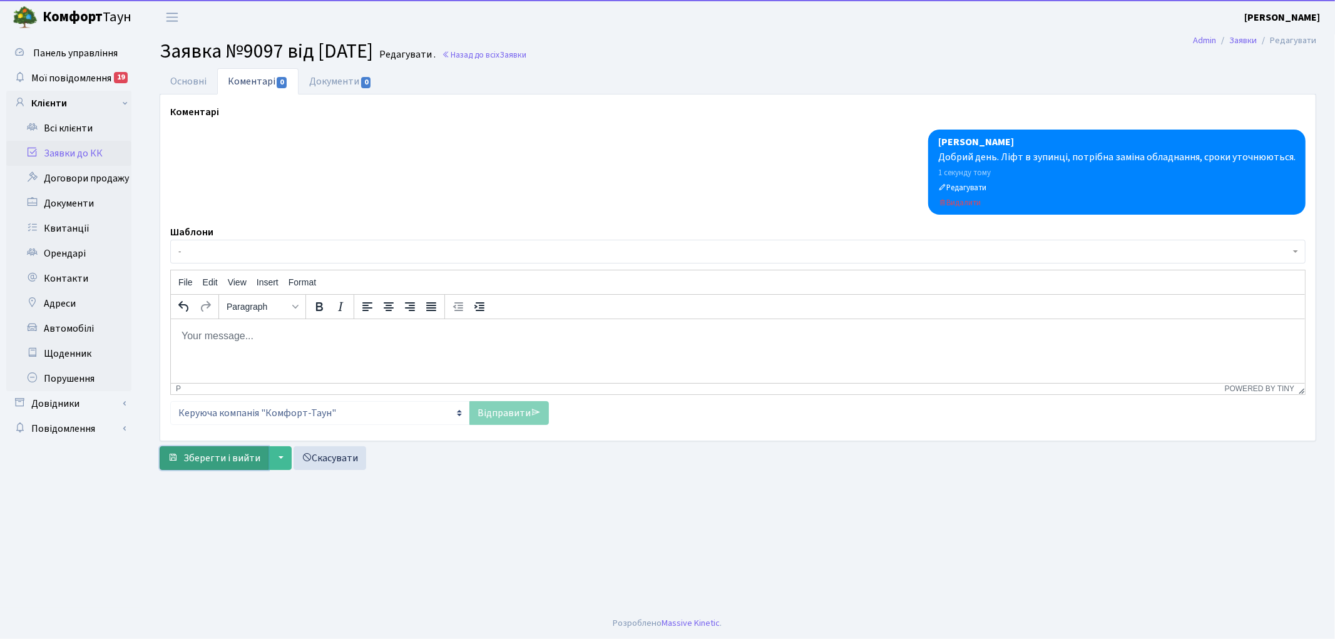
click at [199, 467] on button "Зберегти і вийти" at bounding box center [214, 458] width 109 height 24
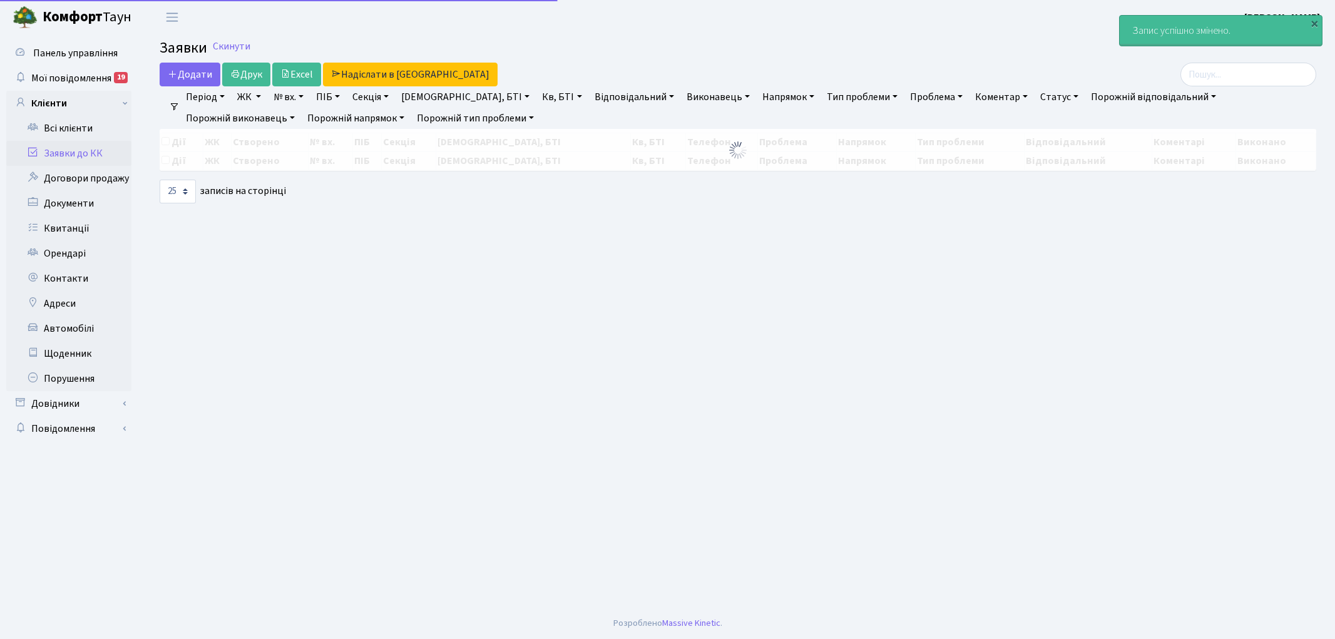
select select "25"
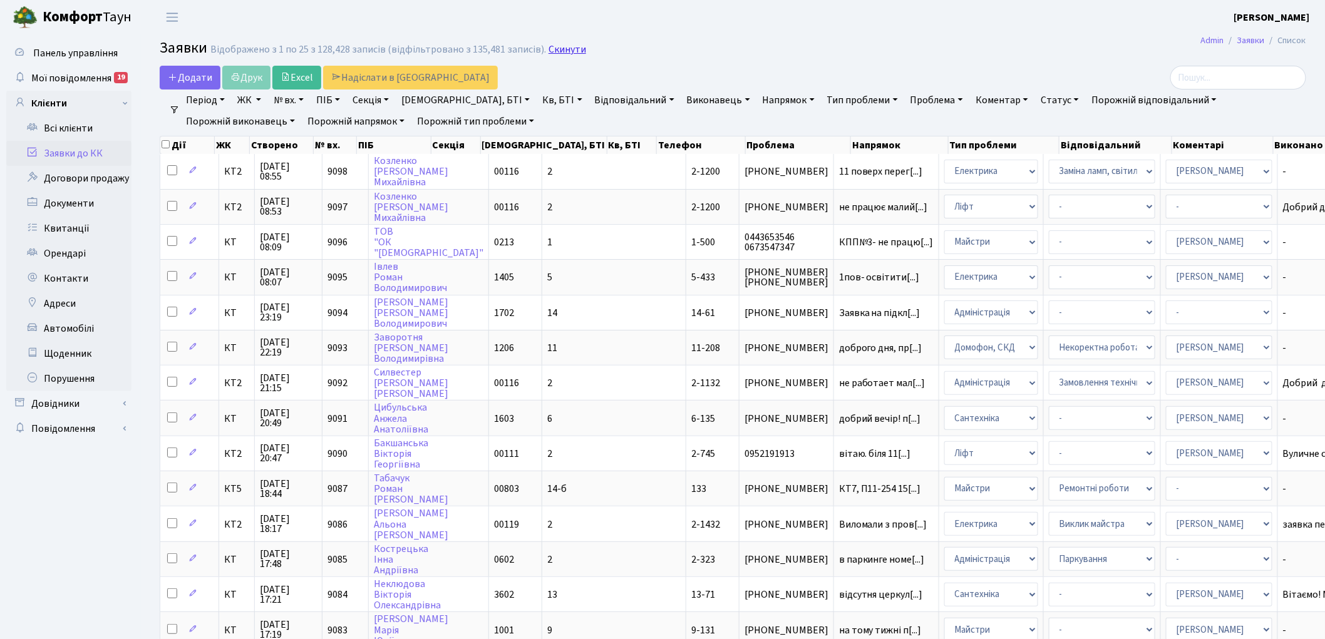
click at [568, 48] on link "Скинути" at bounding box center [567, 50] width 38 height 12
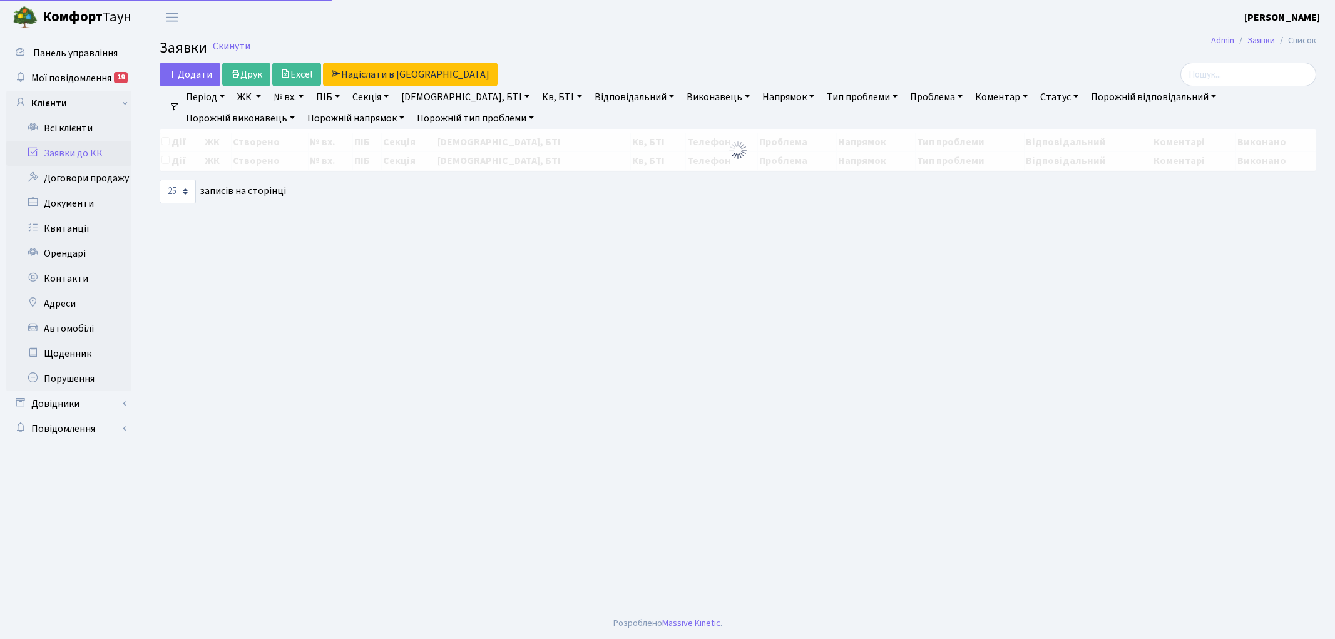
select select "25"
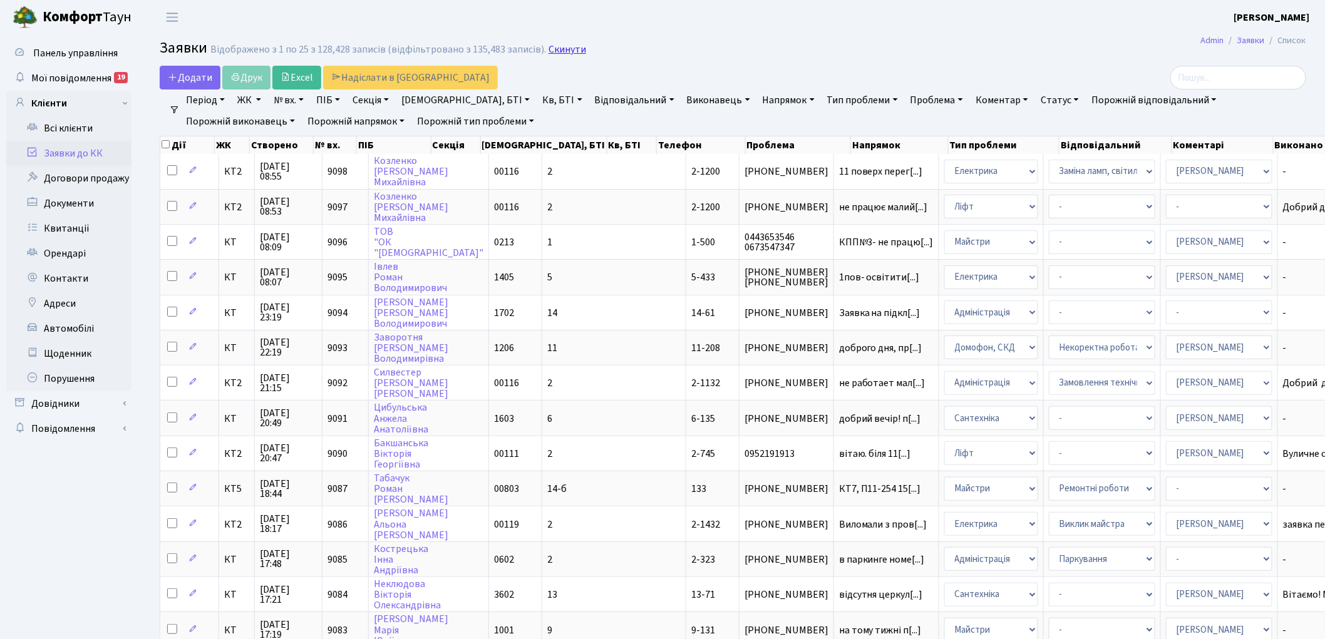
click at [559, 53] on link "Скинути" at bounding box center [567, 50] width 38 height 12
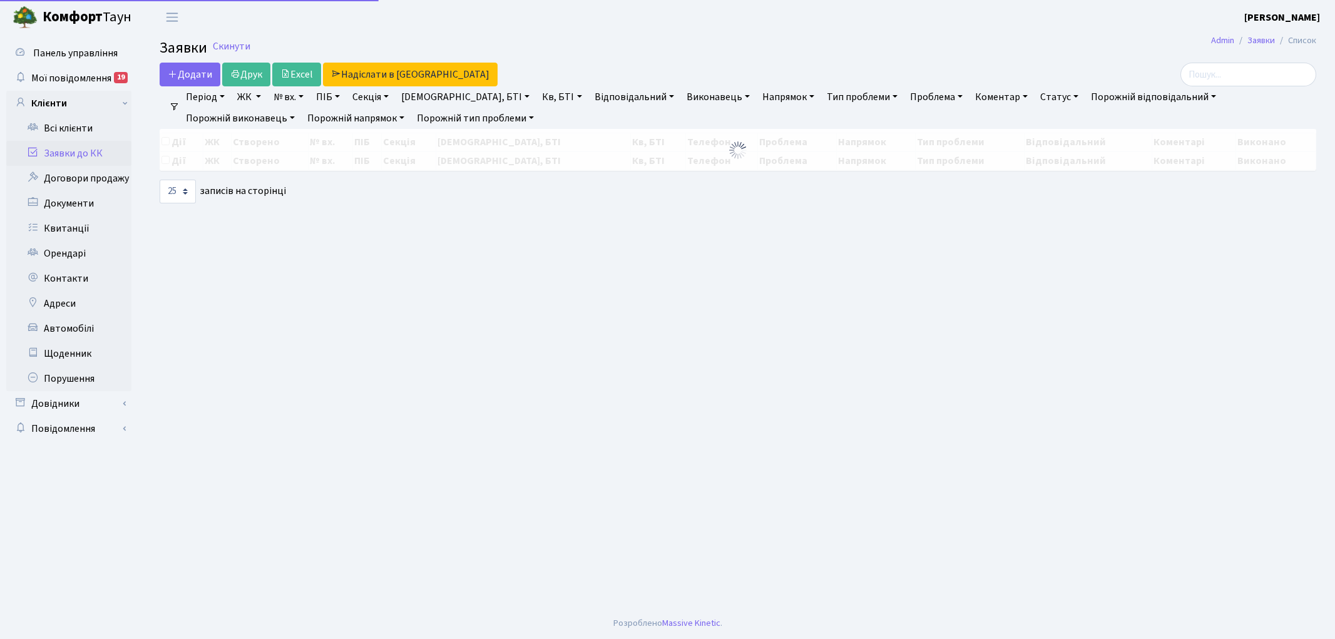
select select "25"
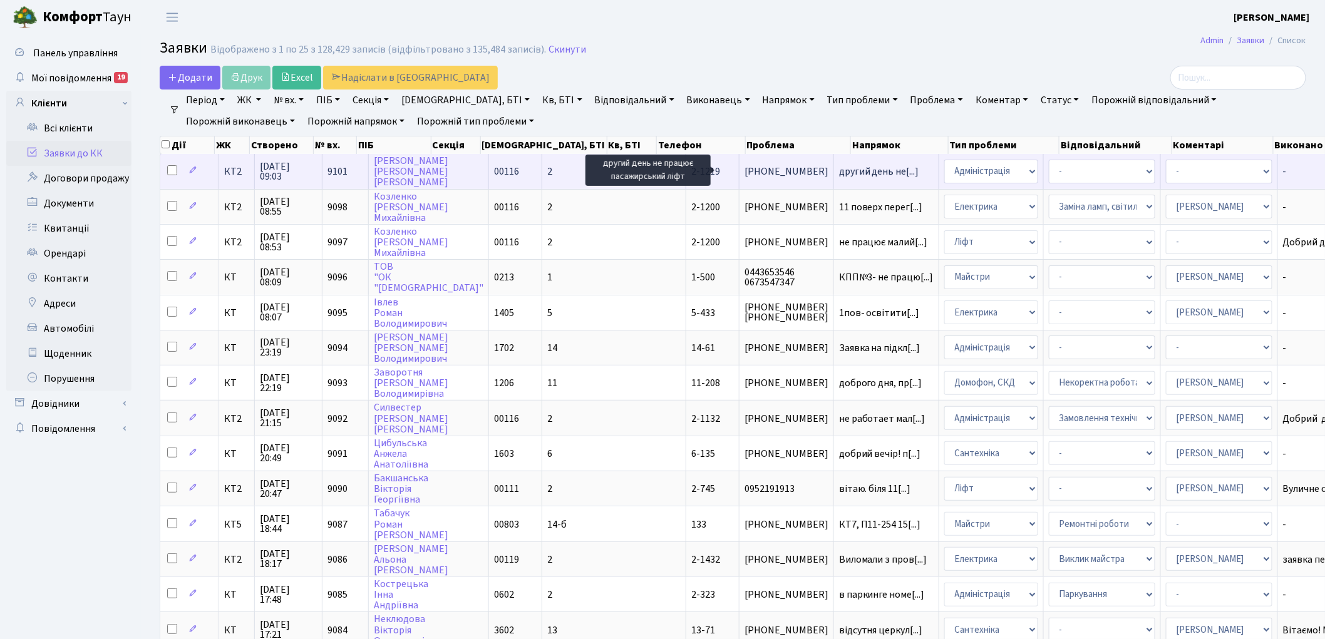
click at [839, 172] on span "другий день не[...]" at bounding box center [879, 172] width 80 height 14
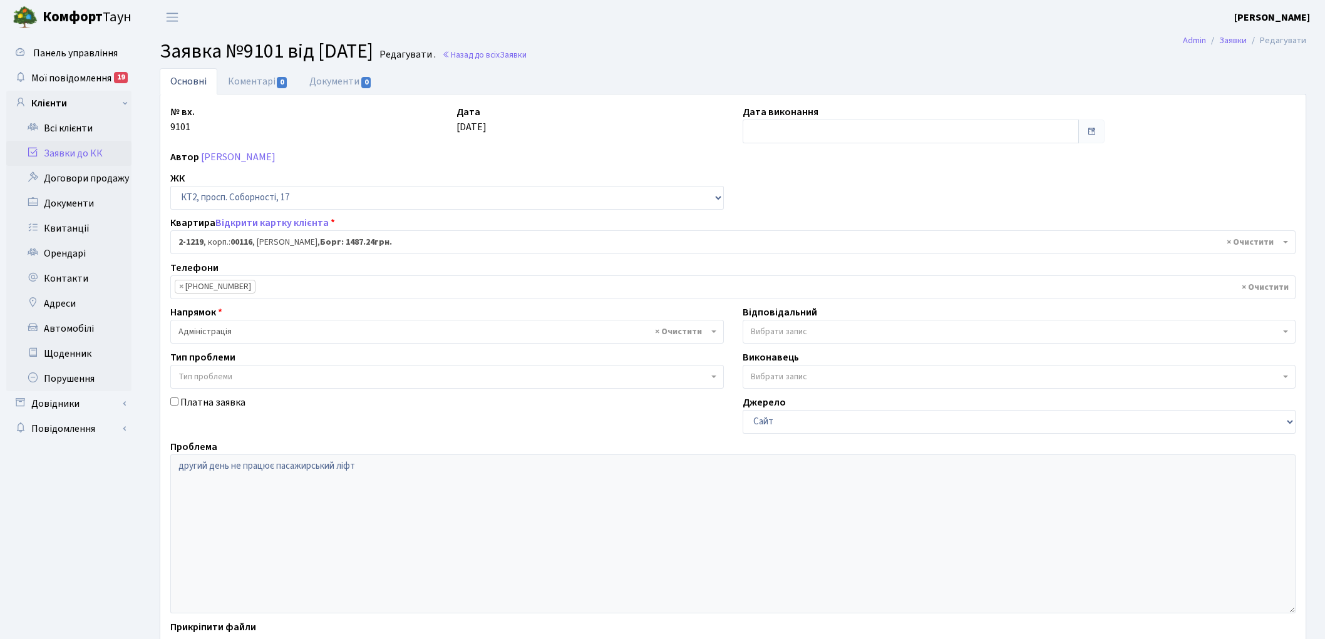
select select "12834"
click at [232, 76] on link "Коментарі 0" at bounding box center [257, 81] width 81 height 26
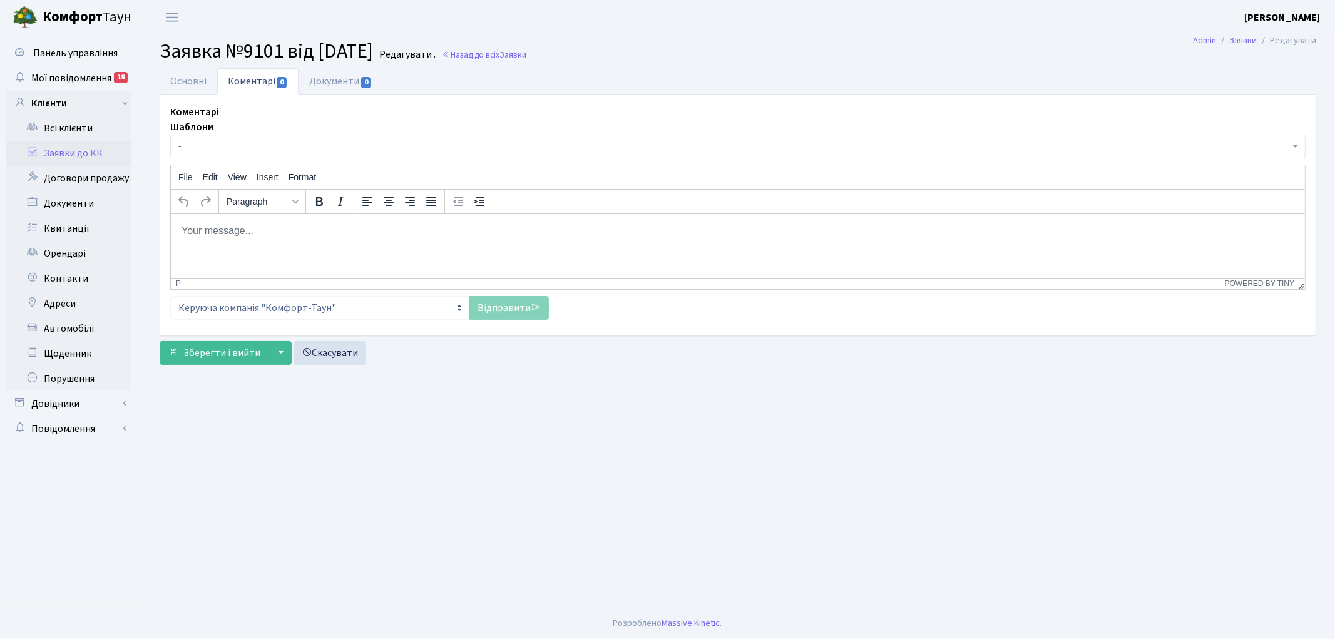
click at [230, 225] on body "Rich Text Area. Press ALT-0 for help." at bounding box center [737, 230] width 1114 height 14
click at [493, 302] on link "Відправити" at bounding box center [510, 308] width 80 height 24
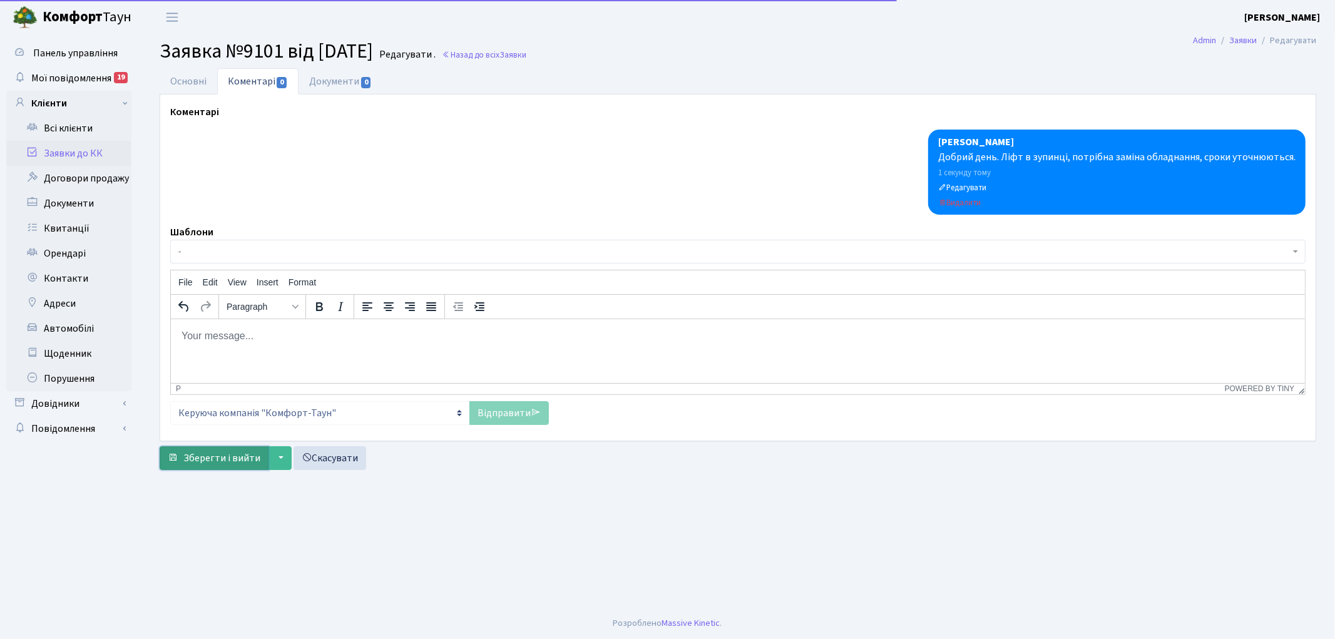
click at [215, 459] on span "Зберегти і вийти" at bounding box center [221, 458] width 77 height 14
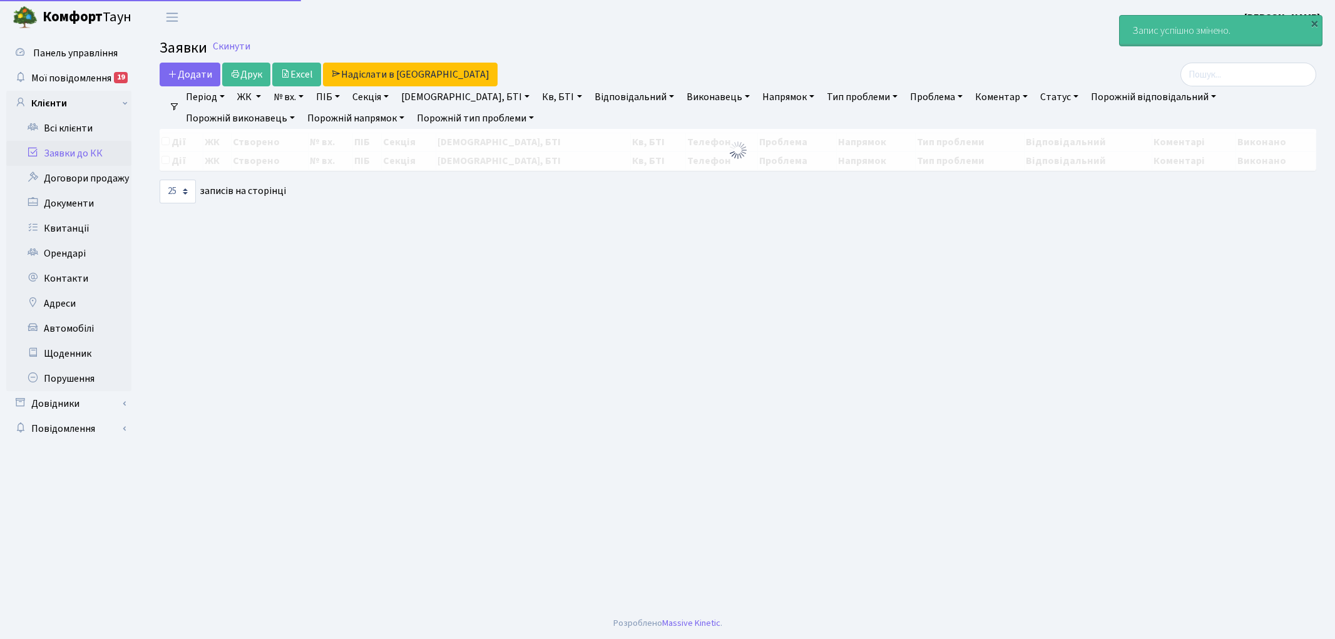
select select "25"
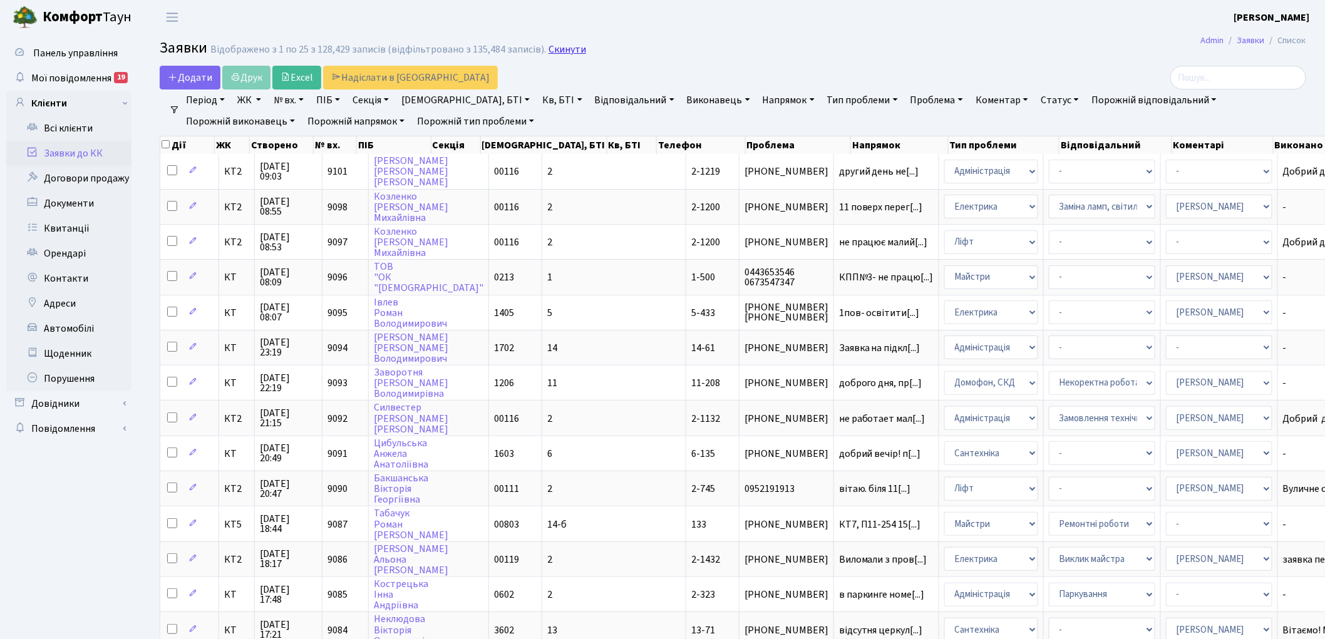
click at [549, 48] on link "Скинути" at bounding box center [567, 50] width 38 height 12
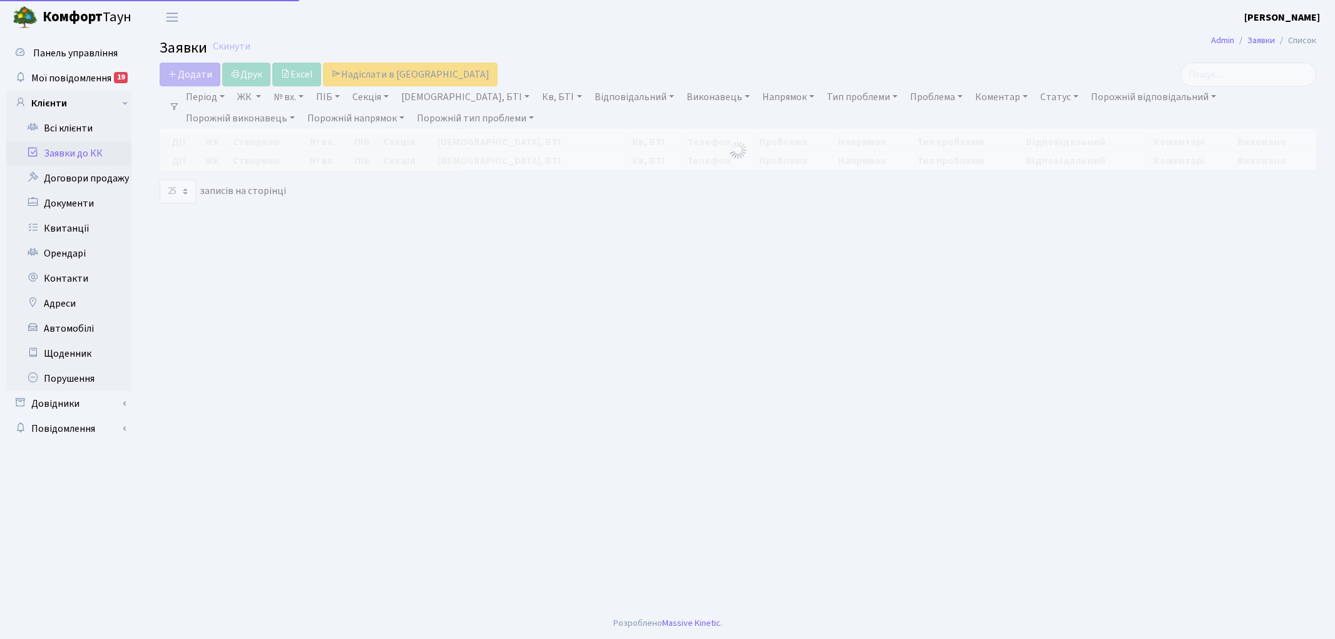
select select "25"
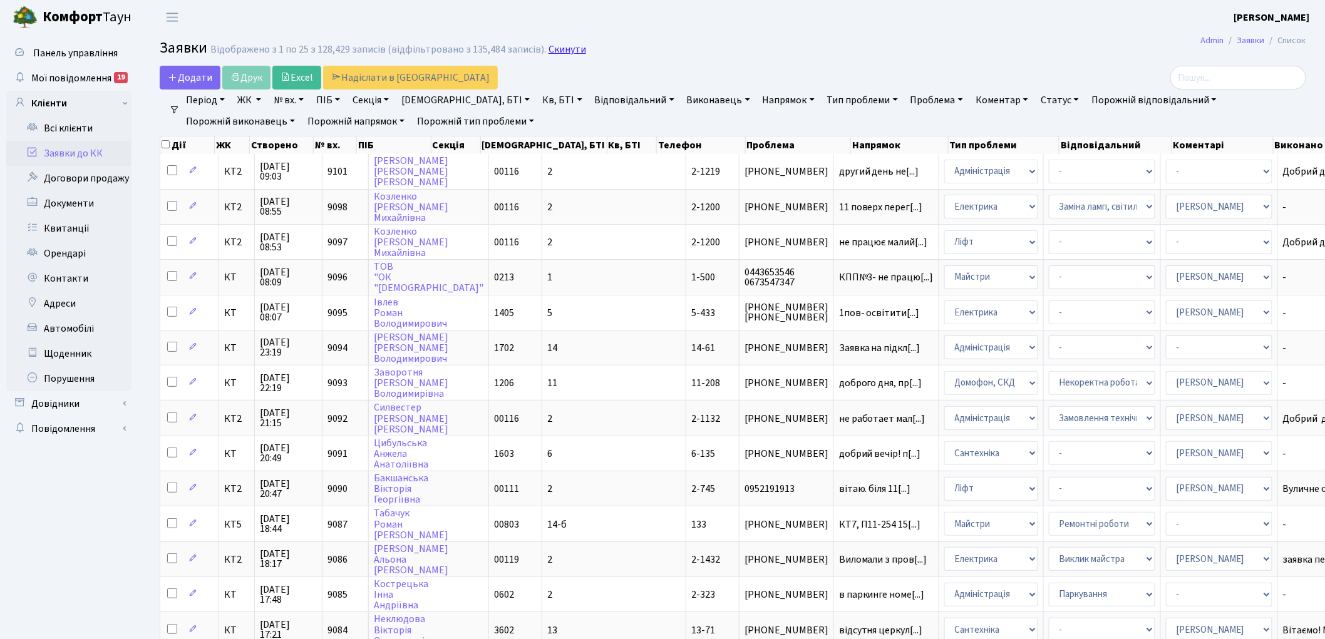
click at [555, 52] on link "Скинути" at bounding box center [567, 50] width 38 height 12
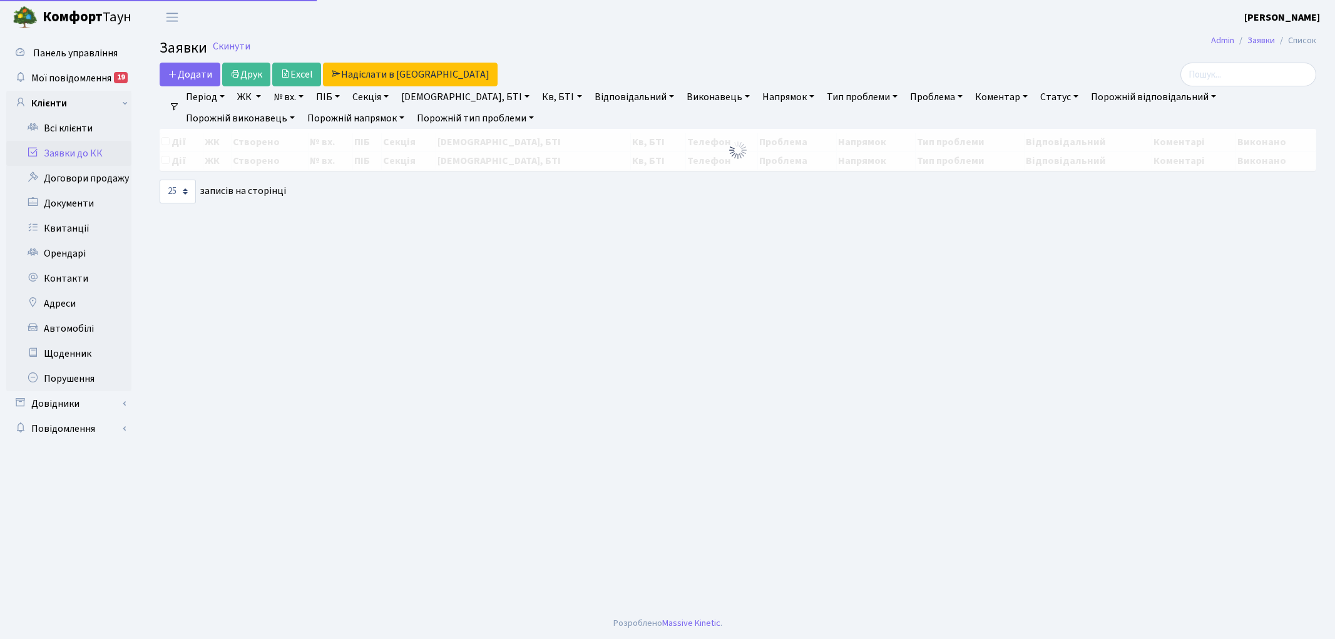
select select "25"
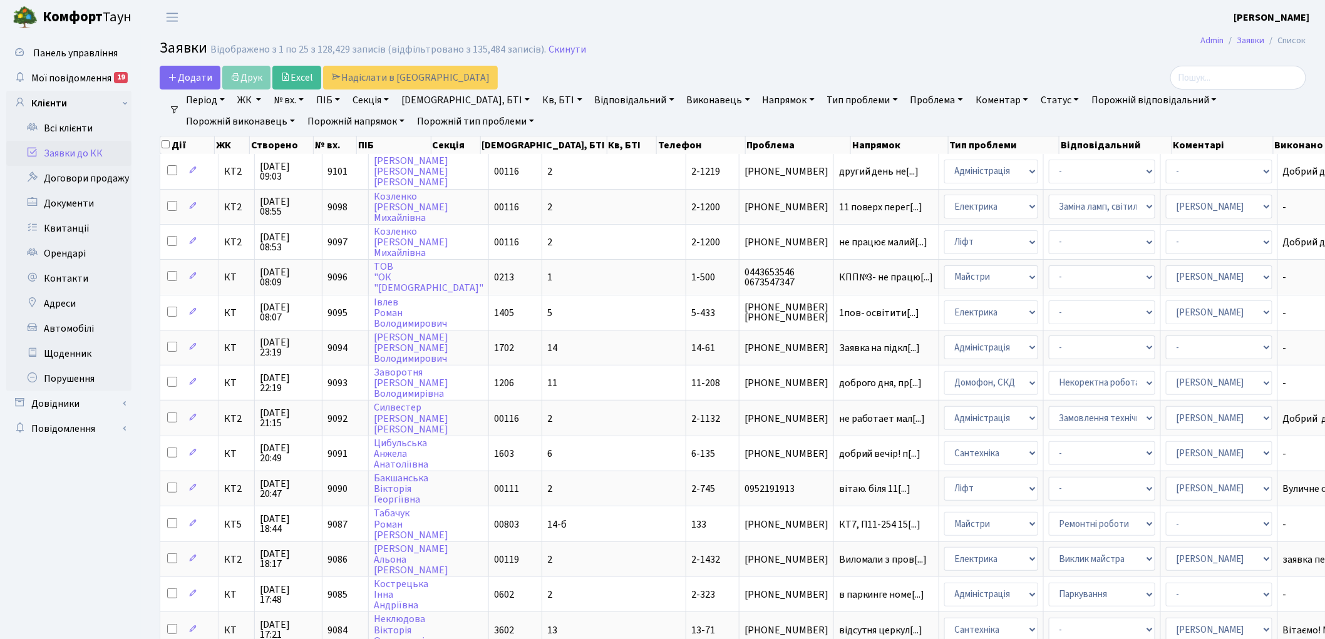
click at [555, 52] on link "Скинути" at bounding box center [567, 50] width 38 height 12
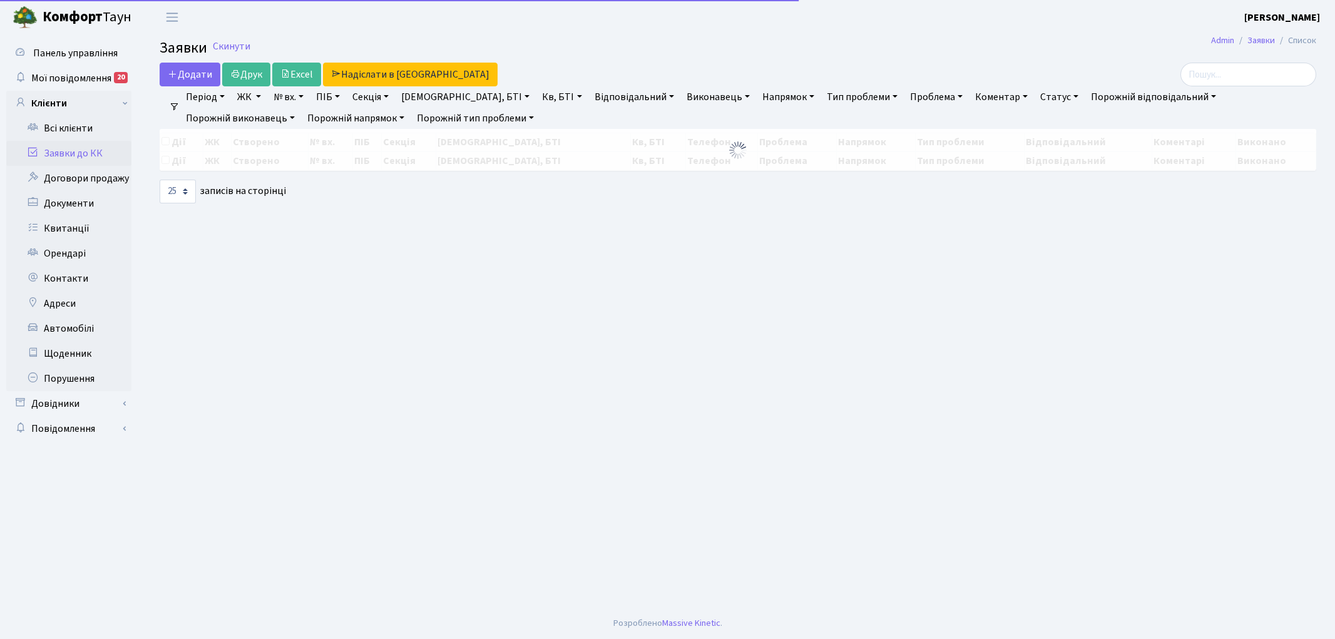
select select "25"
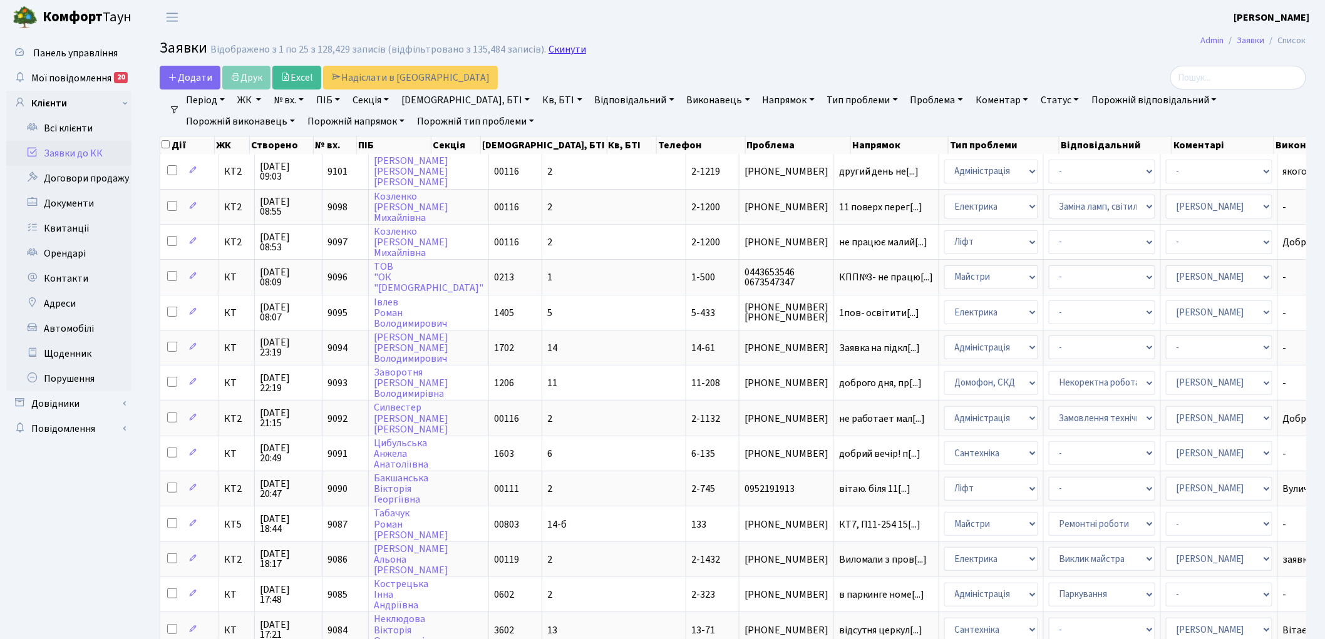
click at [552, 53] on link "Скинути" at bounding box center [567, 50] width 38 height 12
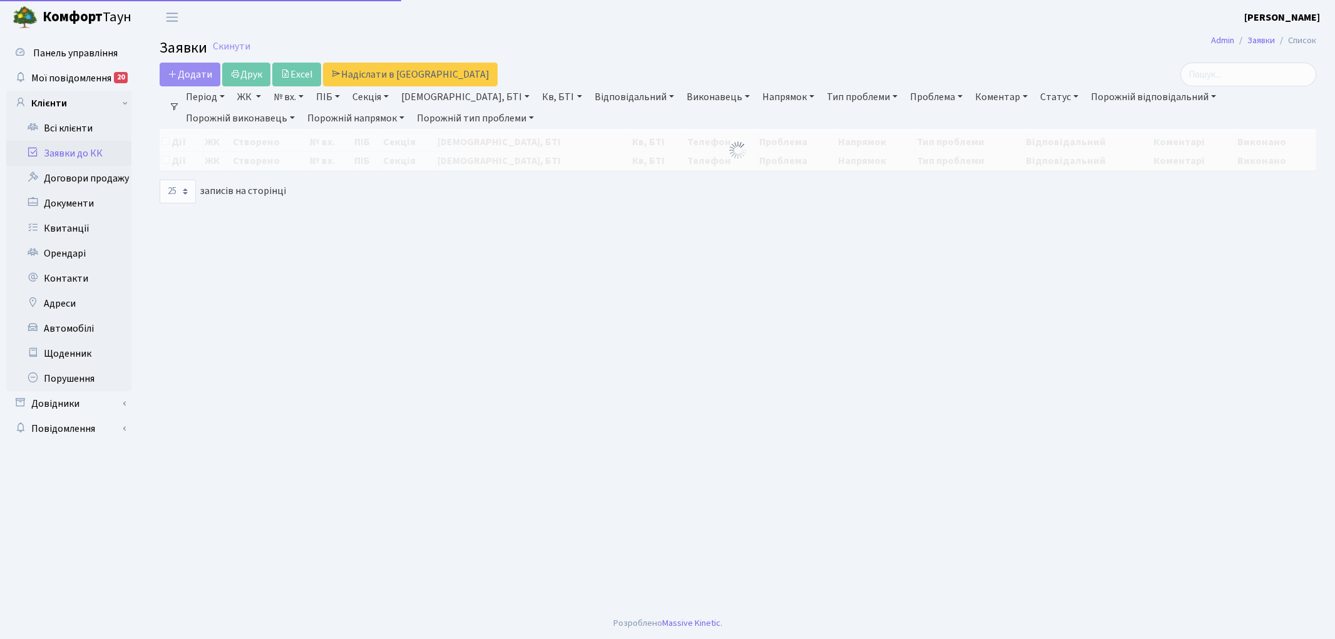
select select "25"
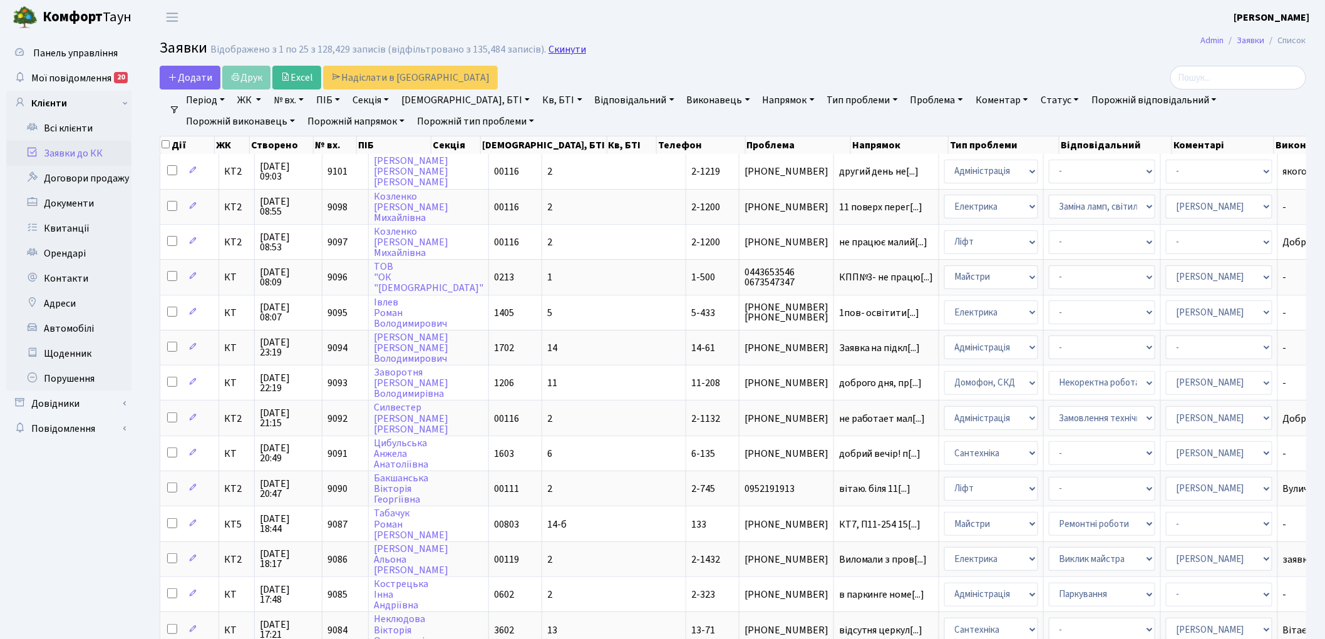
click at [561, 51] on link "Скинути" at bounding box center [567, 50] width 38 height 12
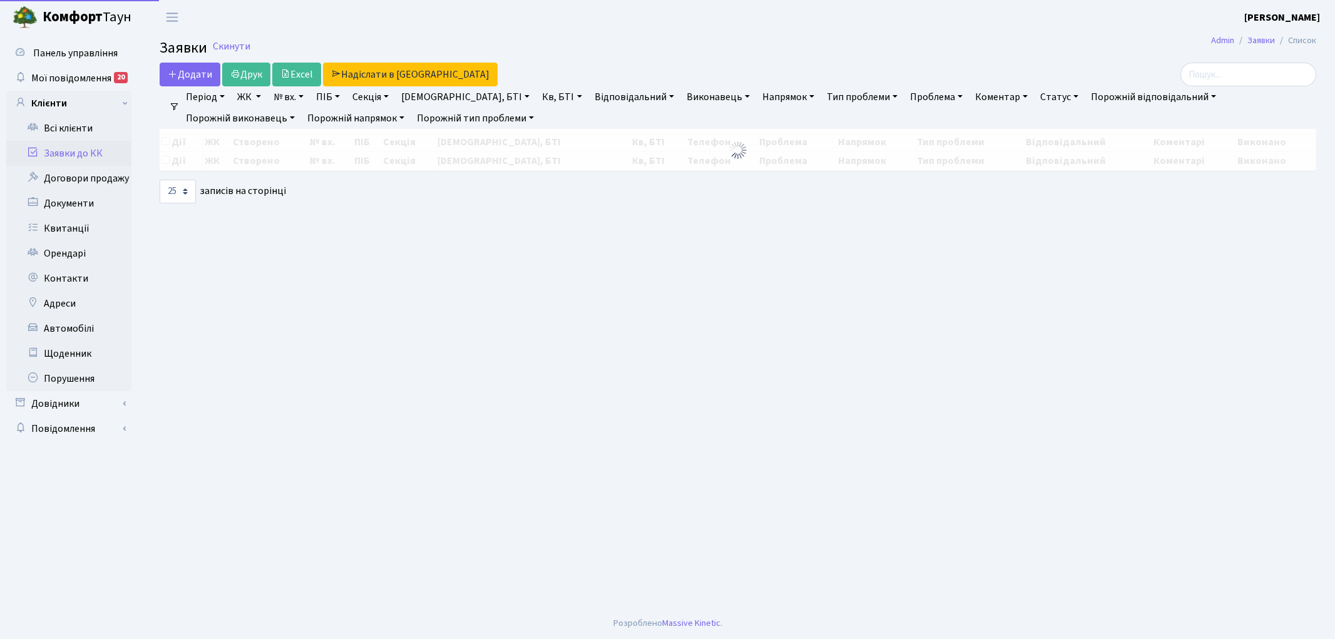
select select "25"
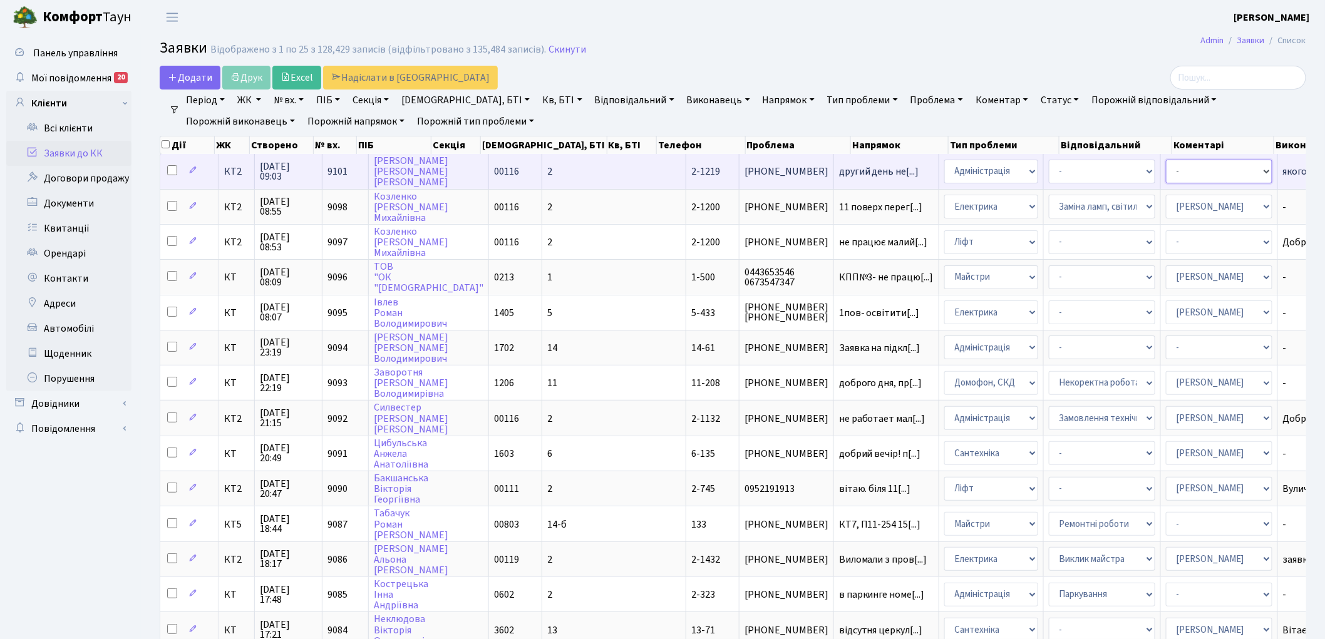
click at [1166, 174] on select "- Адміністратор ЖК ДП Адміністратор ЖК КТ Адміністратор ЖК СП Вижул В. В. Горді…" at bounding box center [1219, 172] width 106 height 24
select select "11"
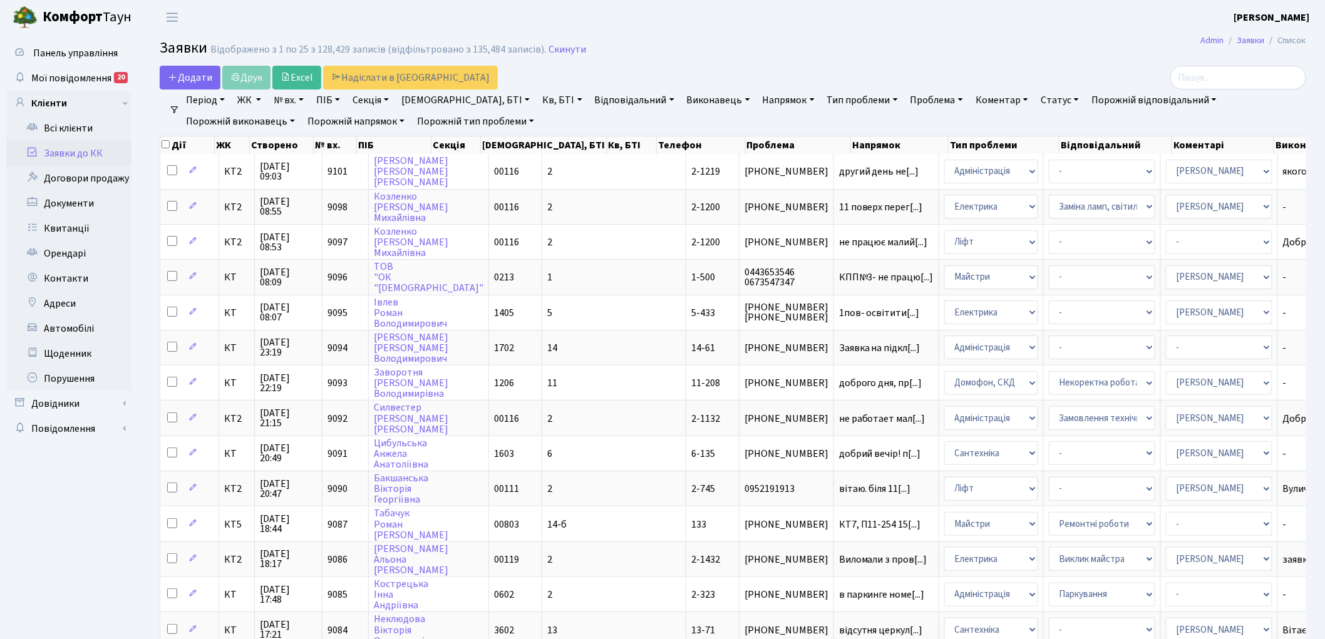
click at [242, 100] on link "ЖК" at bounding box center [249, 100] width 34 height 21
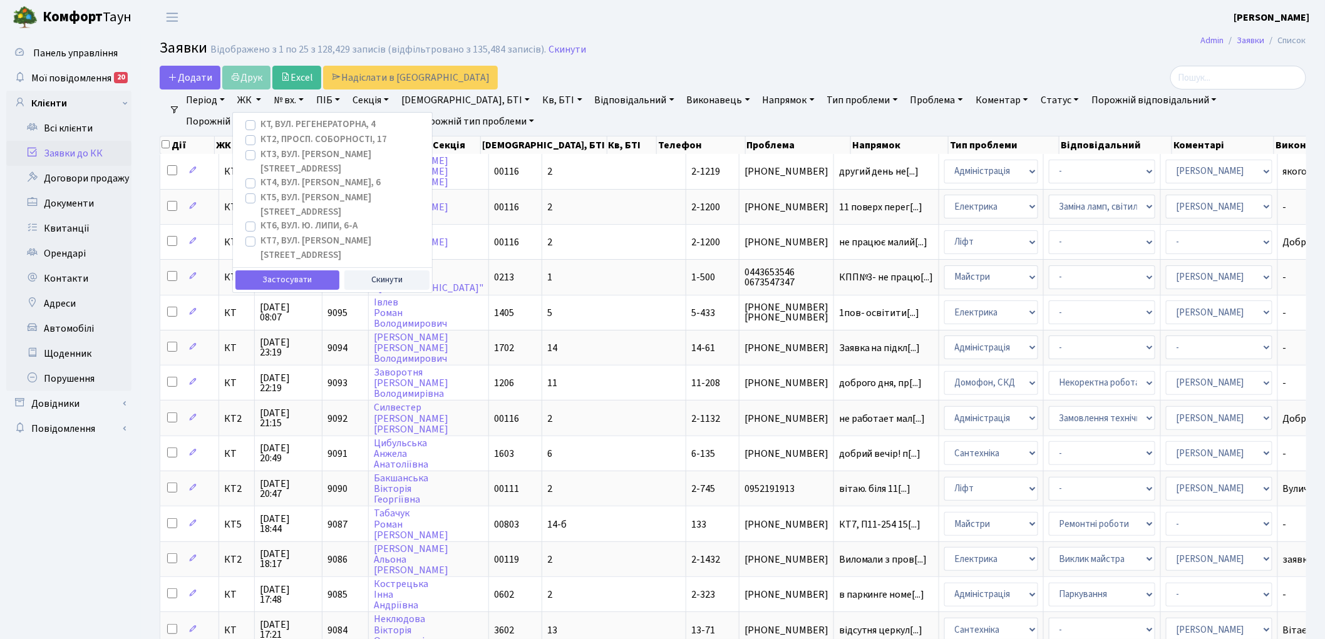
click at [291, 191] on label "КТ5, вул. [PERSON_NAME][STREET_ADDRESS]" at bounding box center [341, 205] width 162 height 28
click at [269, 191] on input "КТ5, вул. [PERSON_NAME][STREET_ADDRESS]" at bounding box center [264, 195] width 8 height 8
checkbox input "true"
click at [287, 270] on button "Застосувати" at bounding box center [287, 279] width 104 height 19
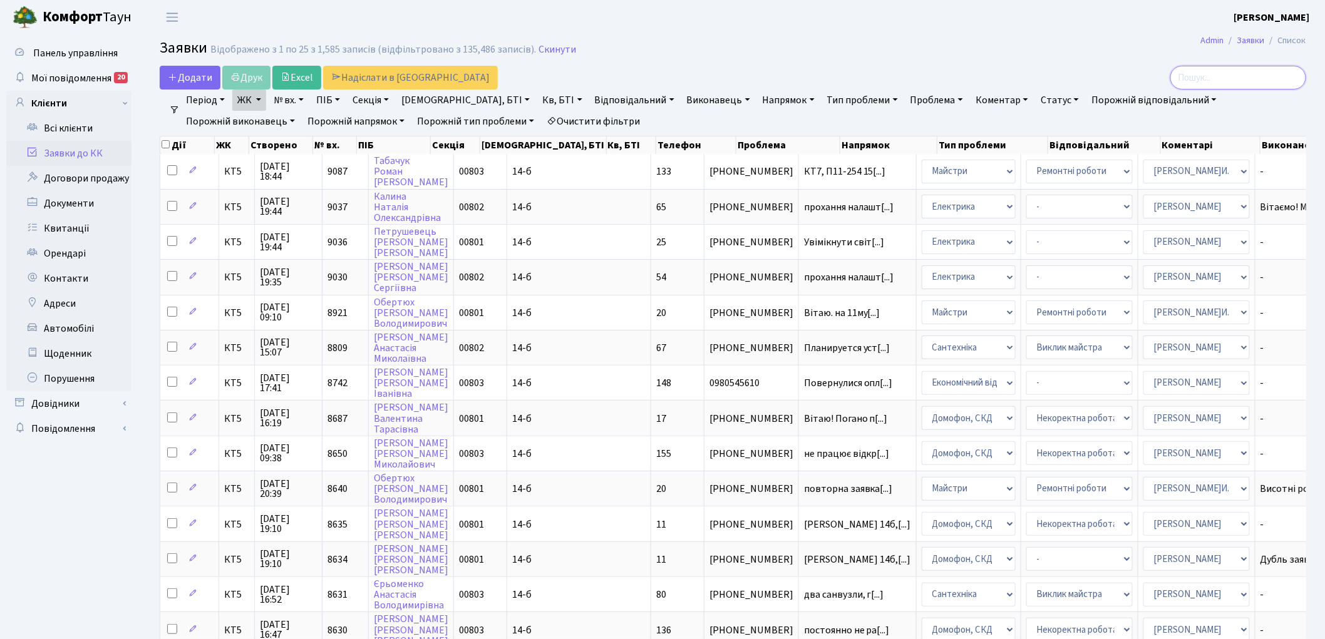
click at [1240, 77] on input "search" at bounding box center [1238, 78] width 136 height 24
type input "1"
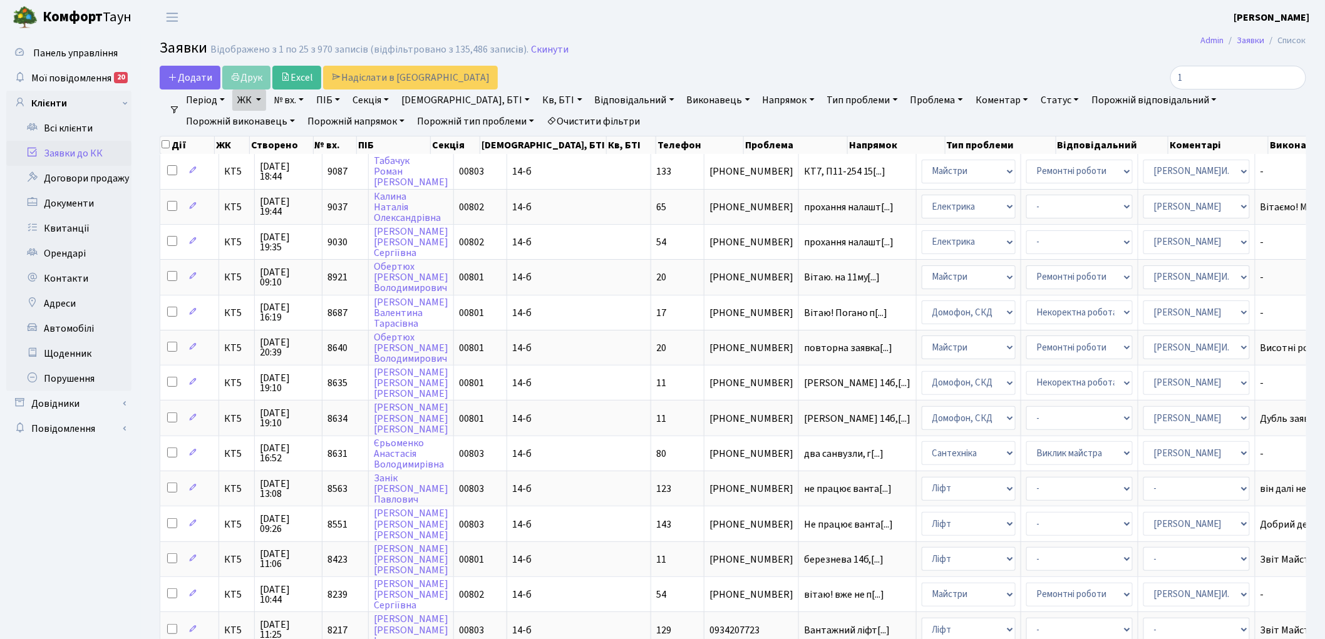
click at [537, 102] on link "Кв, БТІ" at bounding box center [561, 100] width 49 height 21
type input "1"
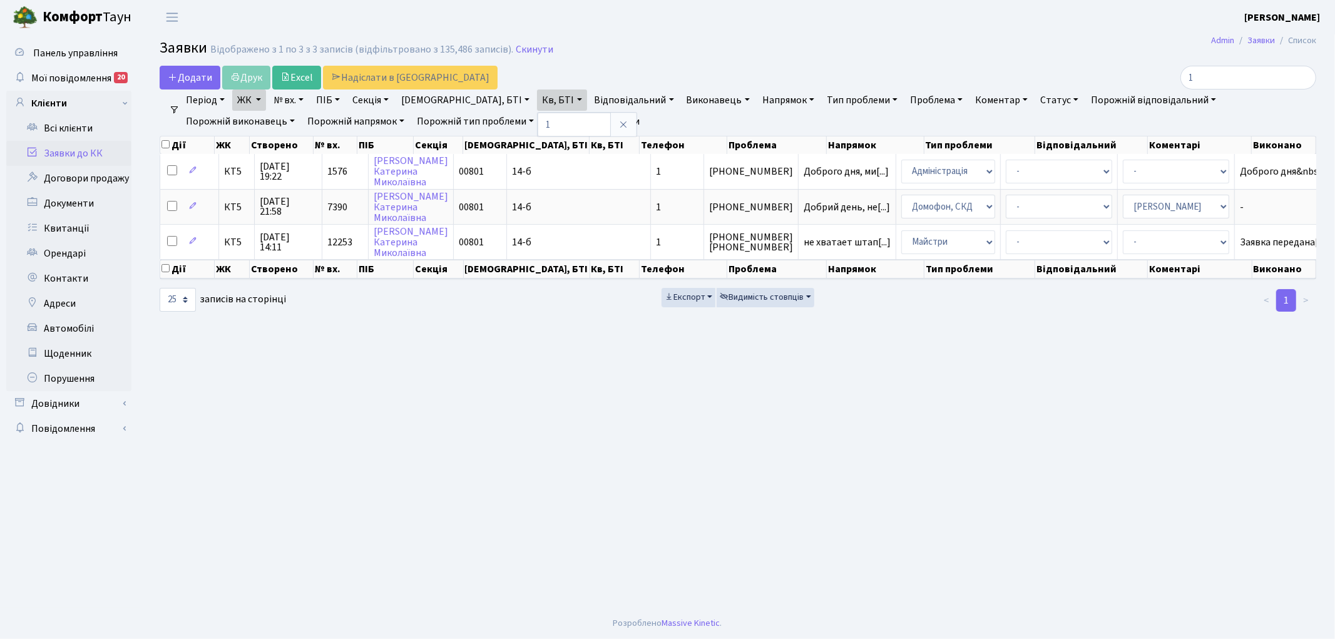
click at [542, 121] on link "Очистити фільтри" at bounding box center [593, 121] width 103 height 21
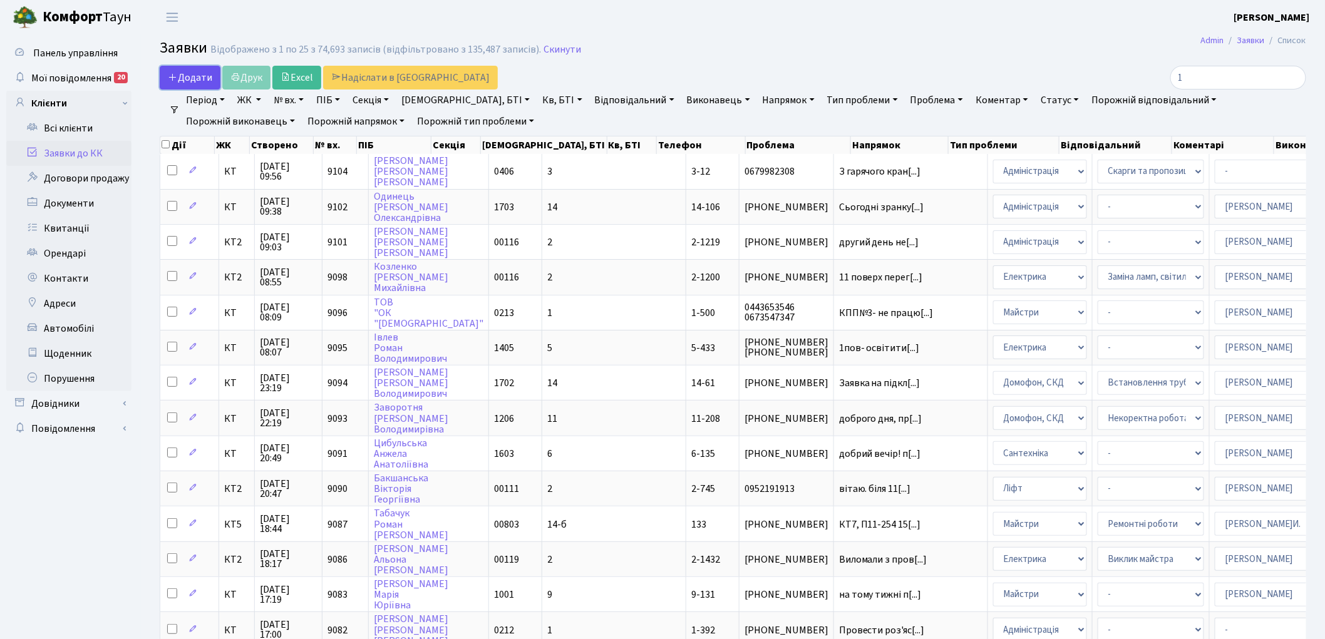
click at [191, 76] on span "Додати" at bounding box center [190, 78] width 44 height 14
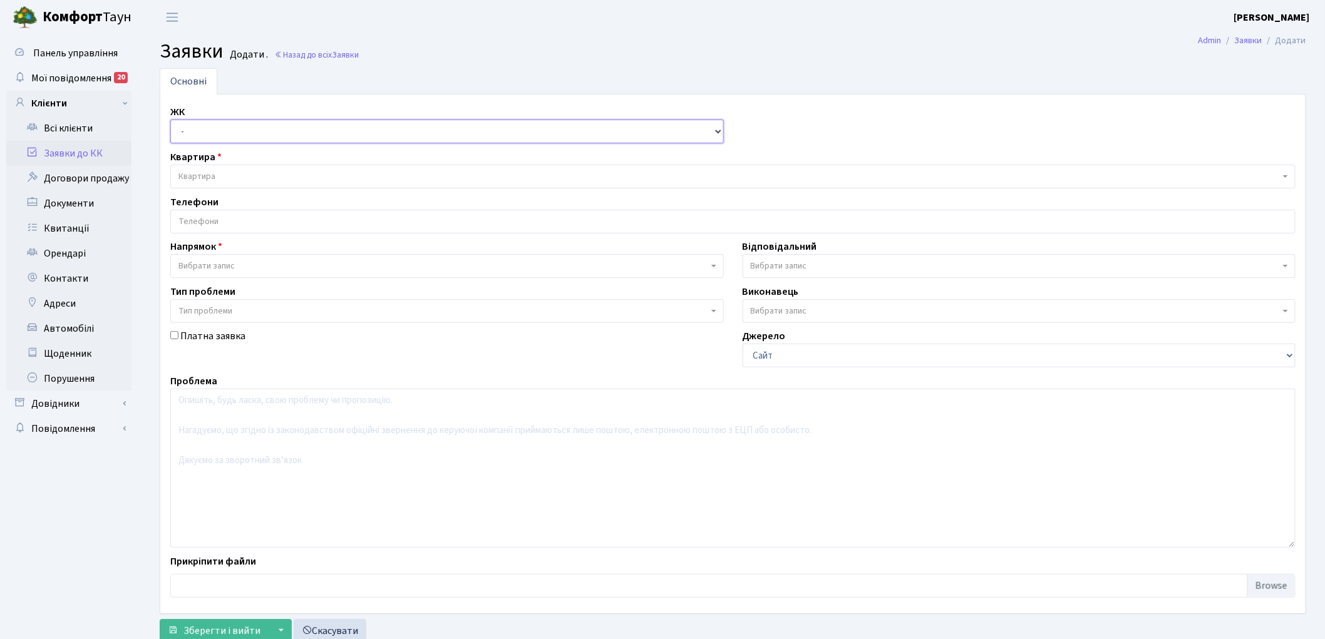
click at [195, 138] on select "- КТ, вул. Регенераторна, 4 КТ2, просп. Соборності, 17 КТ3, вул. Березнева, 16 …" at bounding box center [446, 132] width 553 height 24
select select "303"
click at [170, 120] on select "- КТ, вул. Регенераторна, 4 КТ2, просп. Соборності, 17 КТ3, вул. Березнева, 16 …" at bounding box center [446, 132] width 553 height 24
select select
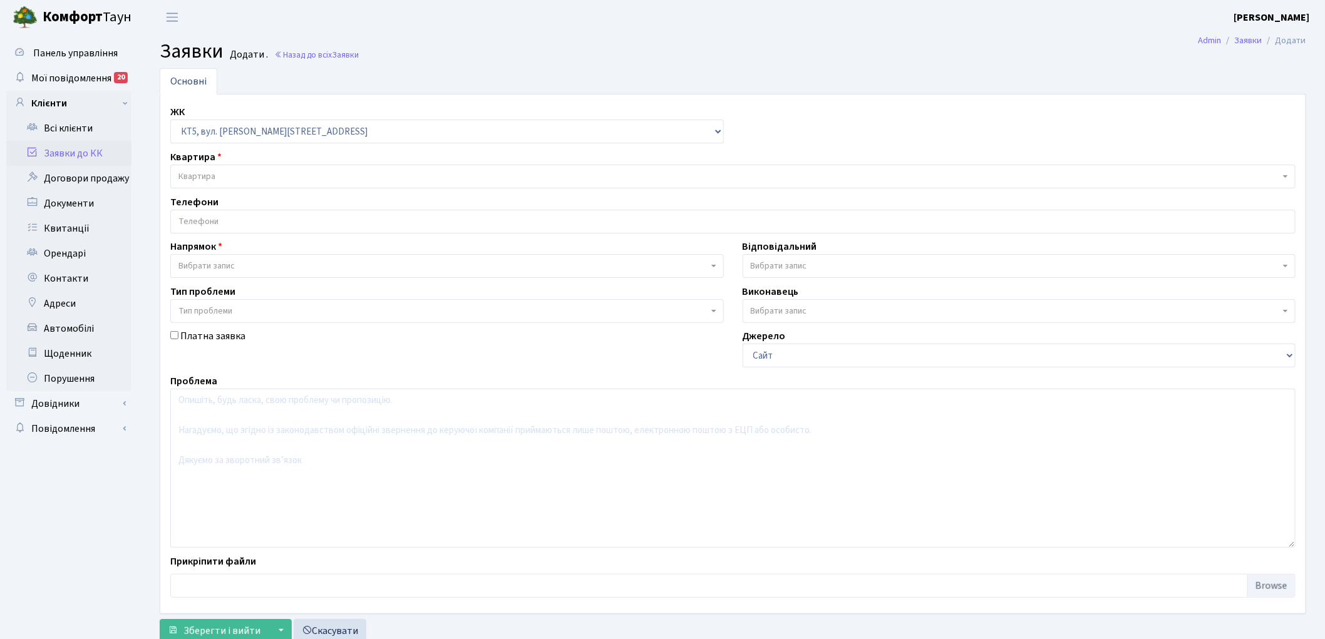
click at [242, 173] on span "Квартира" at bounding box center [728, 176] width 1101 height 13
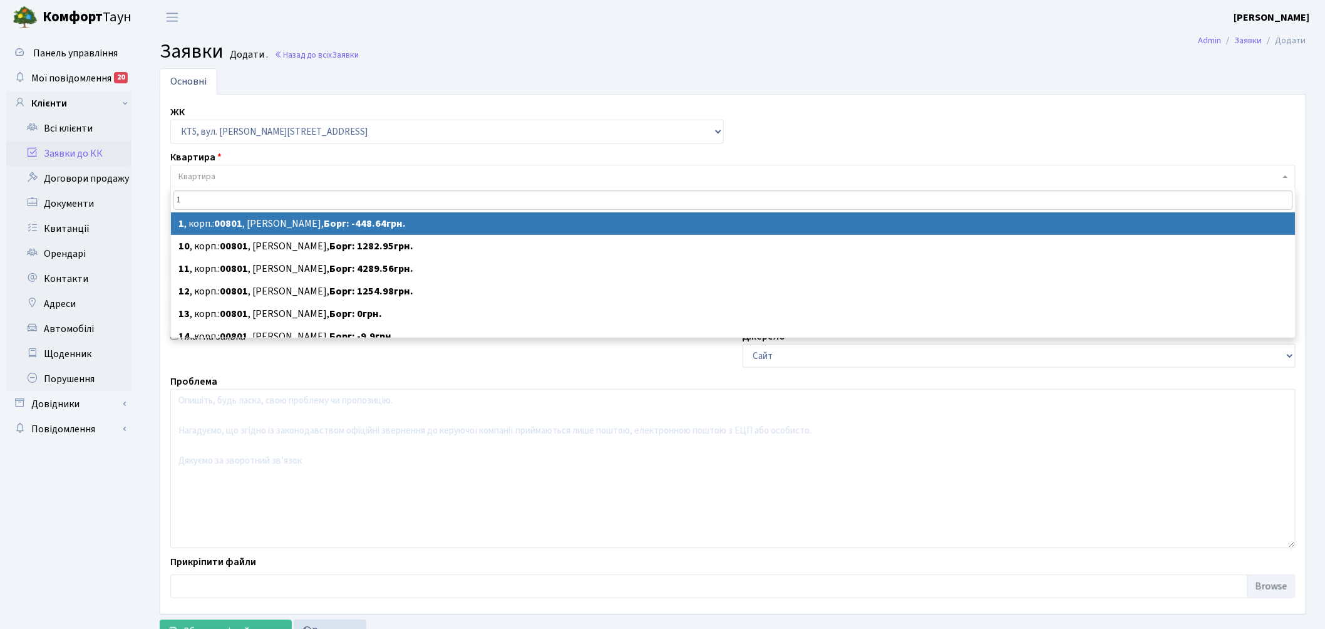
type input "1"
select select
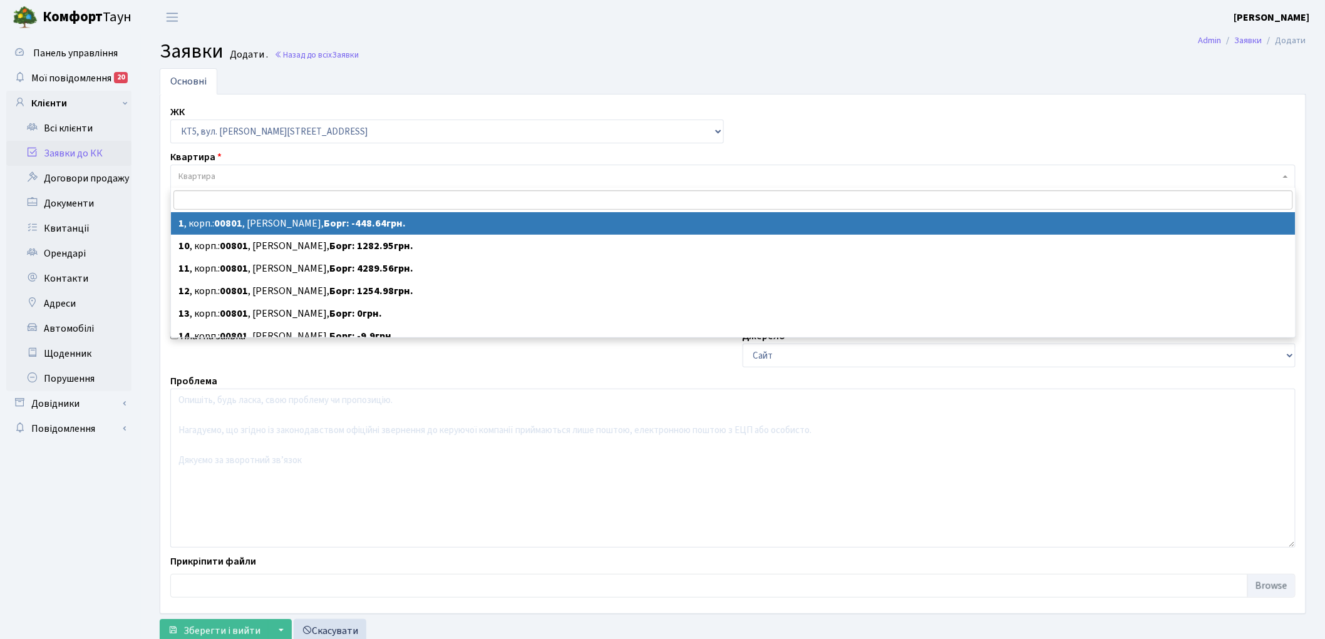
select select "17531"
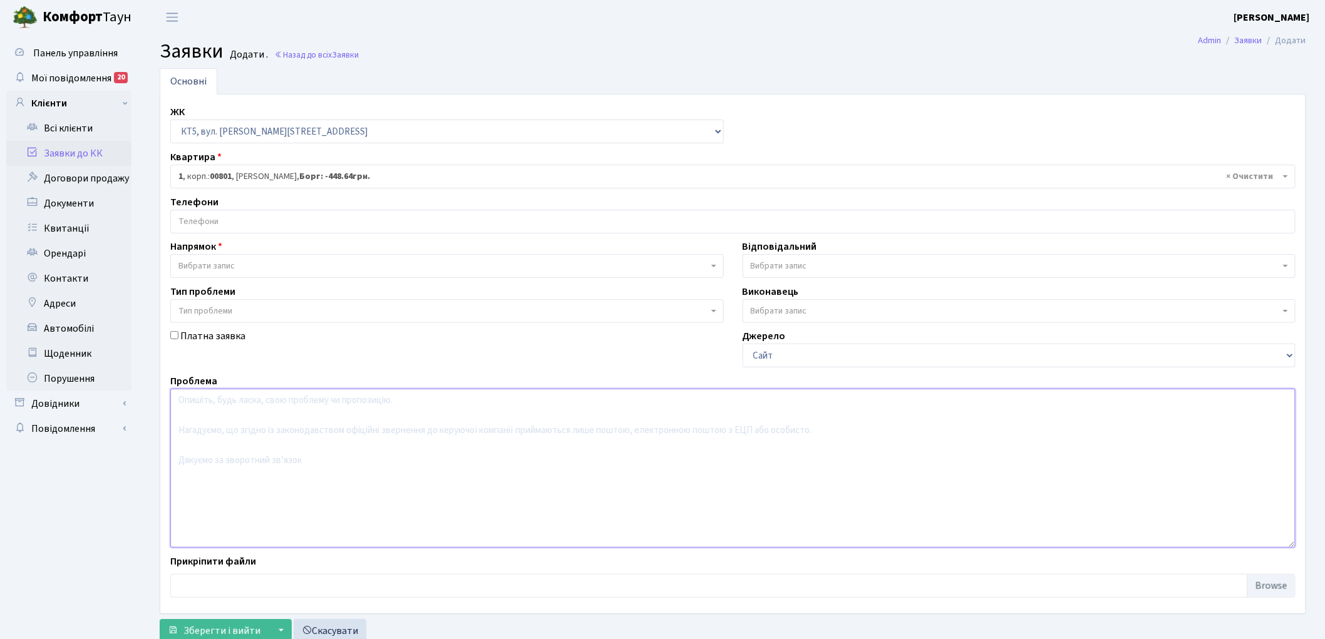
click at [207, 509] on textarea at bounding box center [732, 468] width 1125 height 159
type textarea "ппп"
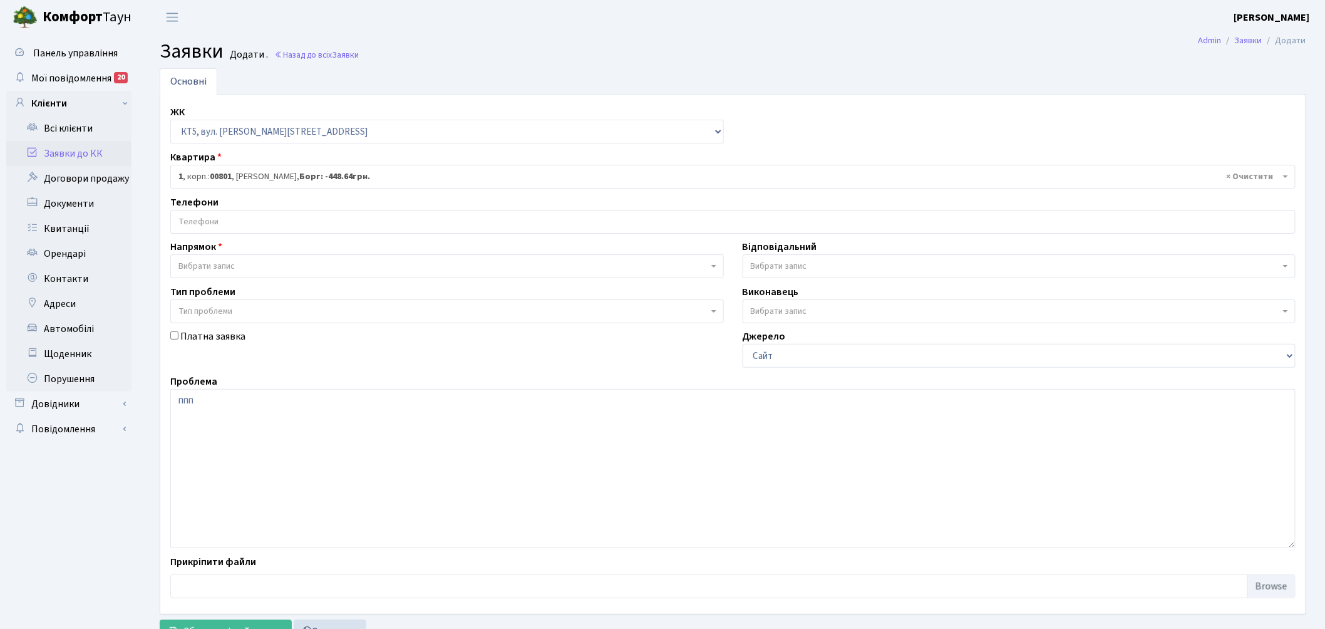
click at [891, 255] on span "Вибрати запис" at bounding box center [1018, 266] width 553 height 24
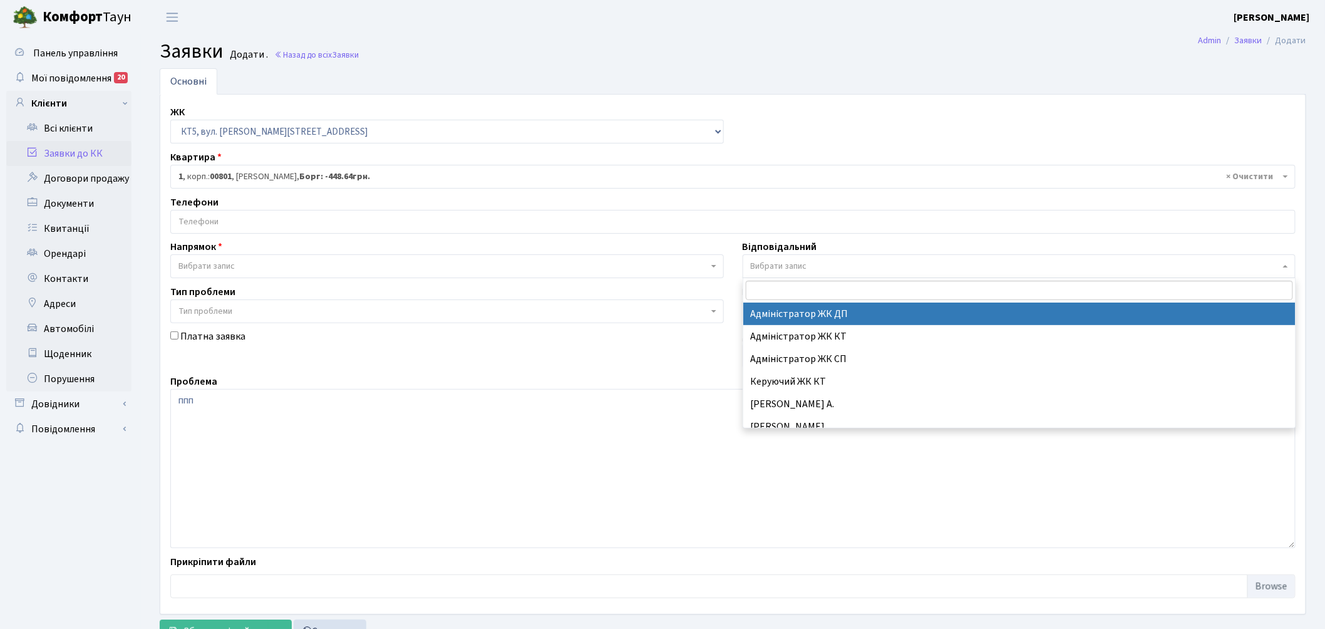
type input "т"
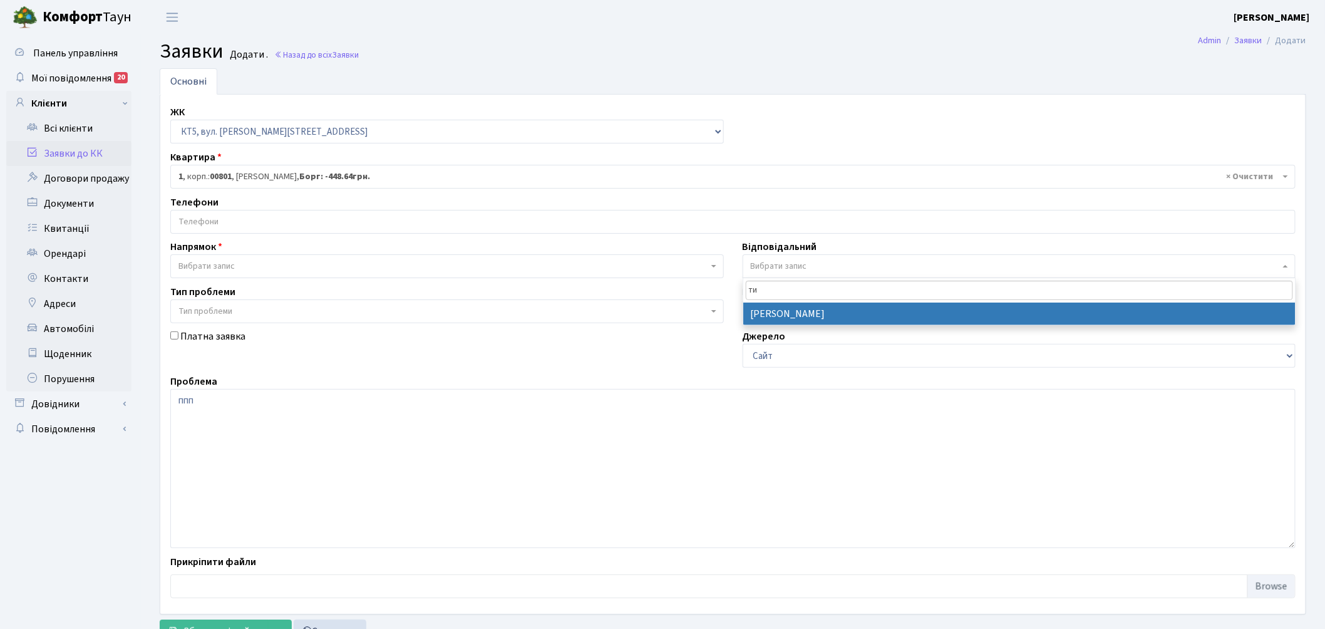
type input "ти"
select select "67"
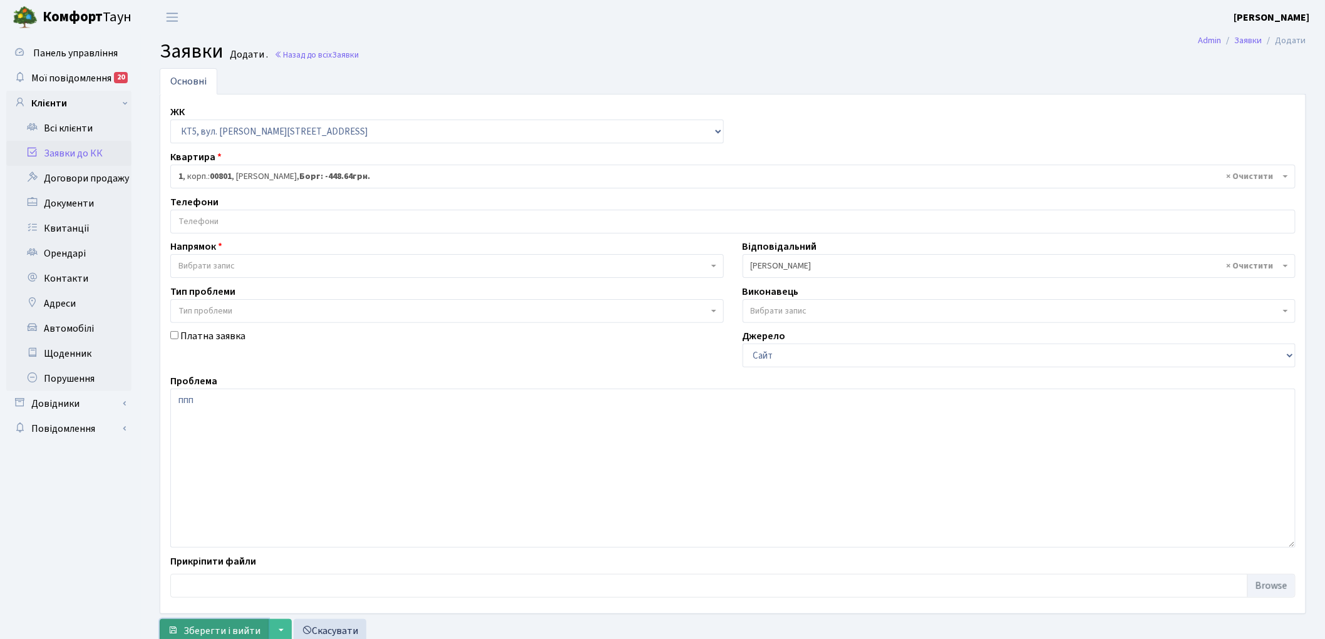
click at [205, 627] on span "Зберегти і вийти" at bounding box center [221, 631] width 77 height 14
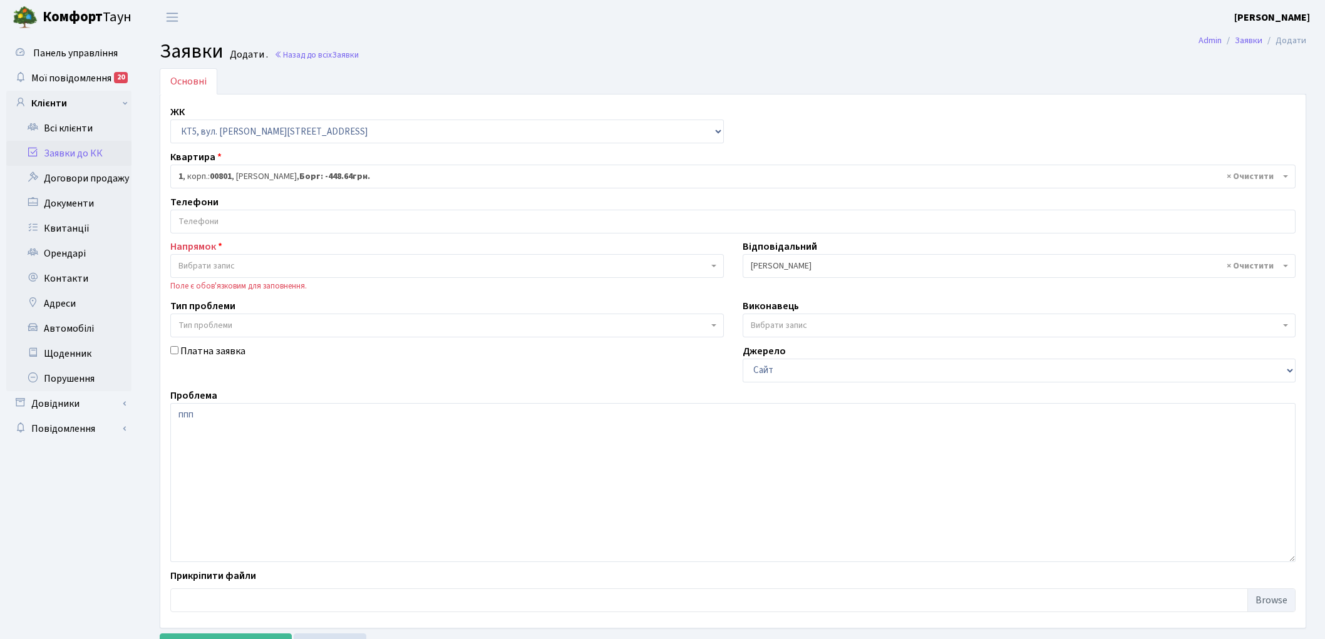
select select "17531"
click at [220, 216] on input "search" at bounding box center [733, 221] width 1124 height 23
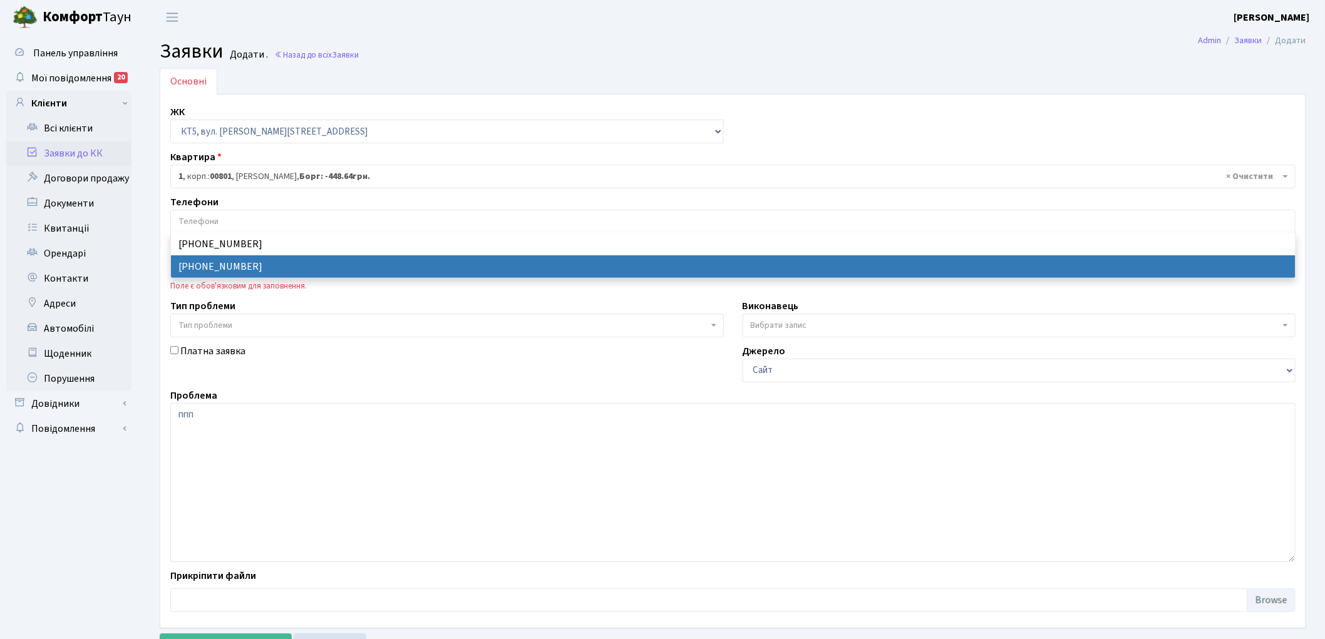
select select "55550"
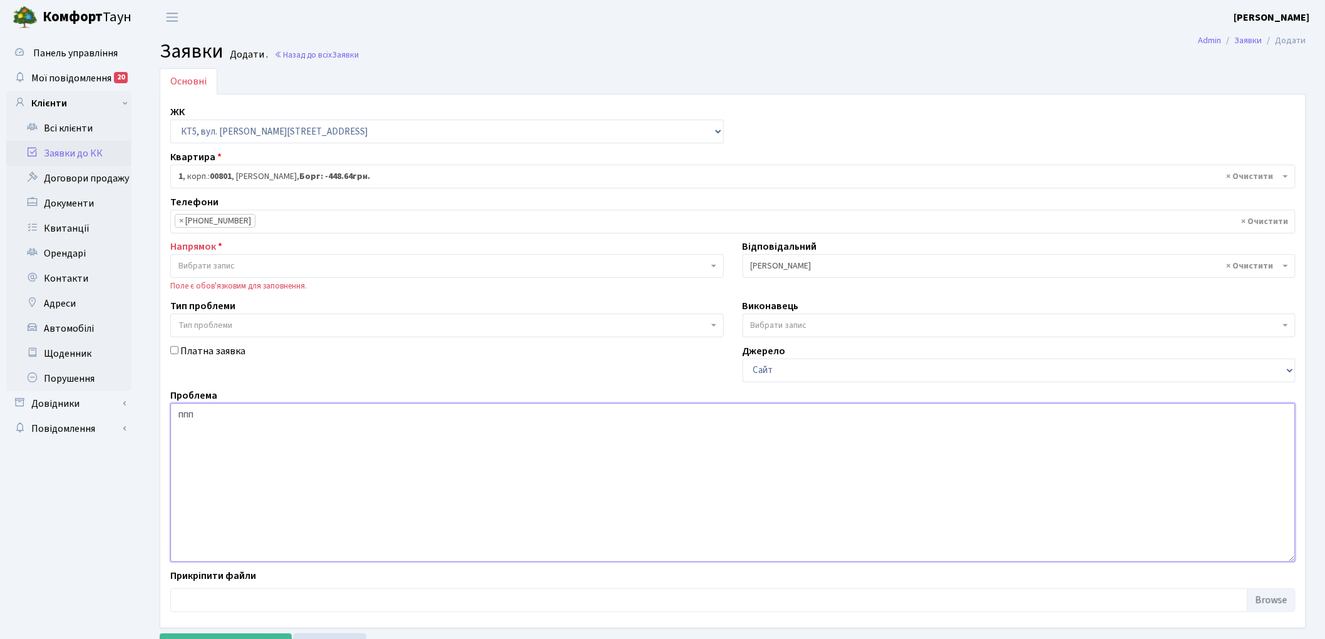
click at [263, 443] on textarea "ппп" at bounding box center [732, 482] width 1125 height 159
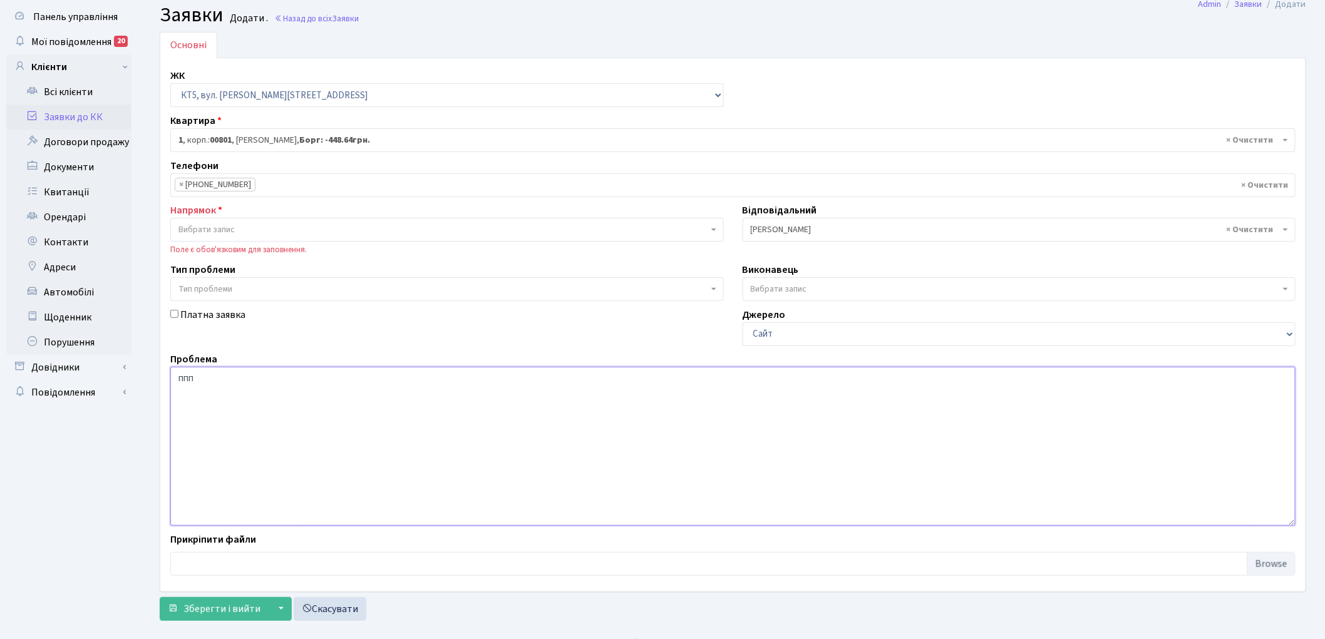
scroll to position [56, 0]
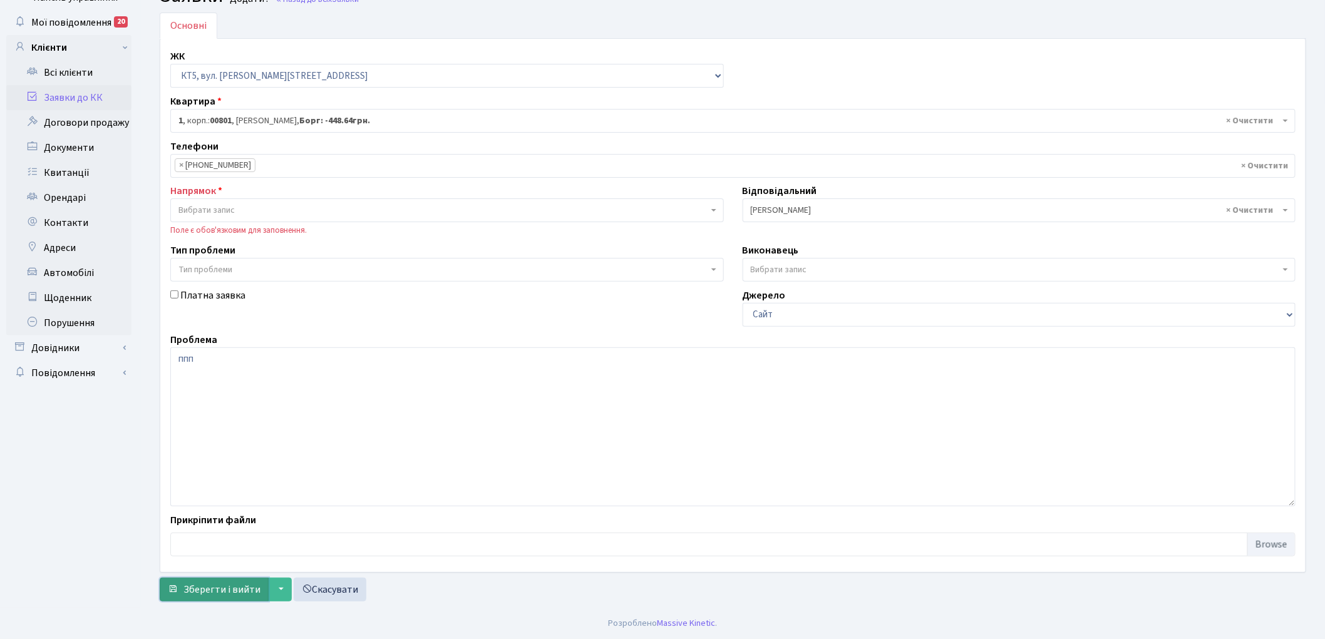
click at [235, 589] on span "Зберегти і вийти" at bounding box center [221, 590] width 77 height 14
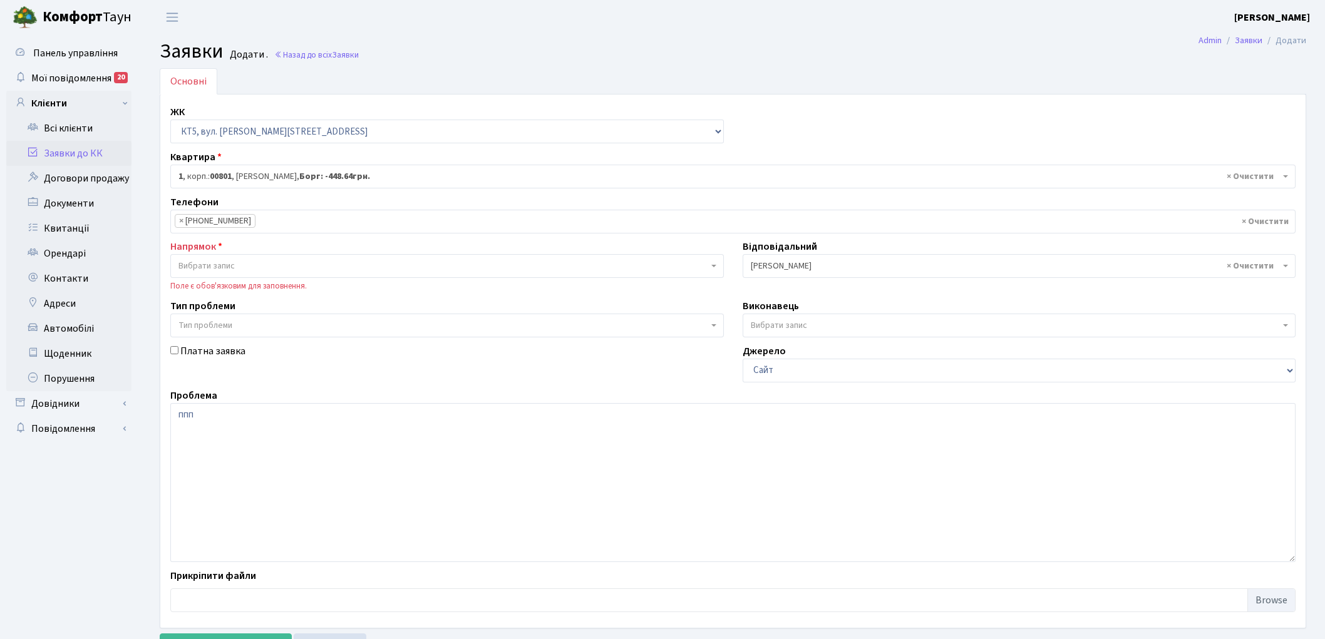
select select "17531"
click at [225, 260] on span "Вибрати запис" at bounding box center [206, 266] width 56 height 13
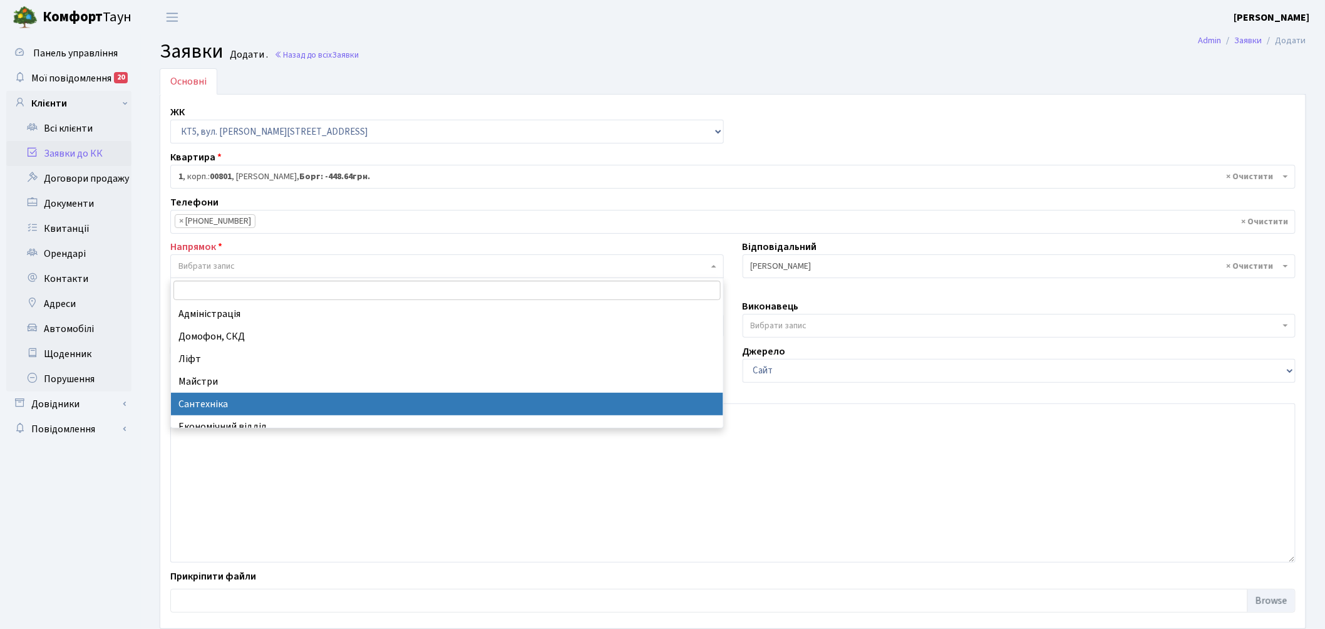
select select "2"
select select
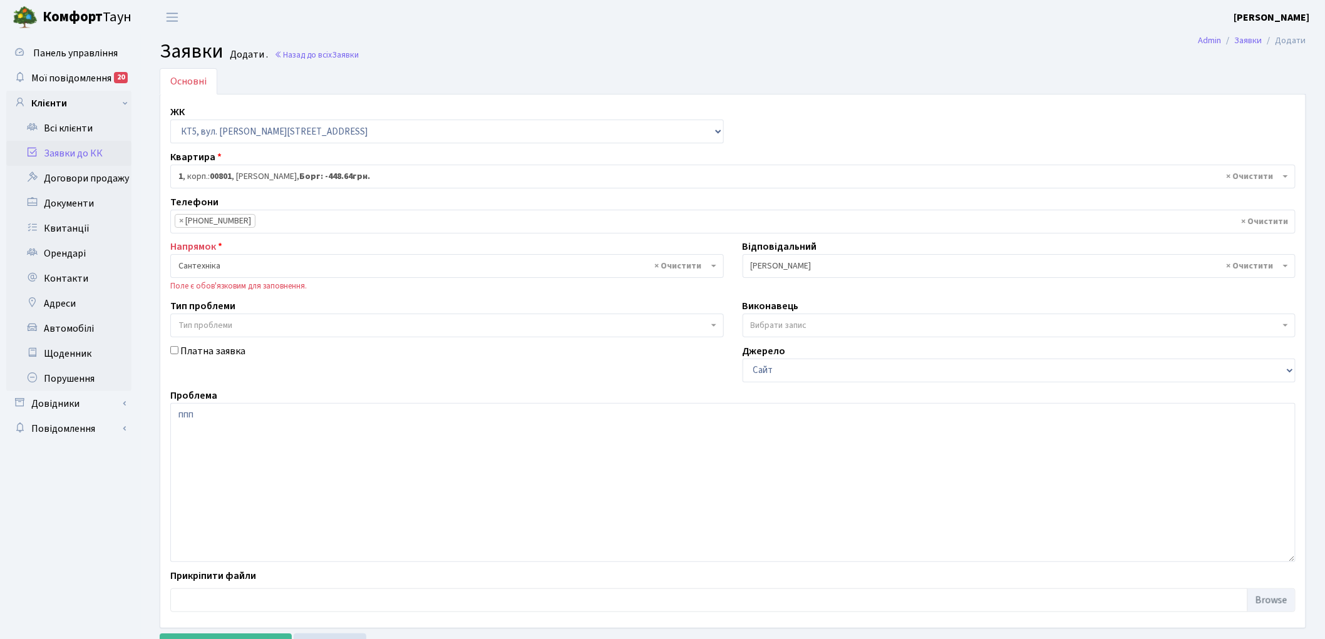
scroll to position [56, 0]
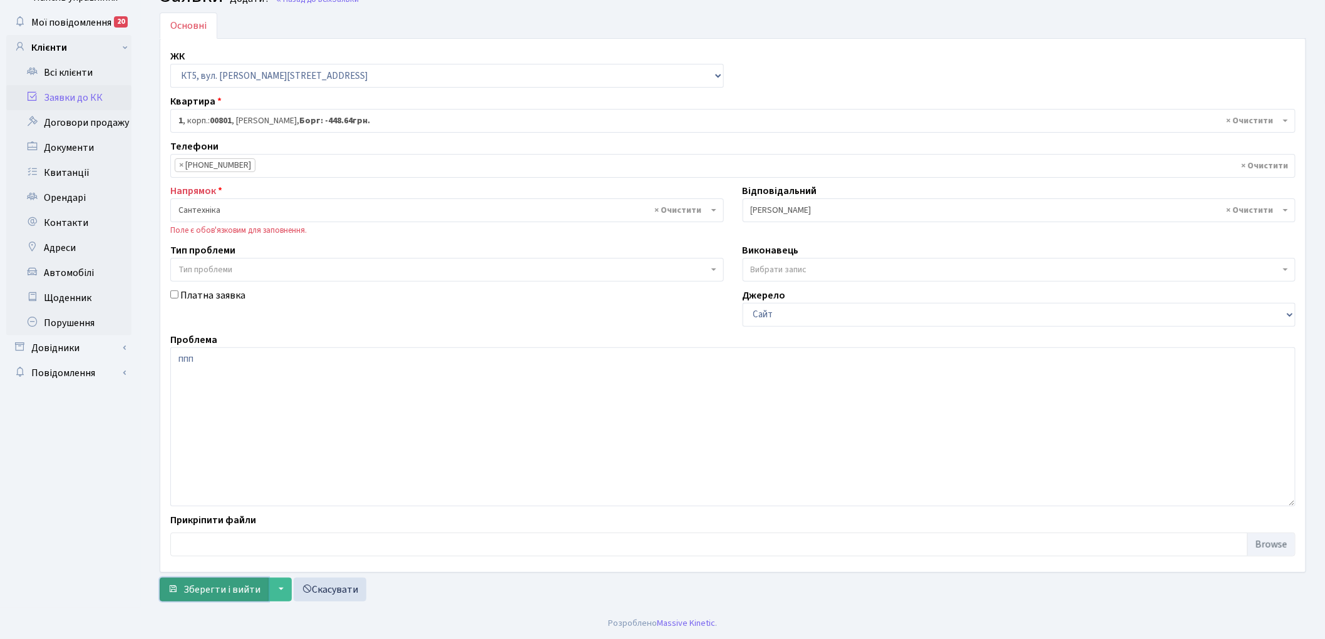
click at [242, 592] on span "Зберегти і вийти" at bounding box center [221, 590] width 77 height 14
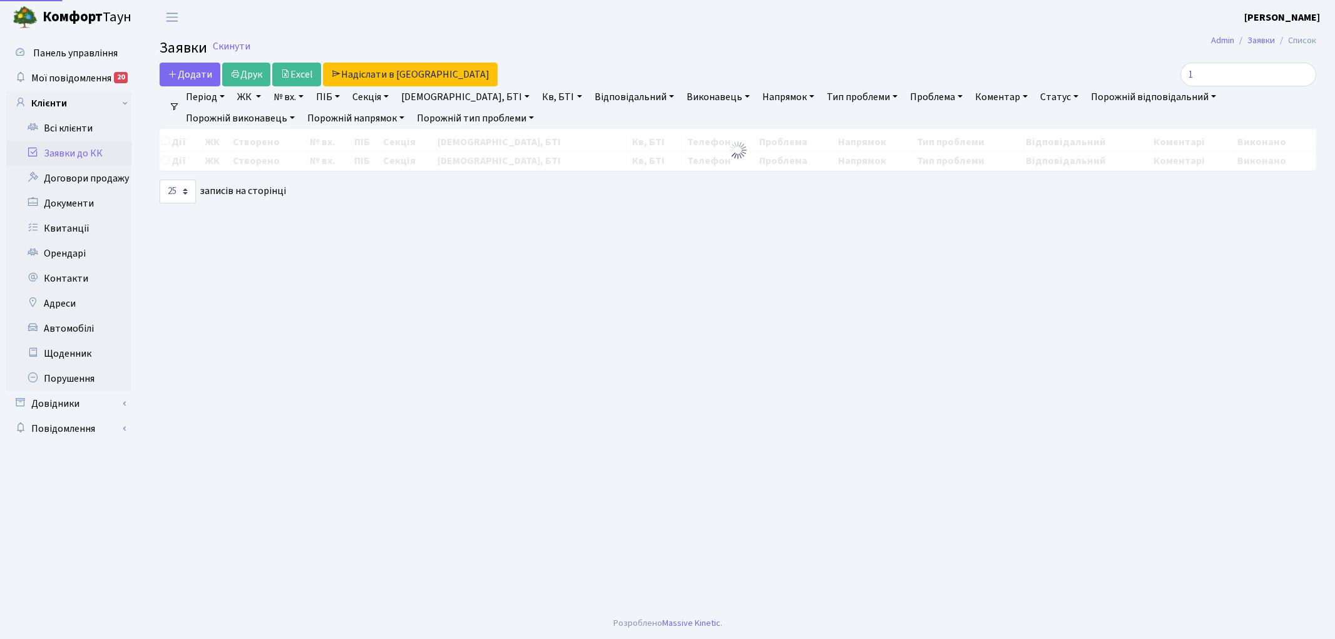
select select "25"
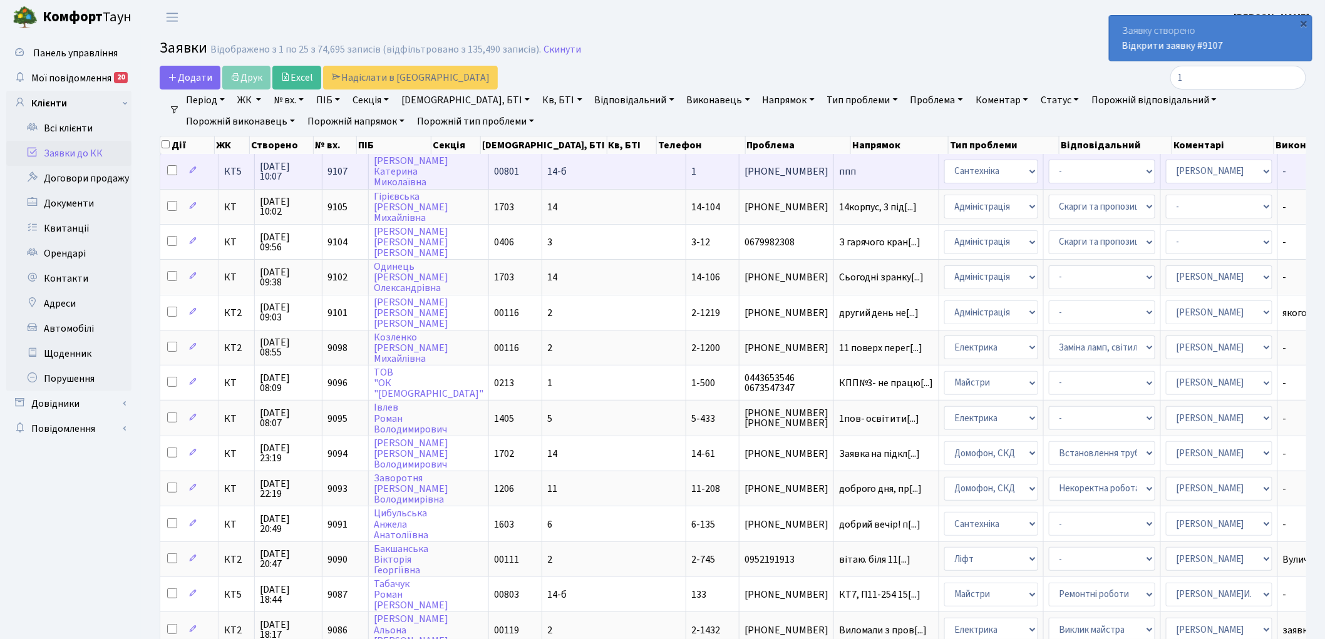
click at [238, 178] on td "КТ5" at bounding box center [237, 171] width 36 height 34
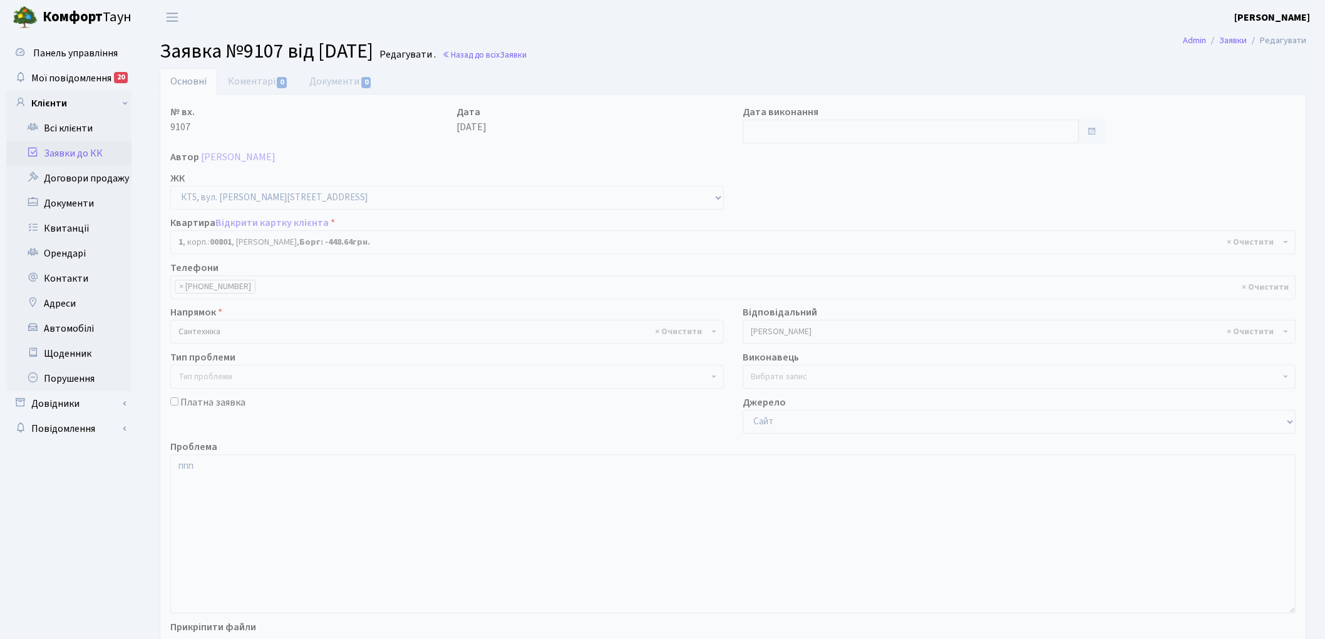
select select "17531"
drag, startPoint x: 235, startPoint y: 459, endPoint x: 167, endPoint y: 471, distance: 68.5
click at [167, 471] on div "Проблема ппп" at bounding box center [733, 526] width 1144 height 174
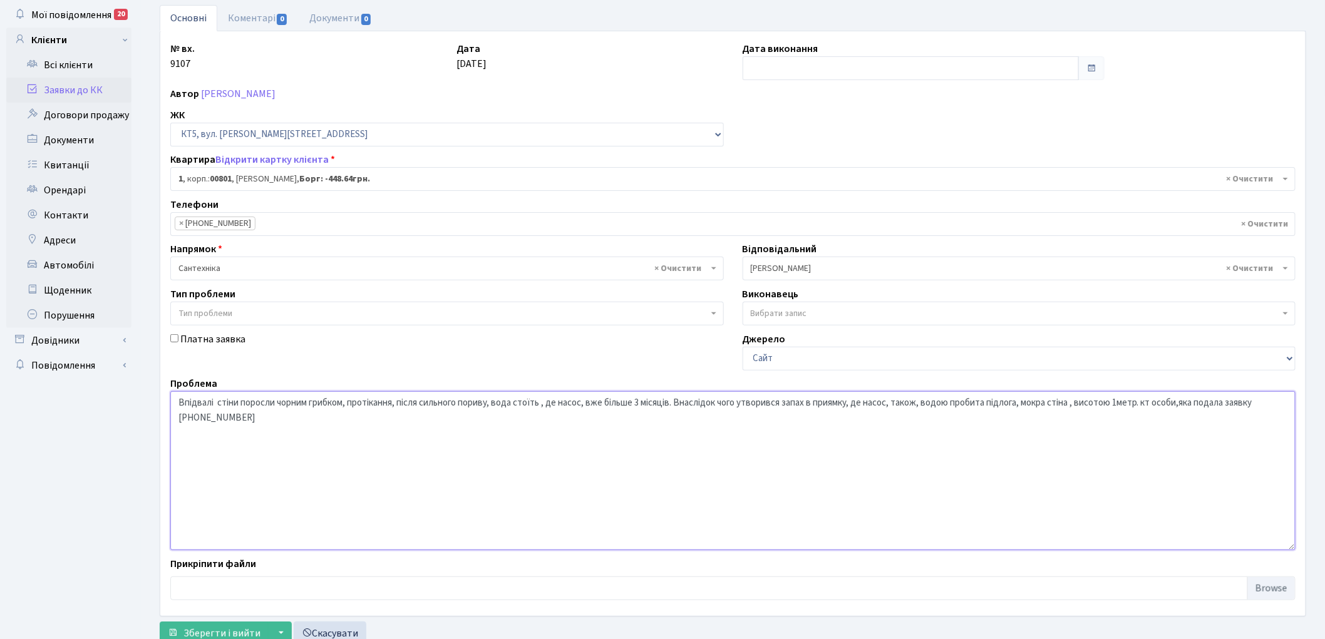
scroll to position [108, 0]
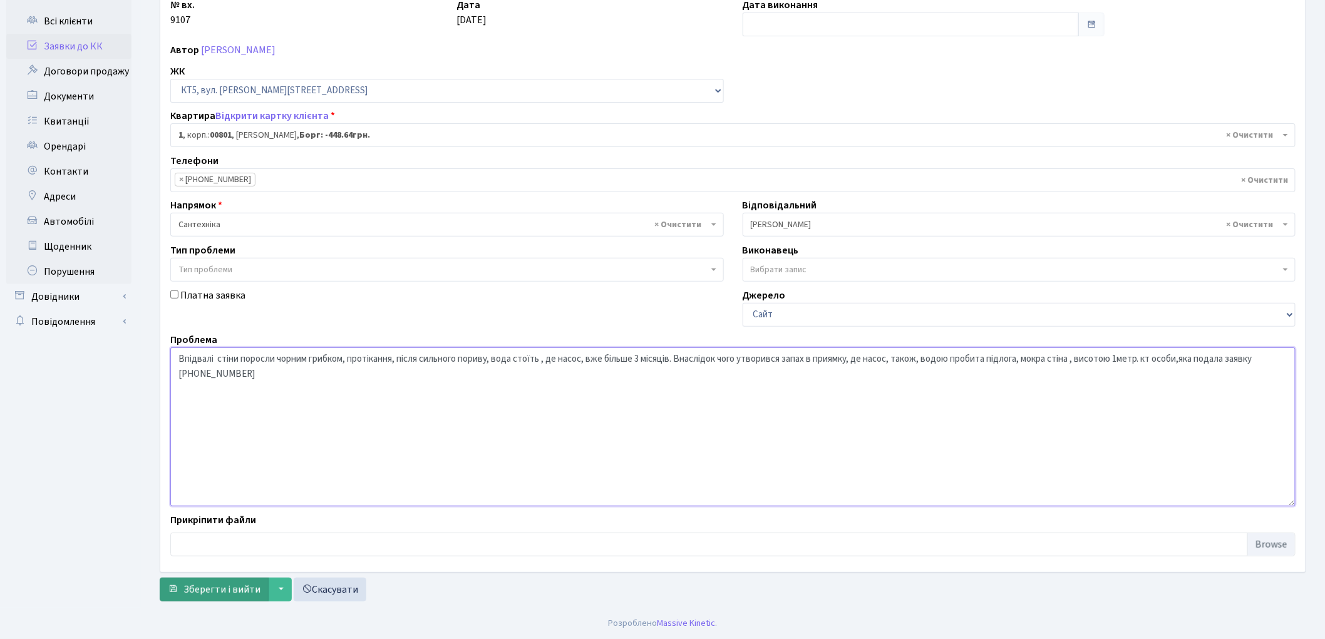
type textarea "Впідвалі стіни поросли чорним грибком, протікання, після сильного пориву, вода …"
click at [185, 595] on span "Зберегти і вийти" at bounding box center [221, 590] width 77 height 14
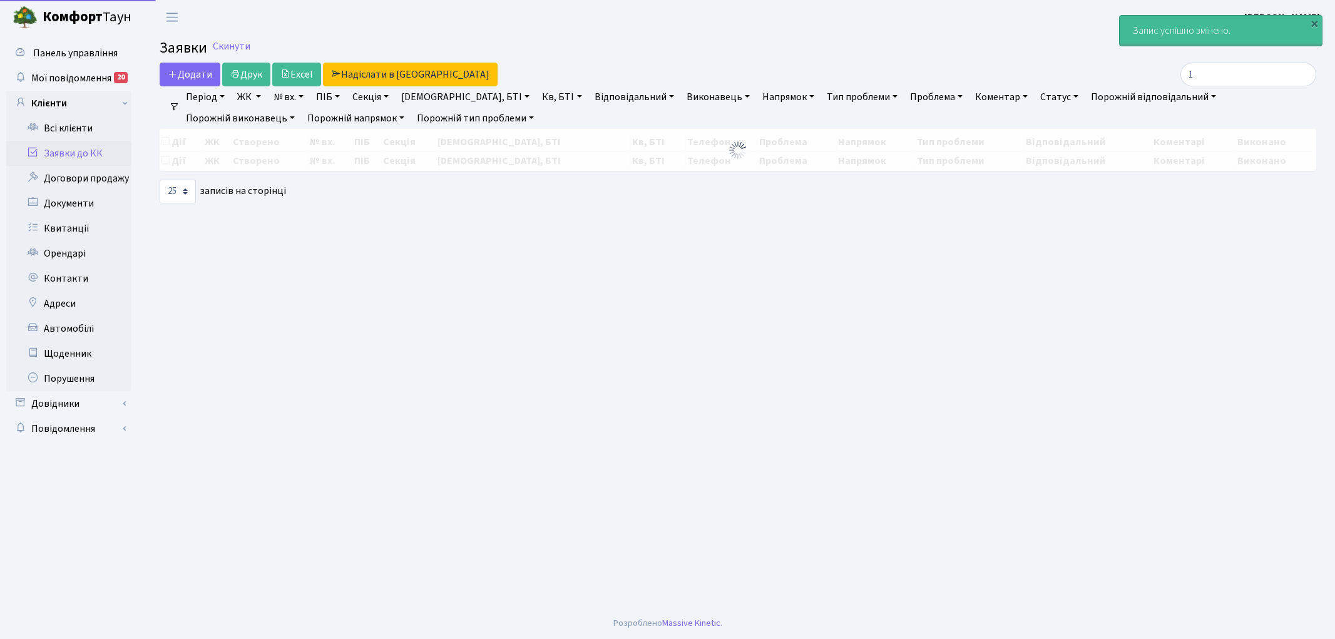
select select "25"
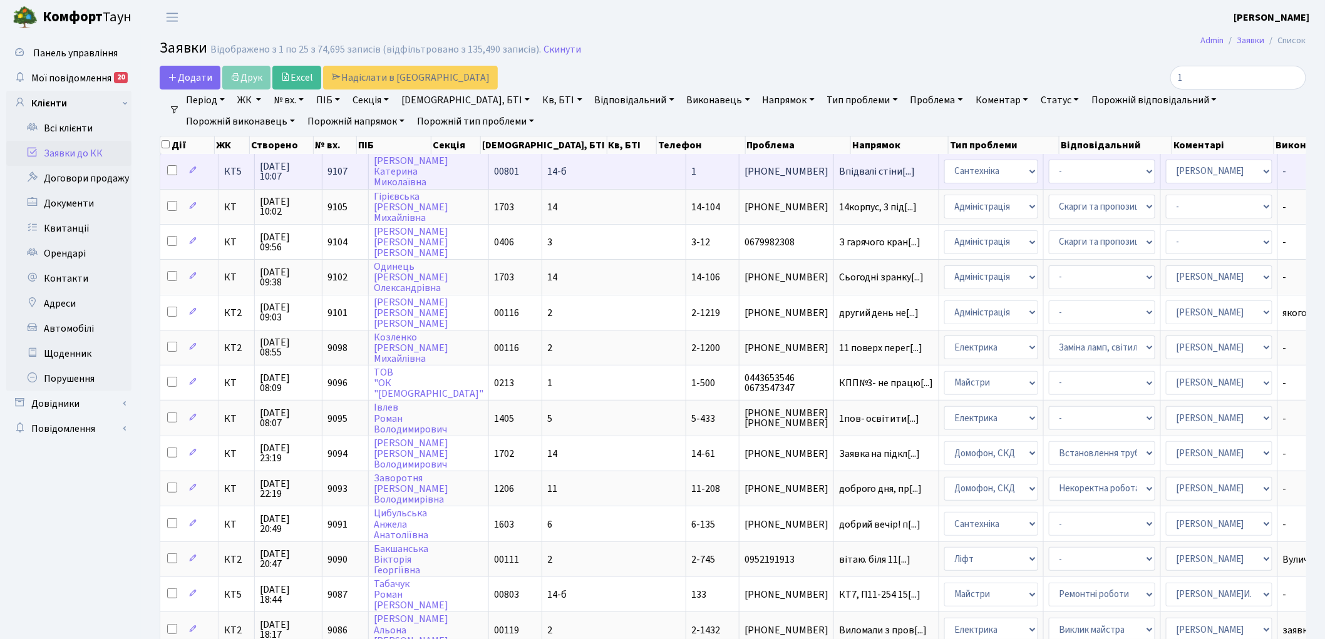
click at [240, 176] on td "КТ5" at bounding box center [237, 171] width 36 height 34
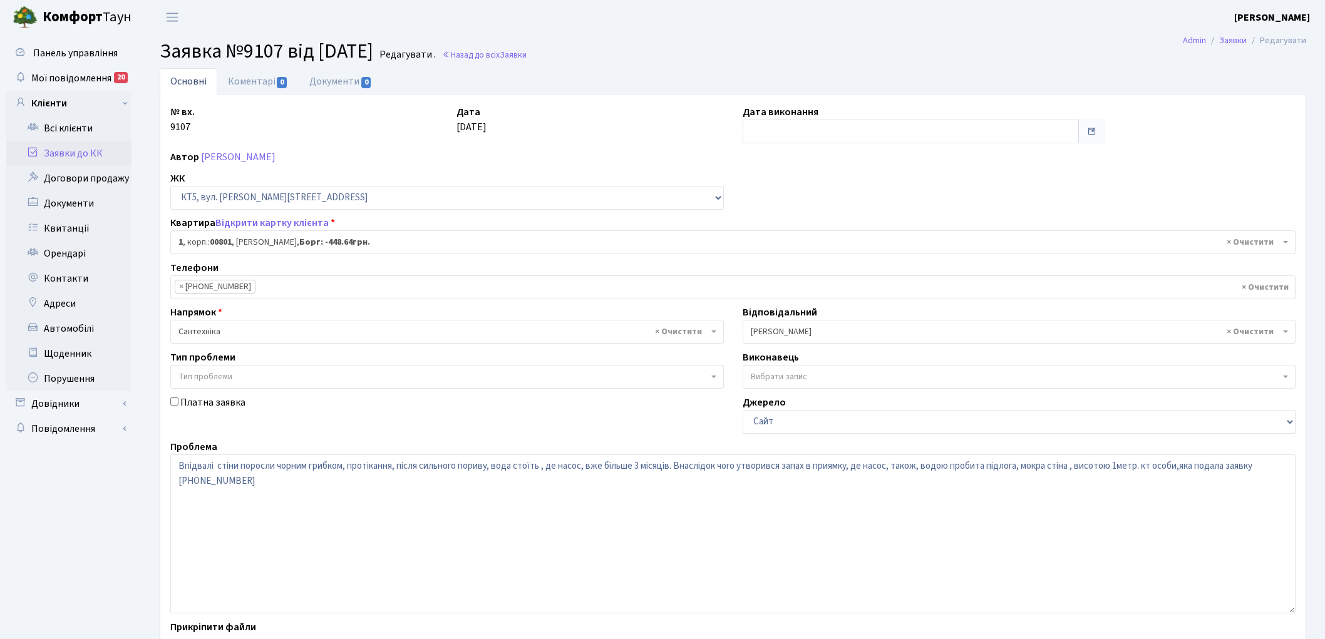
select select "17531"
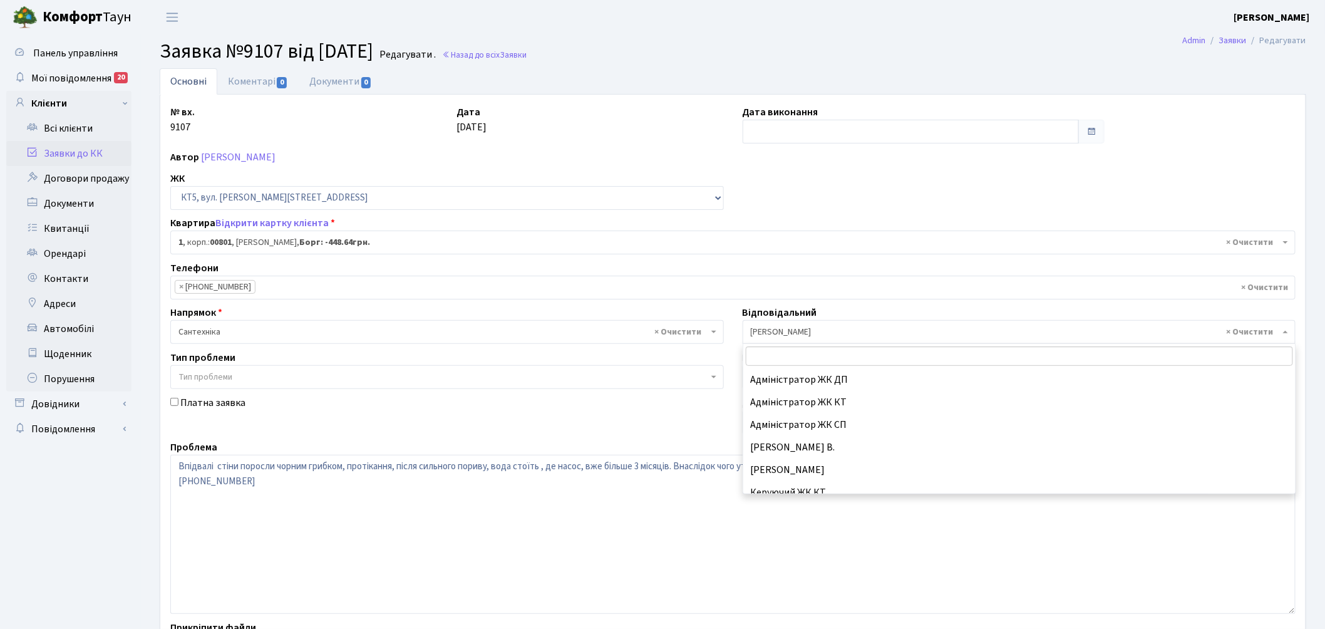
click at [797, 332] on span "× [PERSON_NAME]" at bounding box center [1016, 332] width 530 height 13
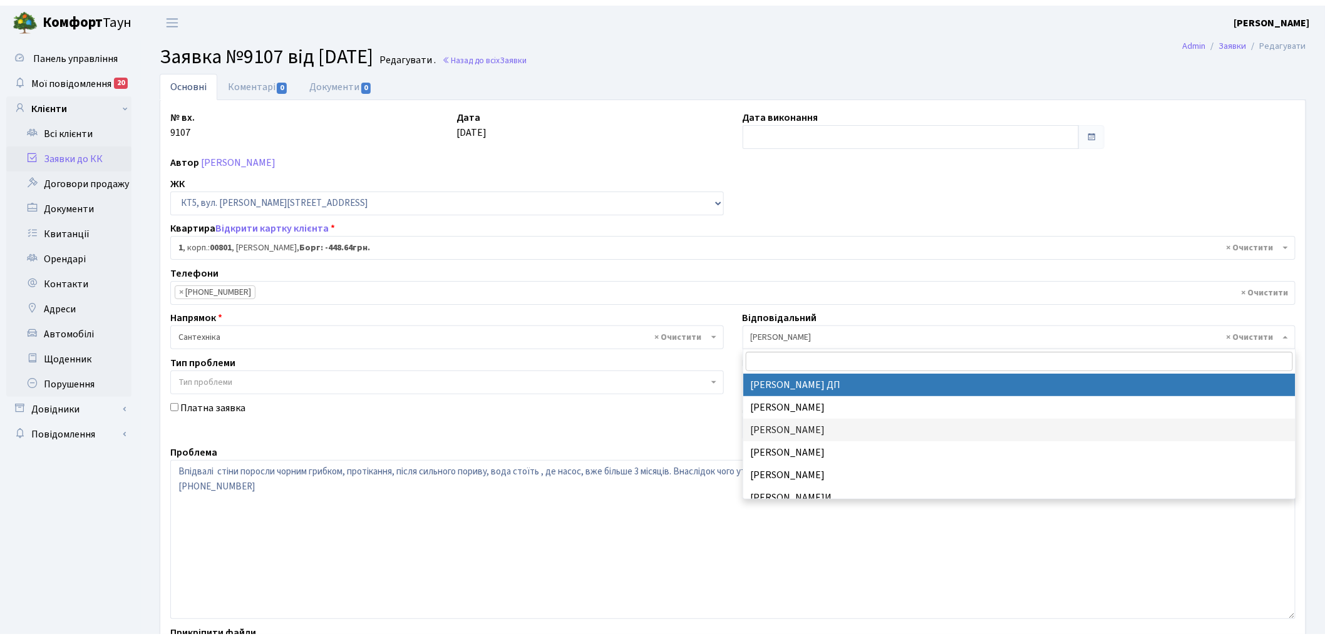
scroll to position [618, 0]
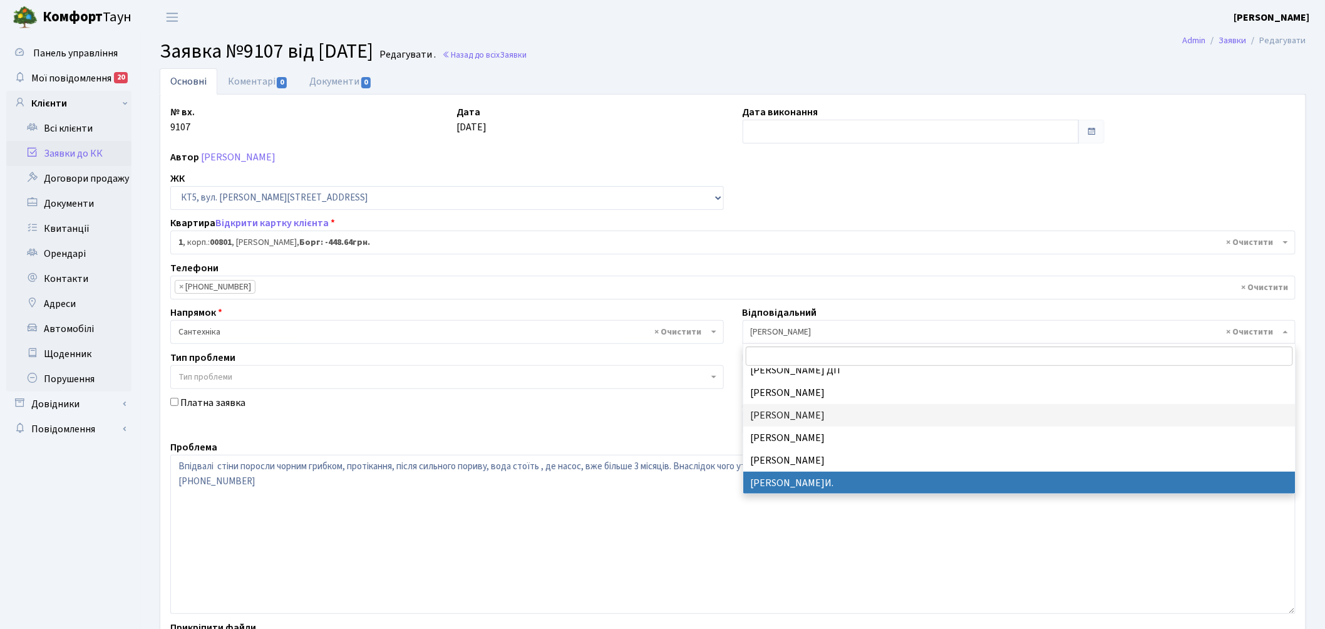
select select "18"
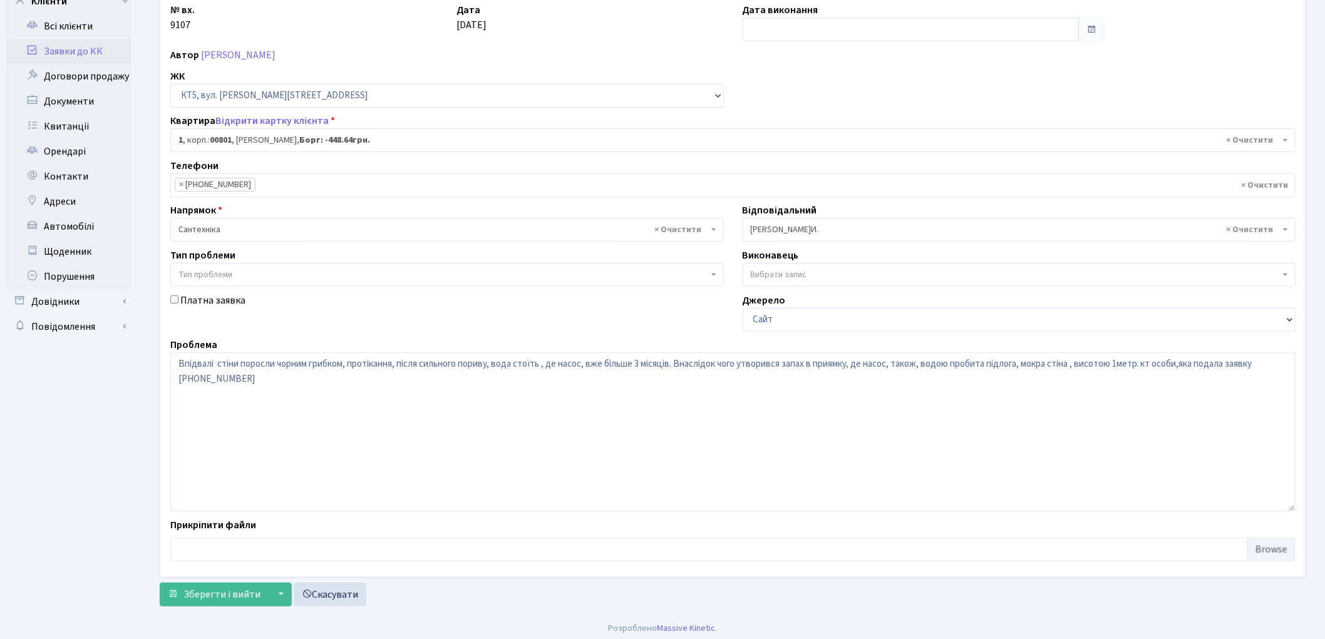
scroll to position [108, 0]
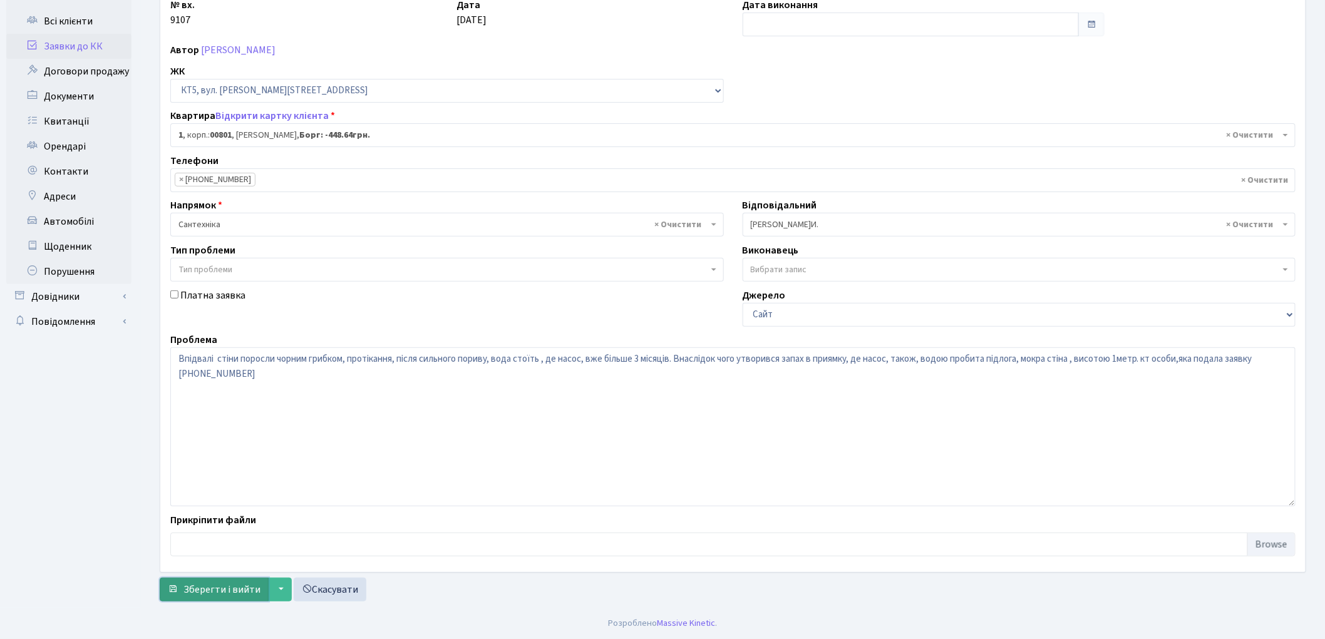
click at [250, 583] on span "Зберегти і вийти" at bounding box center [221, 590] width 77 height 14
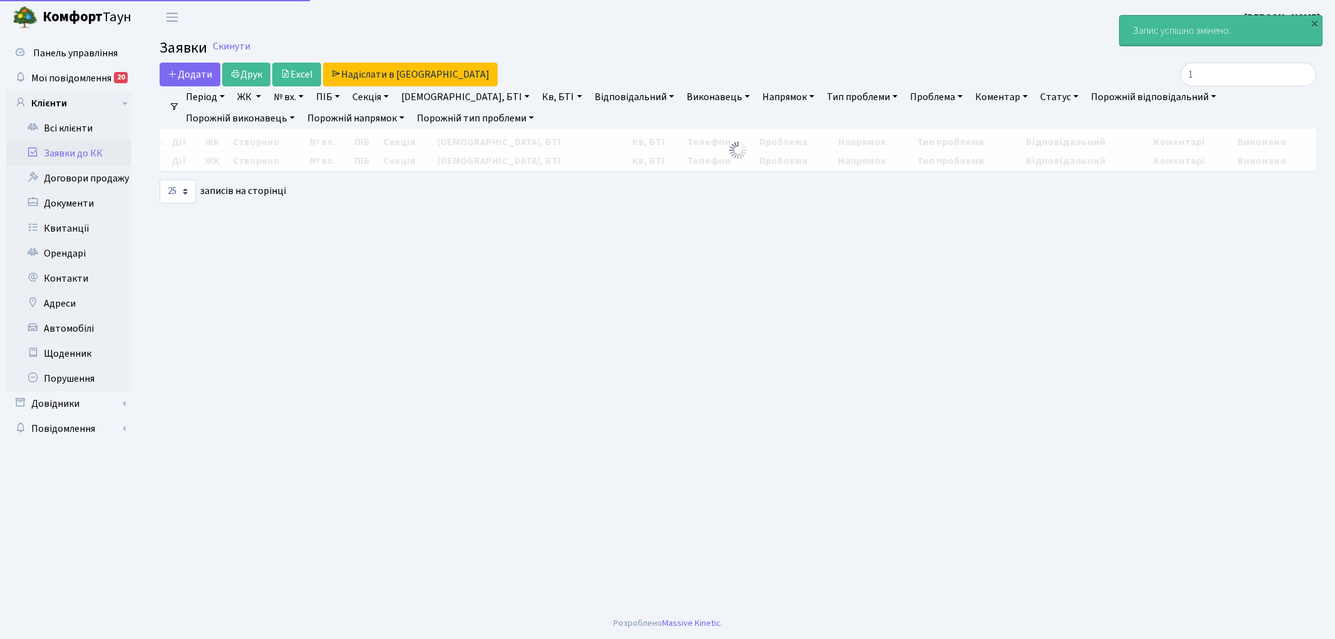
select select "25"
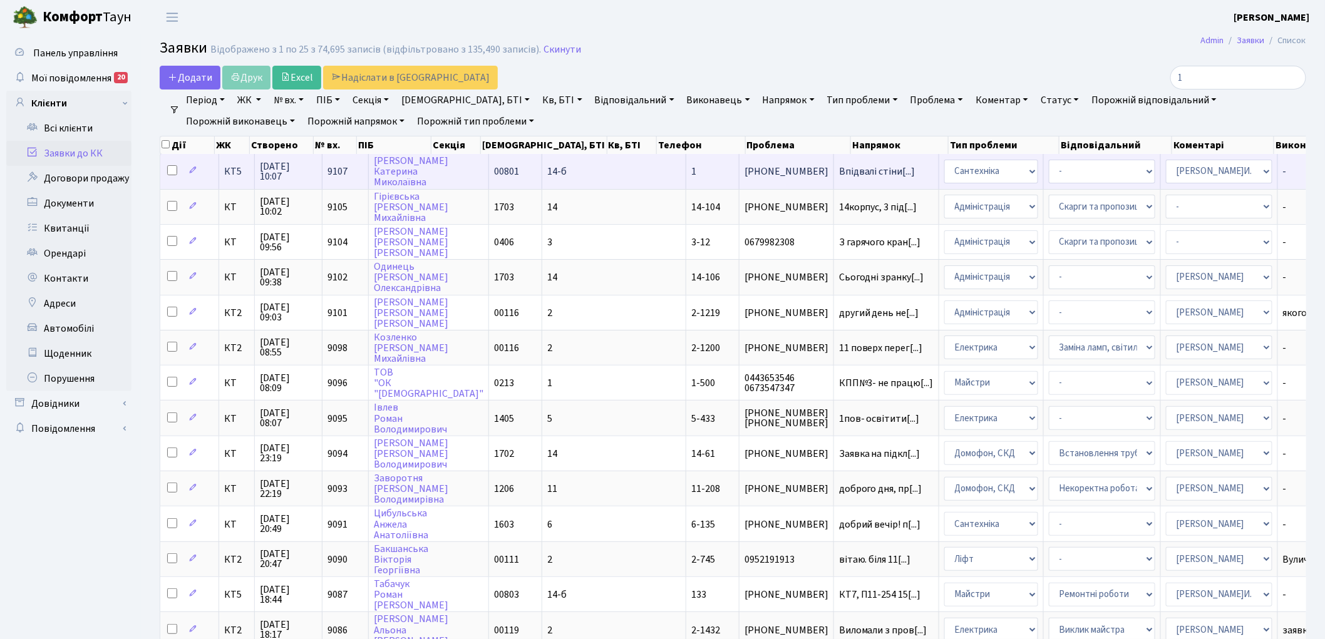
scroll to position [1, 0]
click at [233, 175] on span "КТ5" at bounding box center [236, 172] width 25 height 10
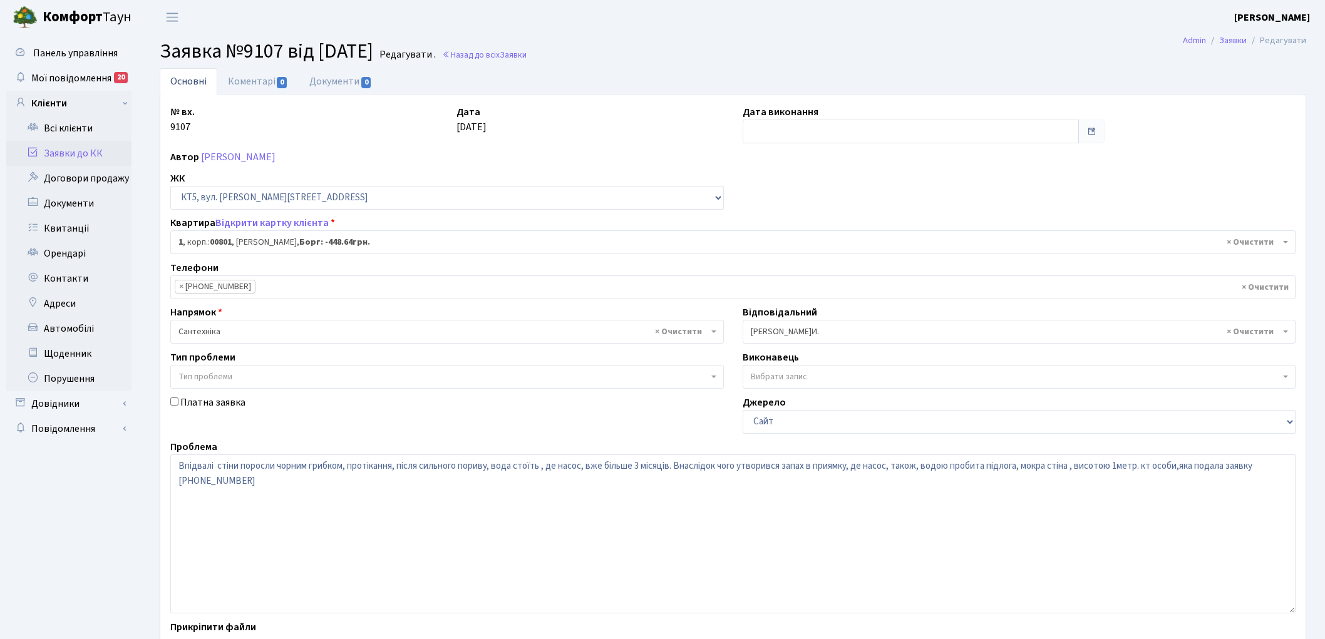
select select "17531"
click at [224, 335] on span "× Сантехніка" at bounding box center [443, 332] width 530 height 13
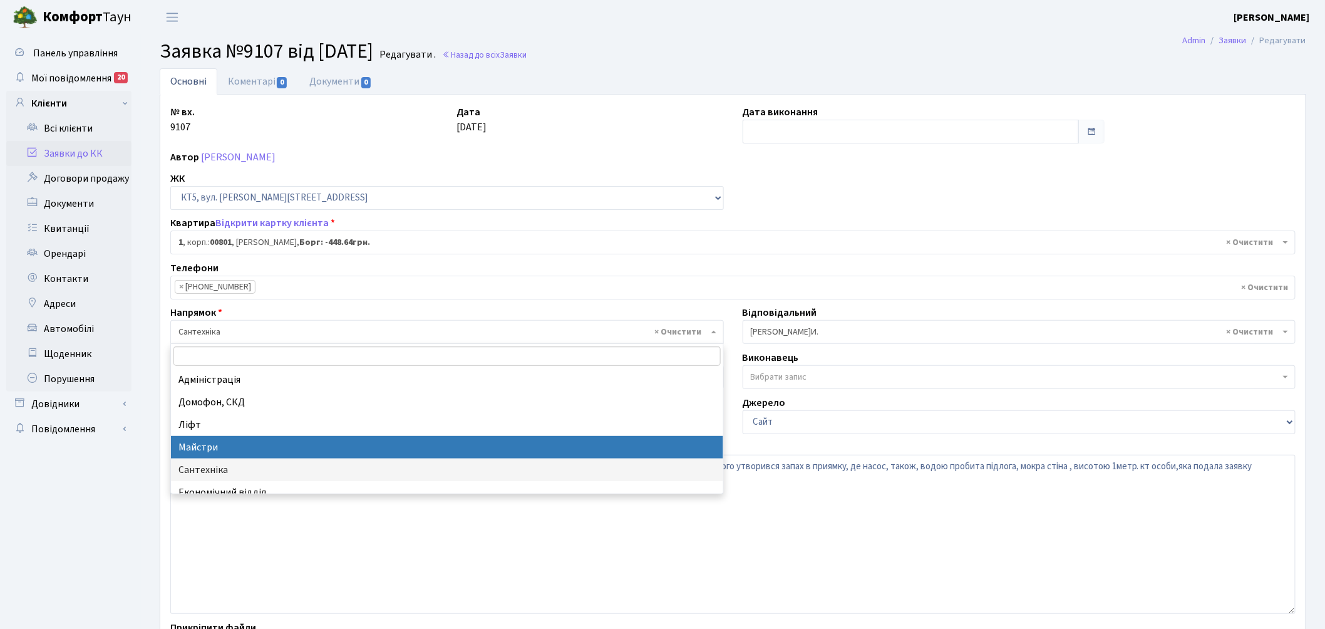
select select "1"
select select
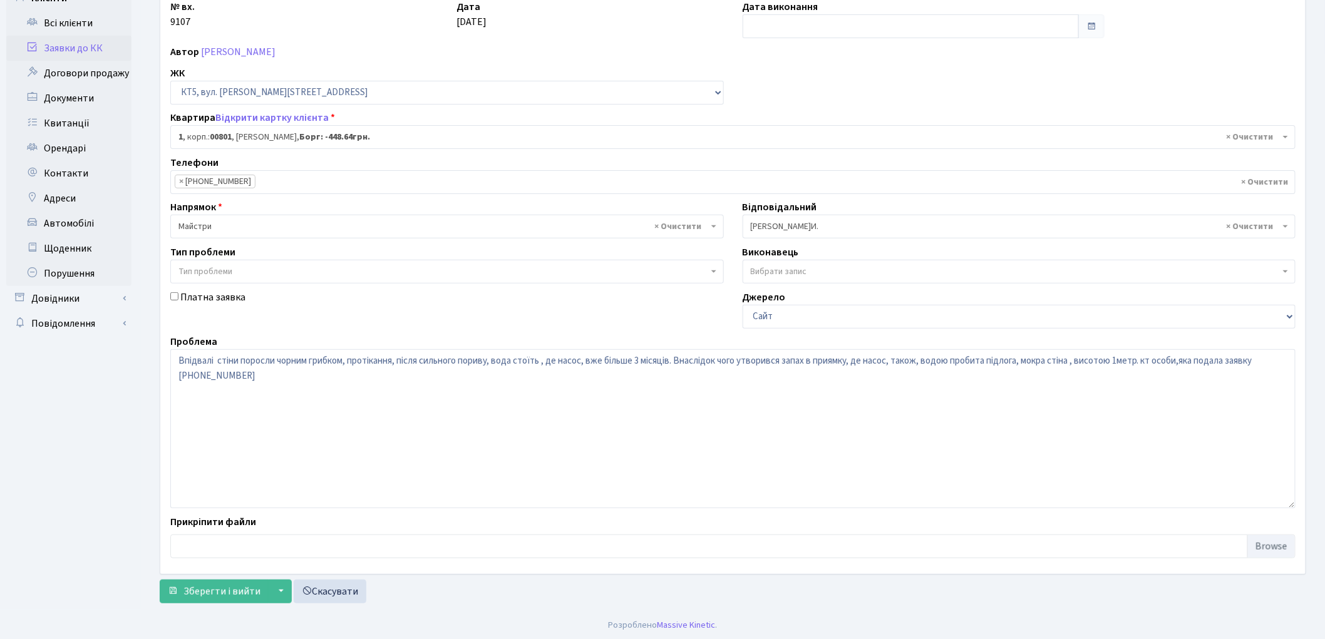
scroll to position [108, 0]
click at [217, 586] on span "Зберегти і вийти" at bounding box center [221, 590] width 77 height 14
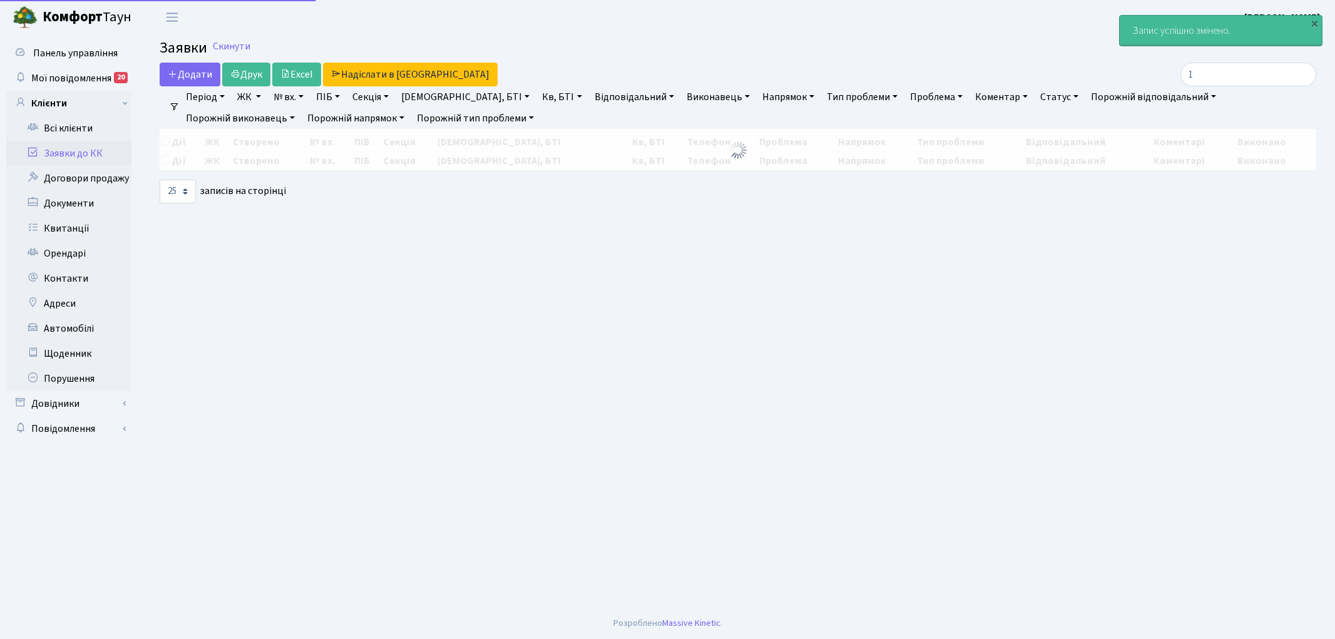
select select "25"
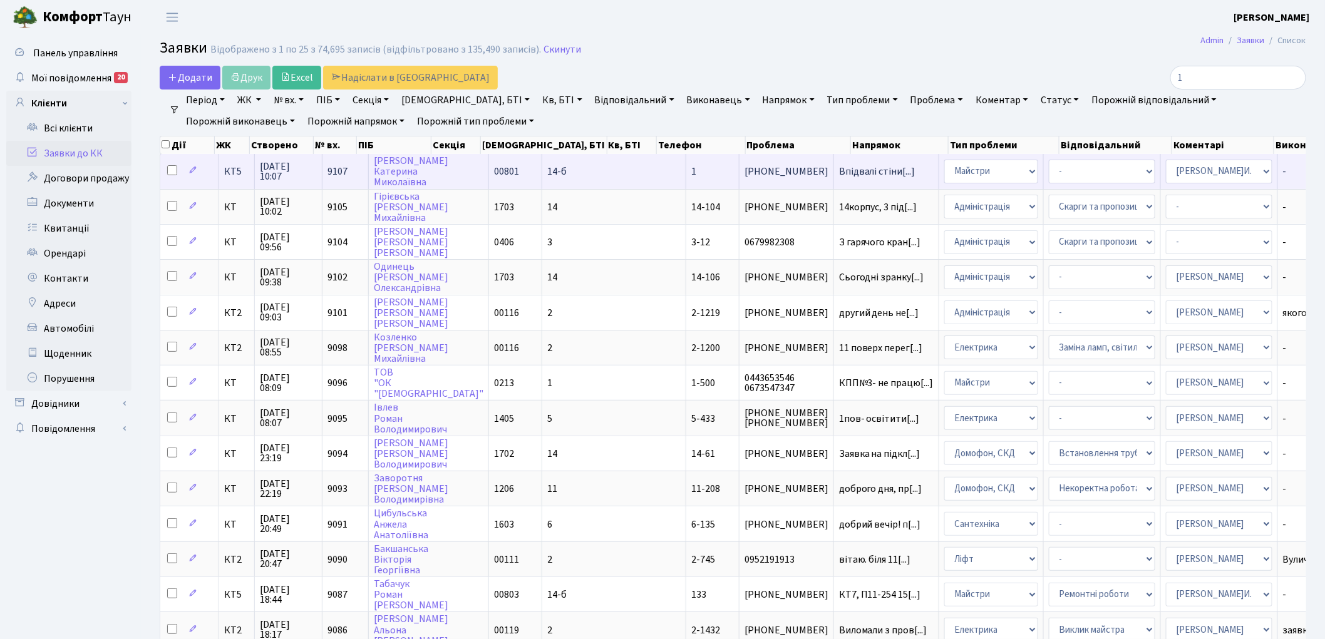
click at [239, 167] on span "КТ5" at bounding box center [236, 172] width 25 height 10
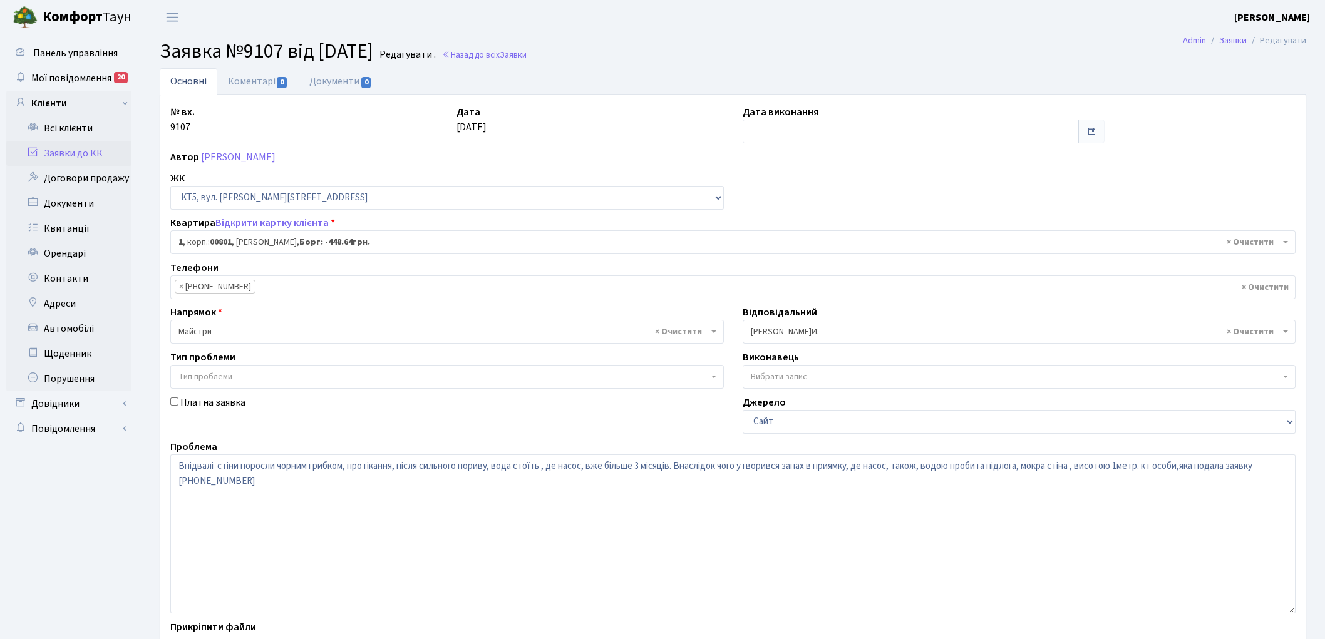
select select "17531"
click at [254, 82] on link "Коментарі 0" at bounding box center [257, 81] width 81 height 26
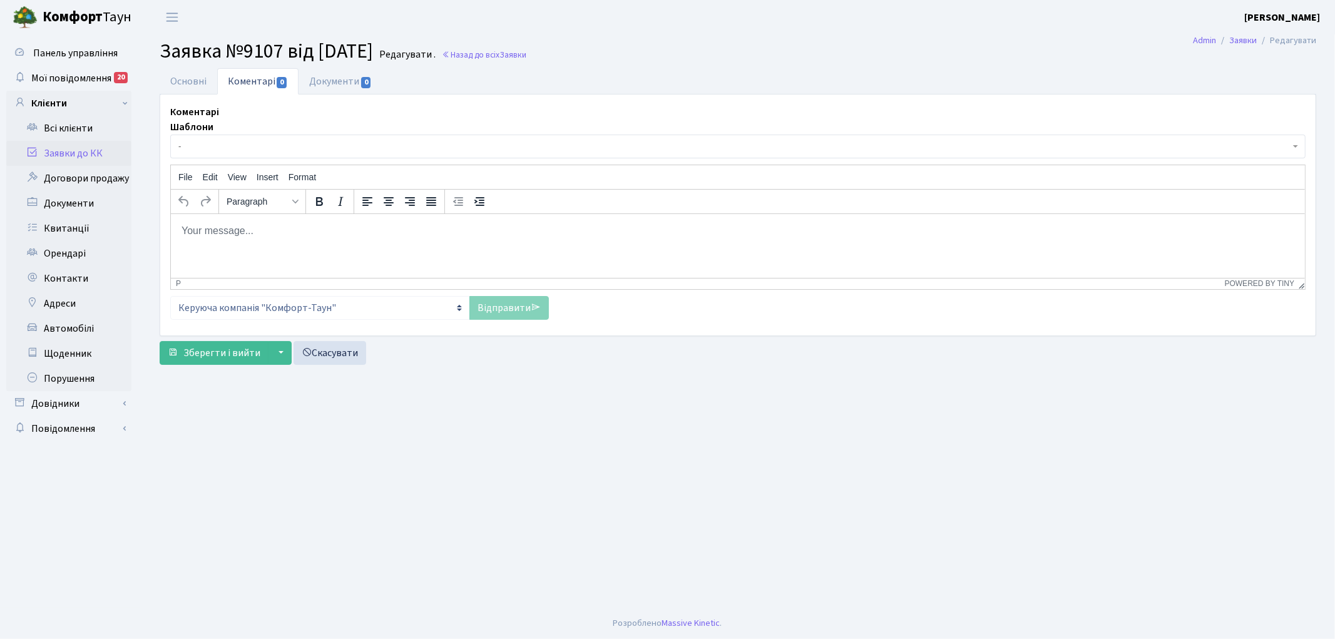
click at [243, 247] on html at bounding box center [737, 230] width 1134 height 34
click at [198, 79] on link "Основні" at bounding box center [189, 81] width 58 height 26
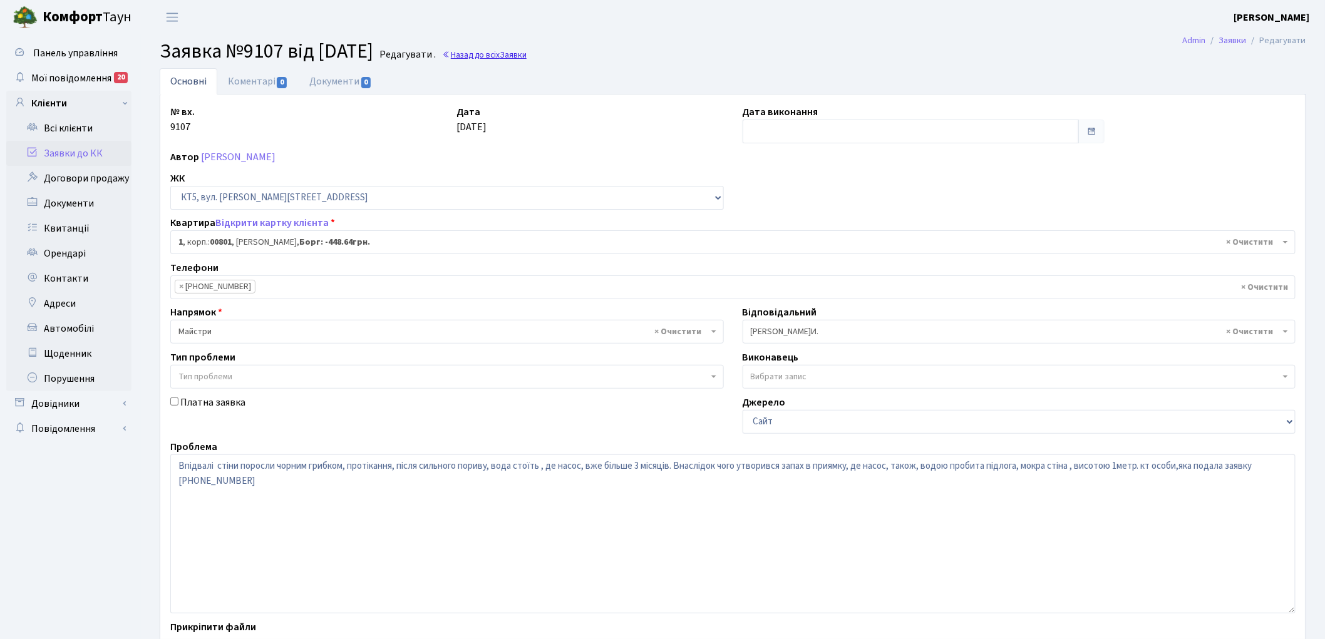
click at [512, 54] on link "Назад до всіх Заявки" at bounding box center [484, 55] width 85 height 12
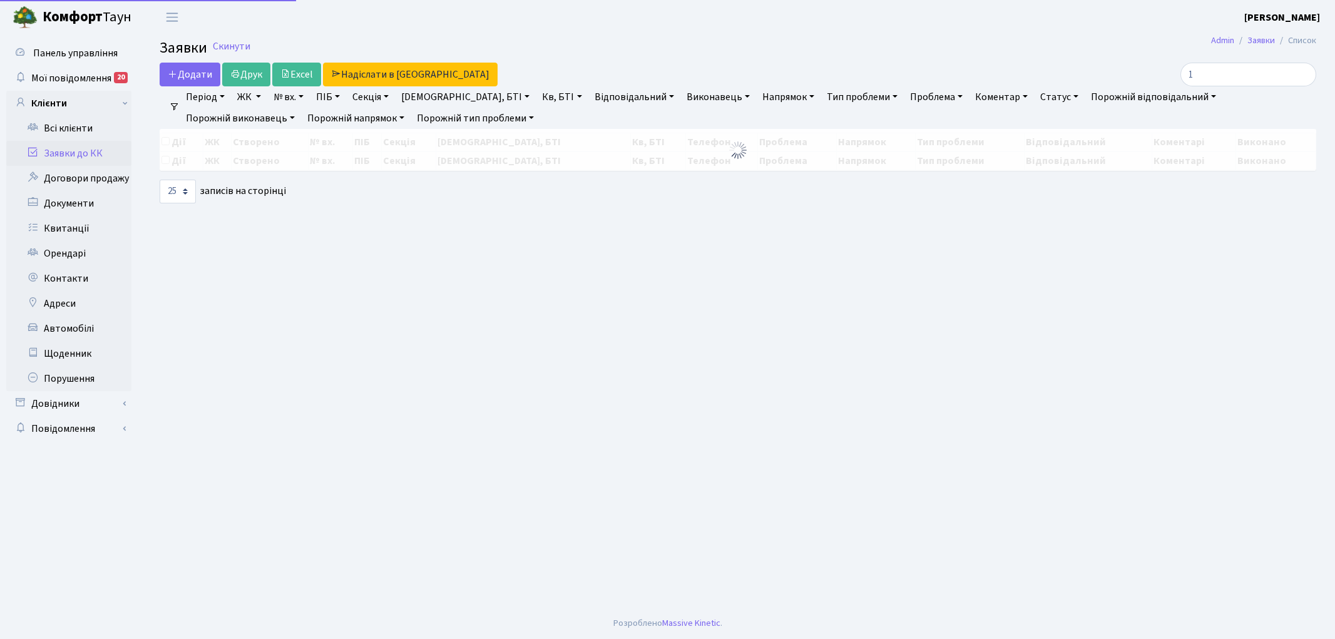
select select "25"
